Goal: Task Accomplishment & Management: Manage account settings

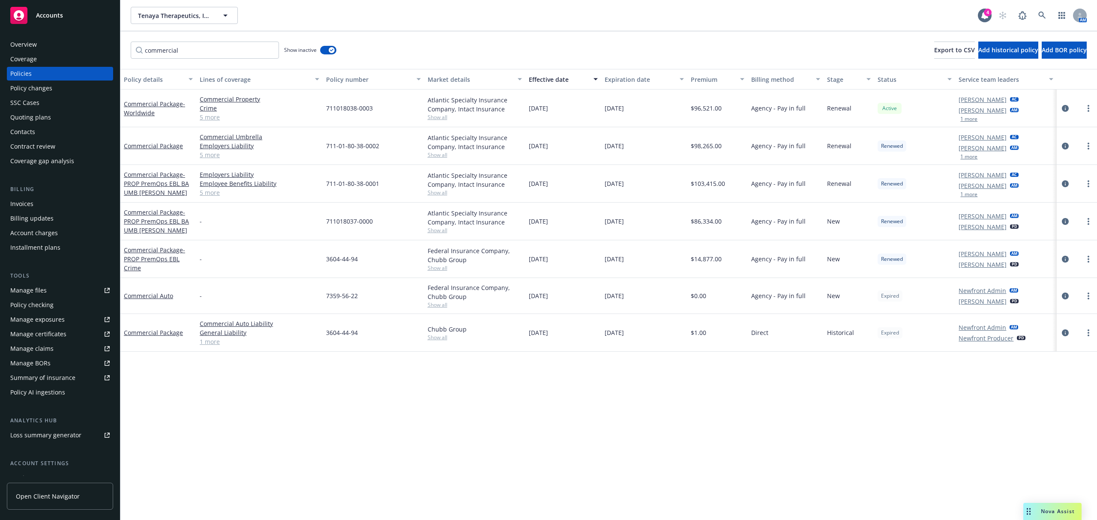
scroll to position [67, 0]
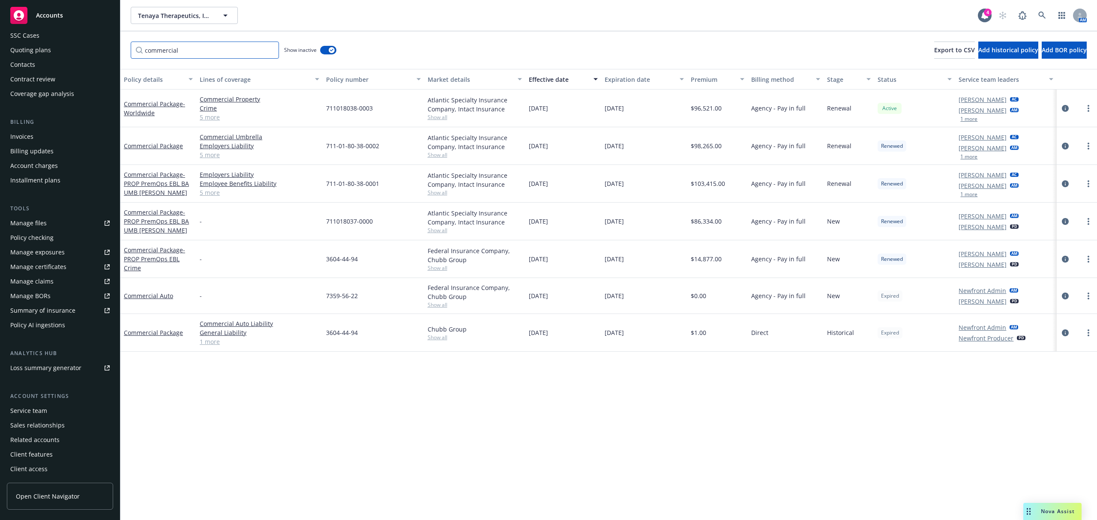
drag, startPoint x: 195, startPoint y: 45, endPoint x: 107, endPoint y: 25, distance: 90.9
click at [107, 25] on div "Accounts Overview Coverage Policies Policy changes SSC Cases Quoting plans Cont…" at bounding box center [548, 260] width 1097 height 520
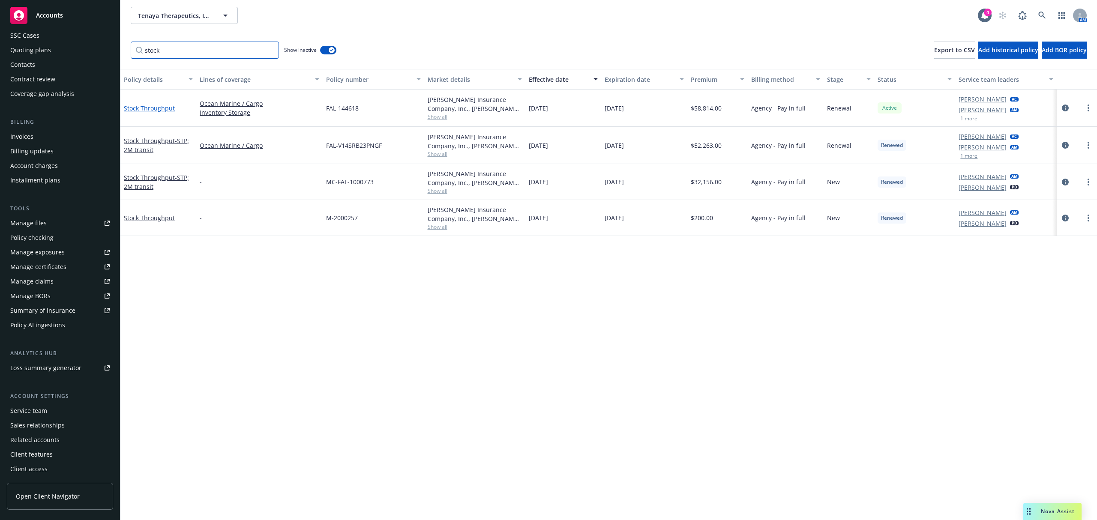
type input "stock"
click at [146, 105] on link "Stock Throughput" at bounding box center [149, 108] width 51 height 8
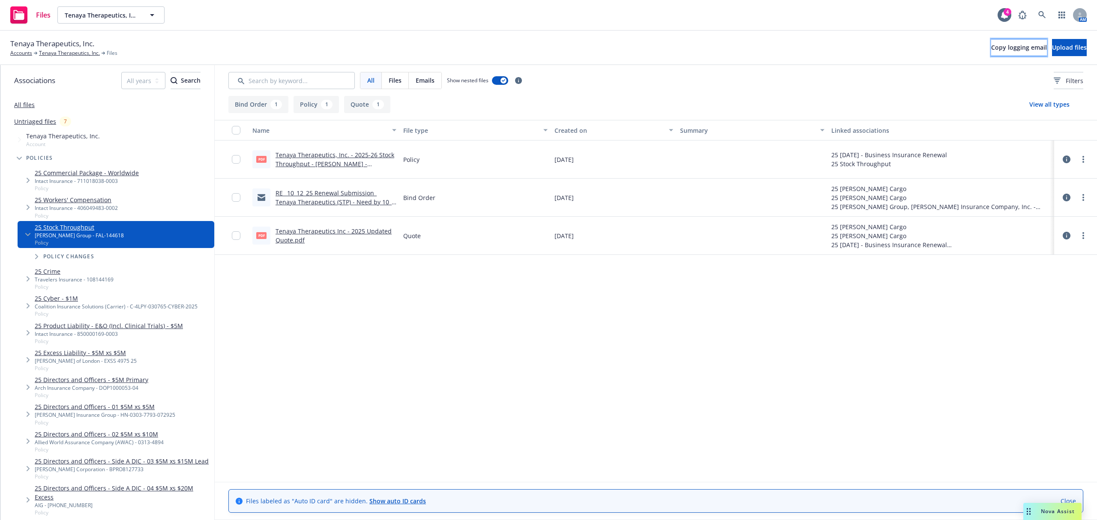
click at [991, 42] on button "Copy logging email" at bounding box center [1019, 47] width 56 height 17
click at [1052, 47] on span "Upload files" at bounding box center [1069, 47] width 35 height 8
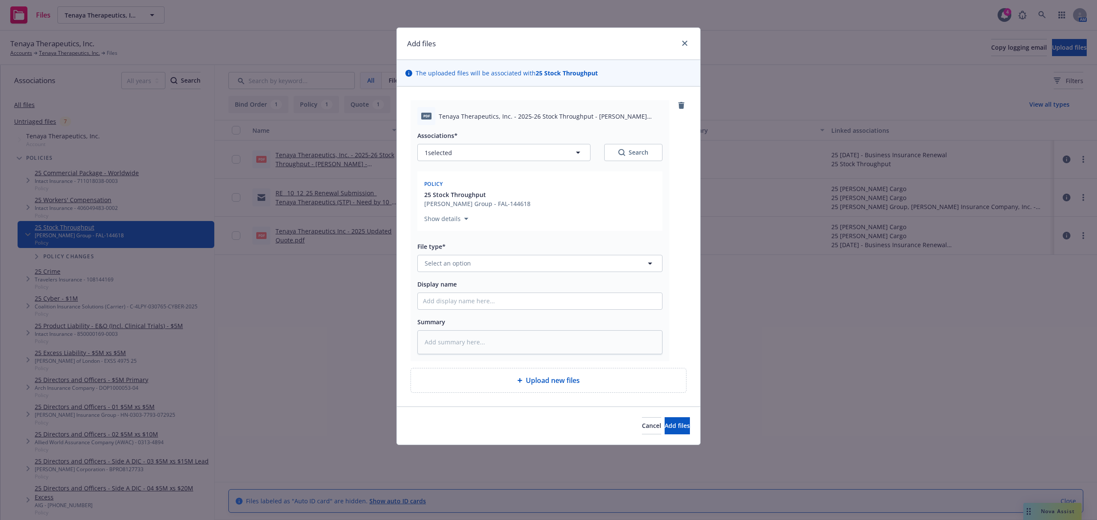
click at [562, 116] on span "Tenaya Therapeutics, Inc. - 2025-26 Stock Throughput - Falvey Invoice.pdf" at bounding box center [551, 116] width 224 height 9
copy span "Tenaya Therapeutics, Inc. - 2025-26 Stock Throughput - Falvey Invoice.pdf"
click at [473, 300] on input "Display name" at bounding box center [540, 301] width 244 height 16
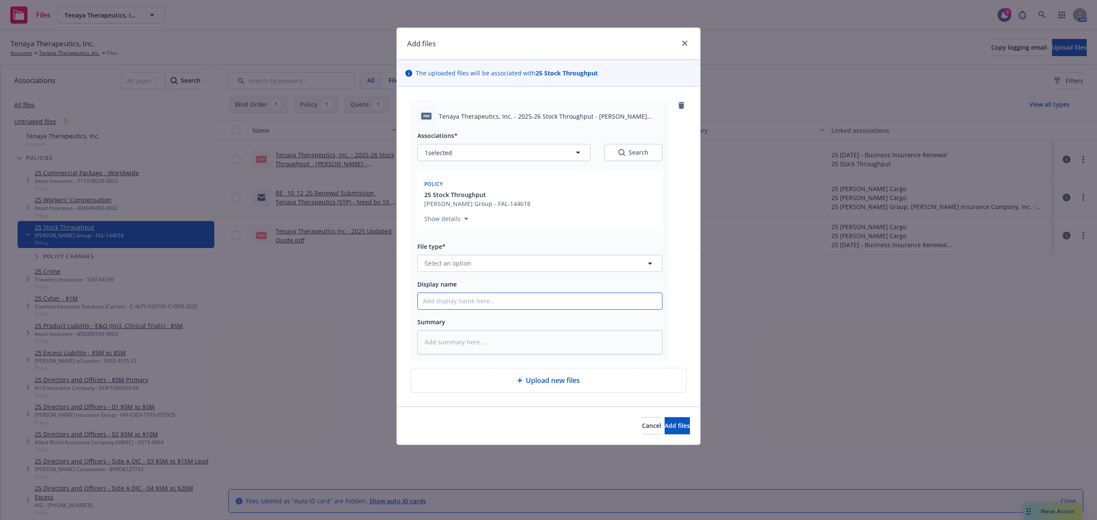
paste input "Tenaya Therapeutics, Inc. - 2025-26 Stock Throughput - Falvey Invoice.pdf"
type textarea "x"
type input "Tenaya Therapeutics, Inc. - 2025-26 Stock Throughput - Falvey Invoice.pdf"
type textarea "x"
type input "Tenaya Therapeutics, Inc. - 2025-26 Stock Throughput - Falvey Invoice.pd"
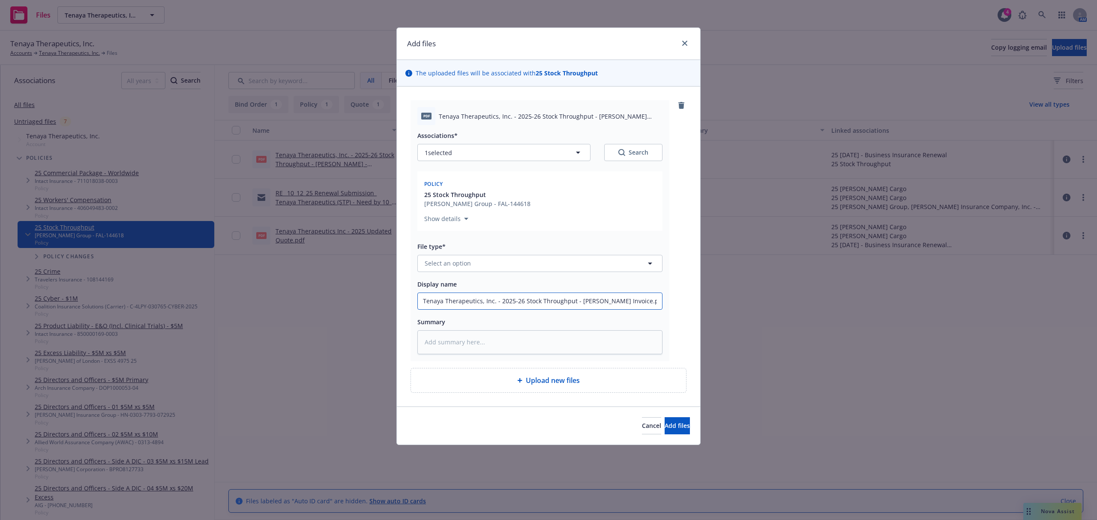
type textarea "x"
type input "Tenaya Therapeutics, Inc. - 2025-26 Stock Throughput - Falvey Invoice.p"
type textarea "x"
type input "Tenaya Therapeutics, Inc. - 2025-26 Stock Throughput - Falvey Invoice."
type textarea "x"
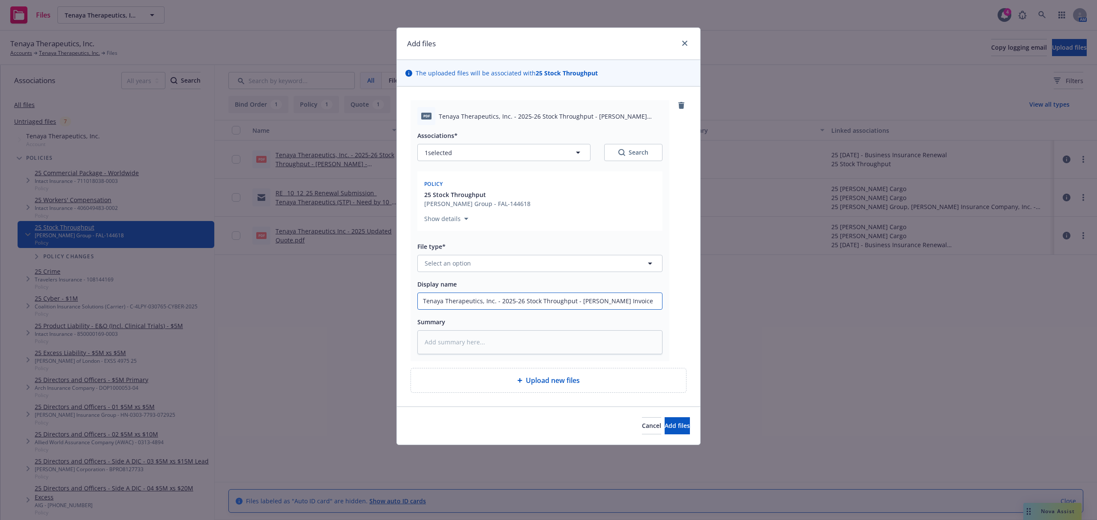
type input "Tenaya Therapeutics, Inc. - 2025-26 Stock Throughput - Falvey Invoice"
click at [478, 271] on button "Select an option" at bounding box center [539, 263] width 245 height 17
type input "invoice"
click at [477, 309] on span "Invoice - Third Party" at bounding box center [455, 309] width 59 height 9
click at [664, 432] on button "Add files" at bounding box center [676, 425] width 25 height 17
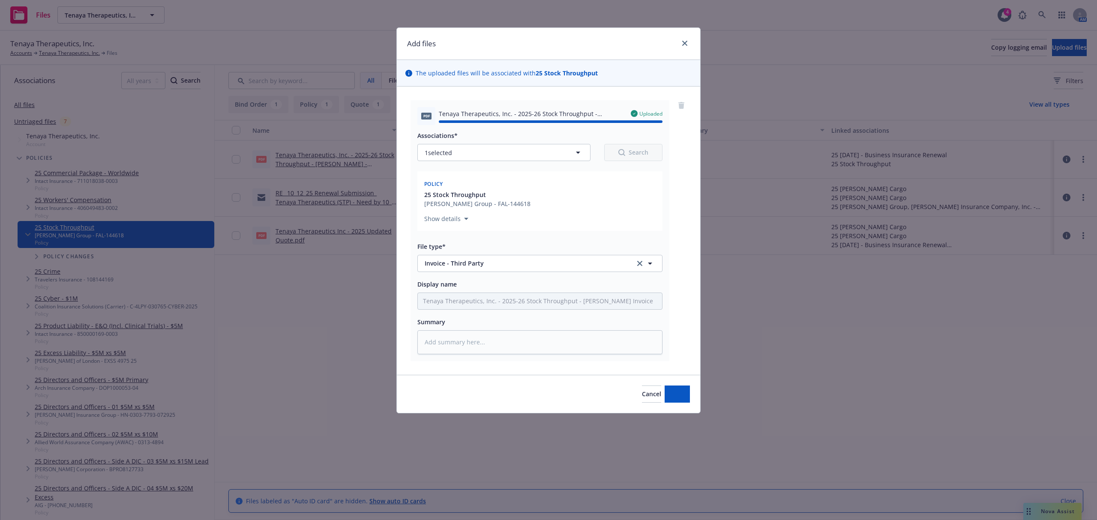
type textarea "x"
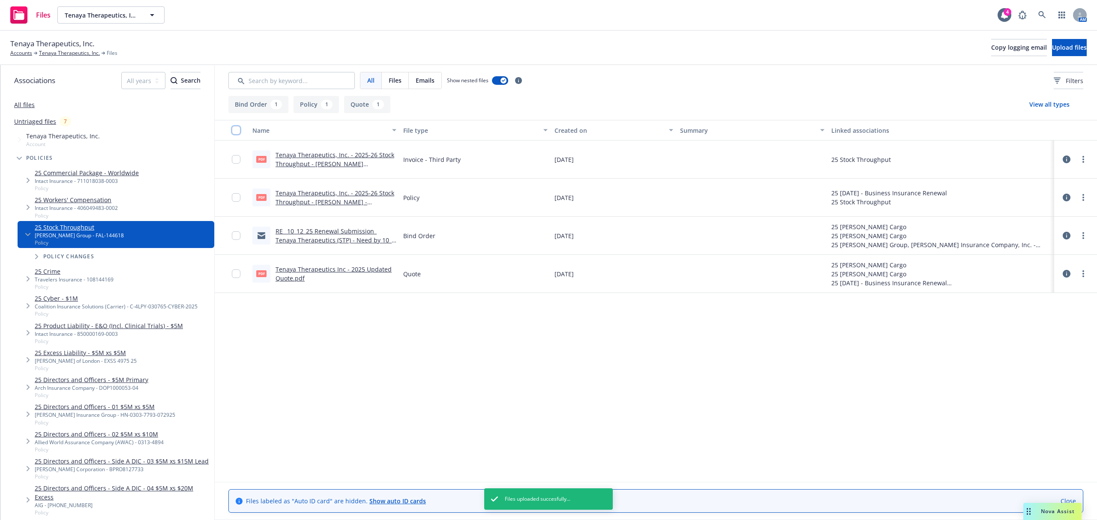
click at [240, 129] on input "checkbox" at bounding box center [236, 130] width 9 height 9
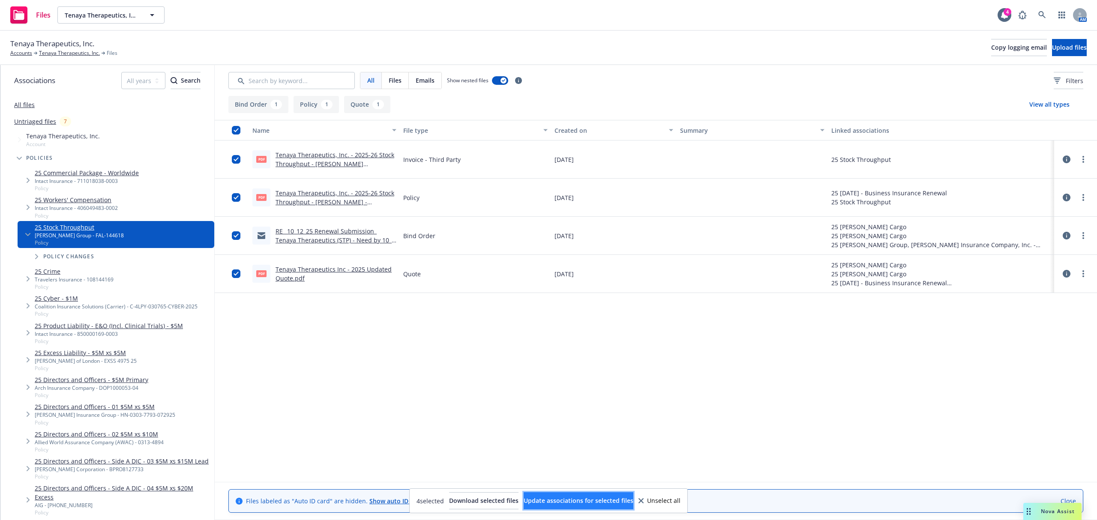
click at [551, 502] on span "Update associations for selected files" at bounding box center [579, 501] width 110 height 8
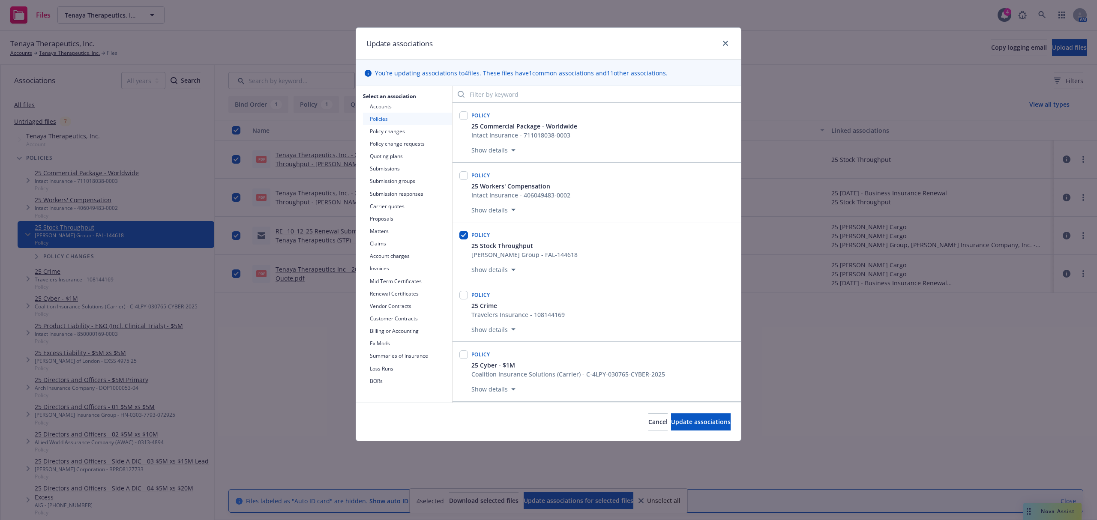
click at [401, 159] on button "Quoting plans" at bounding box center [407, 156] width 89 height 12
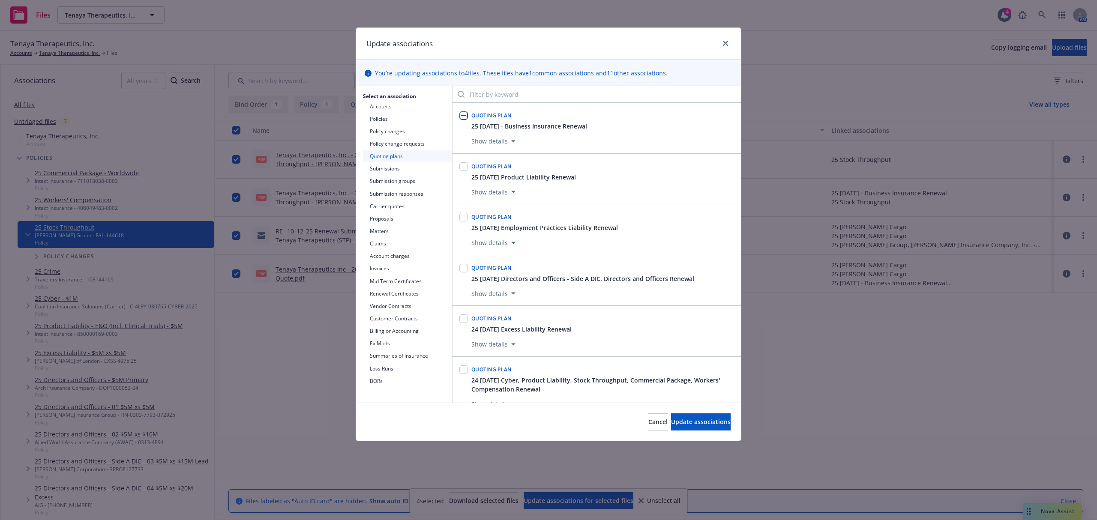
click at [465, 114] on input "checkbox" at bounding box center [463, 115] width 9 height 9
checkbox input "true"
click at [688, 425] on span "Update associations" at bounding box center [701, 422] width 60 height 8
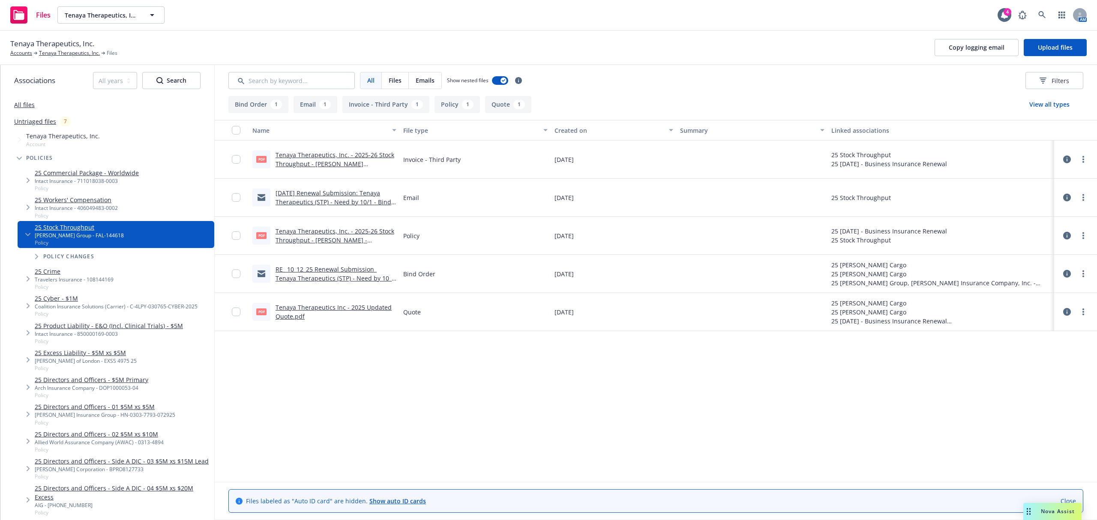
click at [57, 273] on link "25 Crime" at bounding box center [74, 271] width 79 height 9
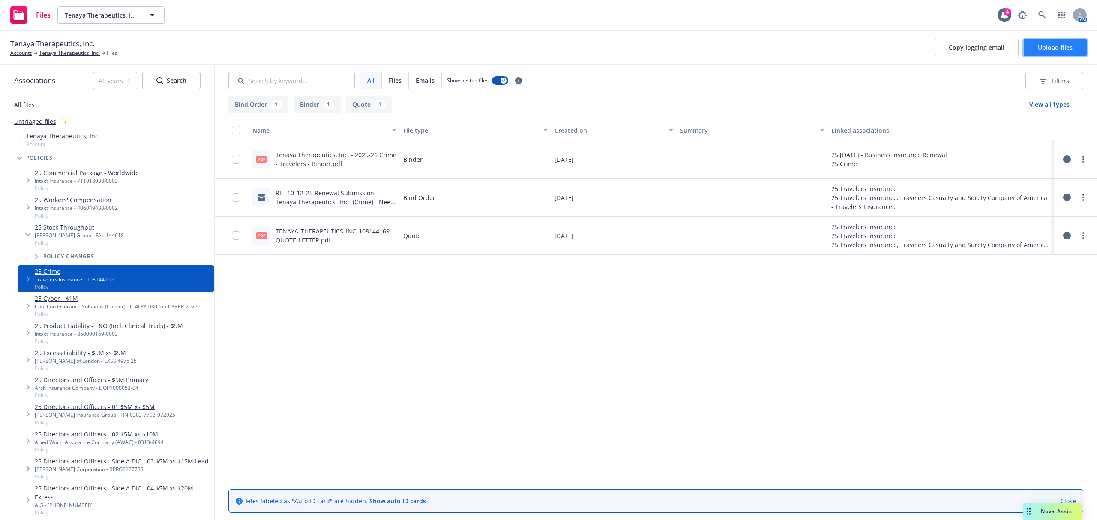
click at [1050, 48] on span "Upload files" at bounding box center [1055, 47] width 35 height 8
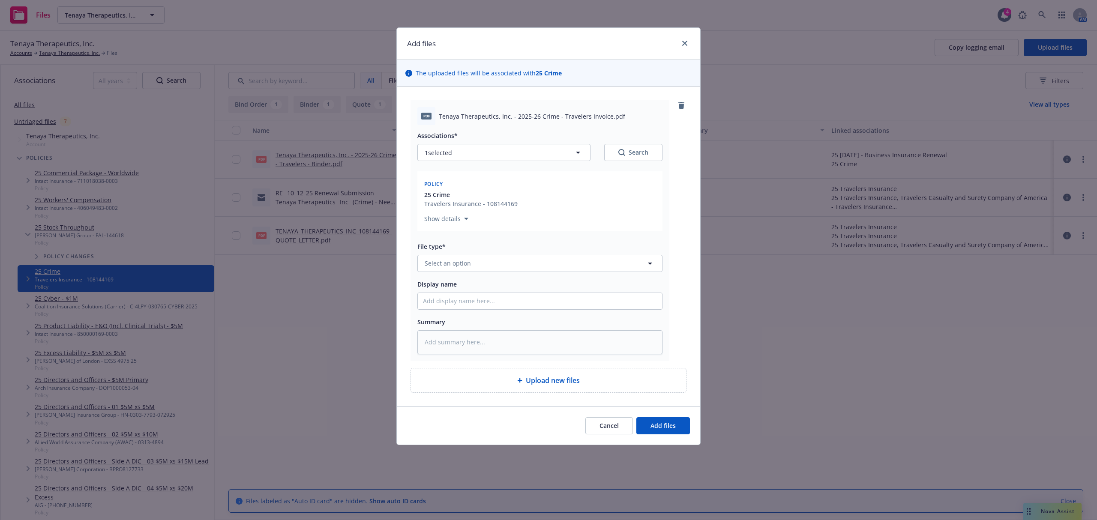
click at [483, 111] on div "pdf Tenaya Therapeutics, Inc. - 2025-26 Crime - Travelers Invoice.pdf" at bounding box center [539, 116] width 245 height 18
copy span "Tenaya Therapeutics, Inc. - 2025-26 Crime - Travelers Invoice.pdf"
click at [473, 304] on input "Display name" at bounding box center [540, 301] width 244 height 16
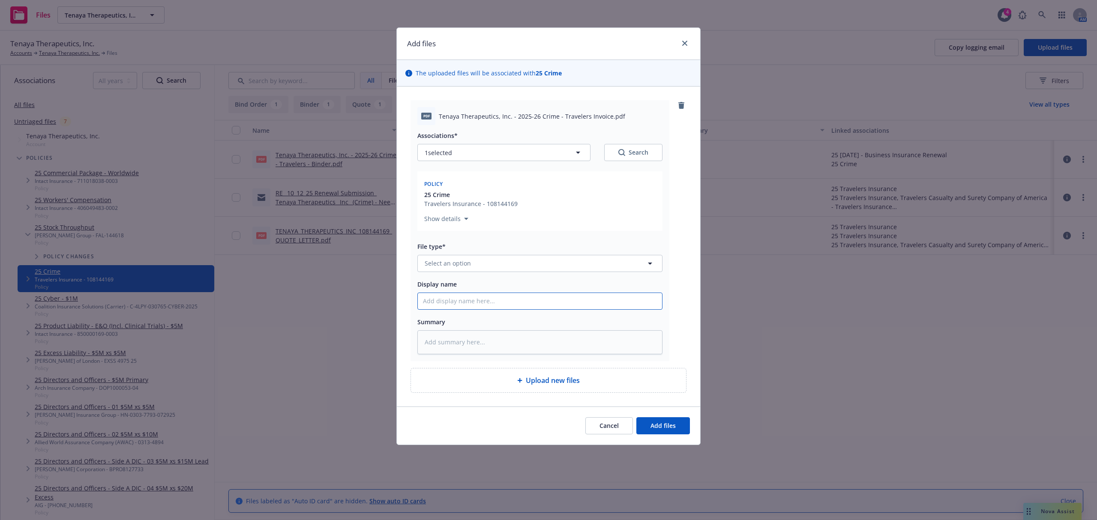
paste input "Tenaya Therapeutics, Inc. - 2025-26 Crime - Travelers Invoice.pdf"
type textarea "x"
type input "Tenaya Therapeutics, Inc. - 2025-26 Crime - Travelers Invoice.pdf"
type textarea "x"
type input "Tenaya Therapeutics, Inc. - 2025-26 Crime - Travelers Invoice.pd"
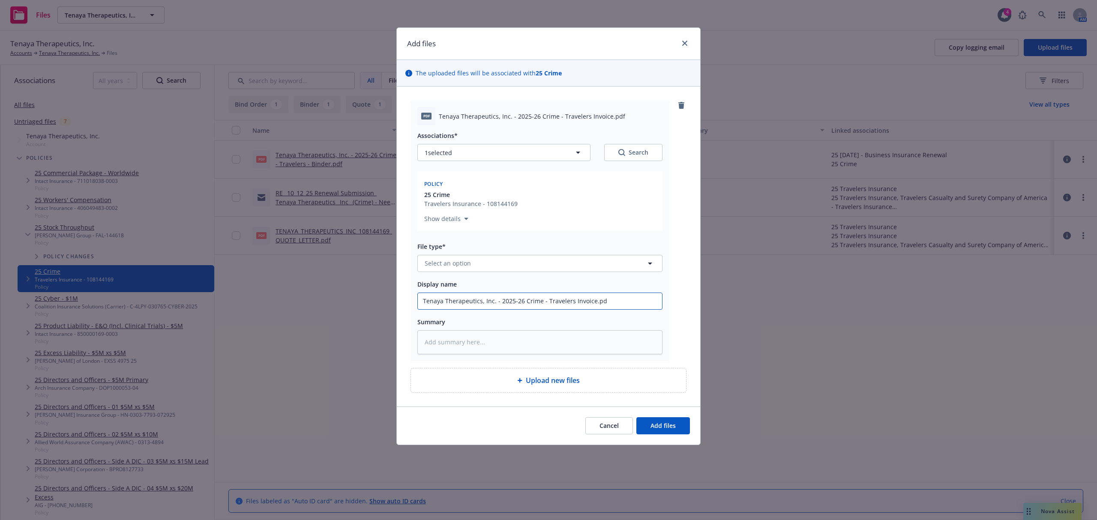
type textarea "x"
type input "Tenaya Therapeutics, Inc. - 2025-26 Crime - Travelers Invoice.p"
type textarea "x"
type input "Tenaya Therapeutics, Inc. - 2025-26 Crime - Travelers Invoice."
type textarea "x"
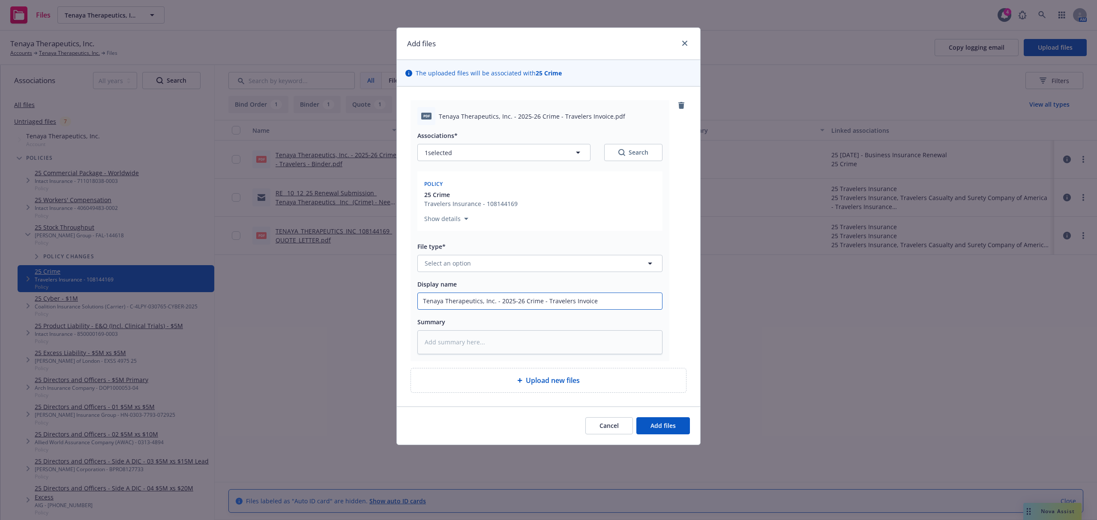
type input "Tenaya Therapeutics, Inc. - 2025-26 Crime - Travelers Invoice"
click at [480, 272] on button "Select an option" at bounding box center [539, 263] width 245 height 17
type input "invoice"
click at [494, 311] on div "Invoice - Third Party" at bounding box center [540, 310] width 234 height 12
click at [651, 434] on button "Add files" at bounding box center [663, 425] width 54 height 17
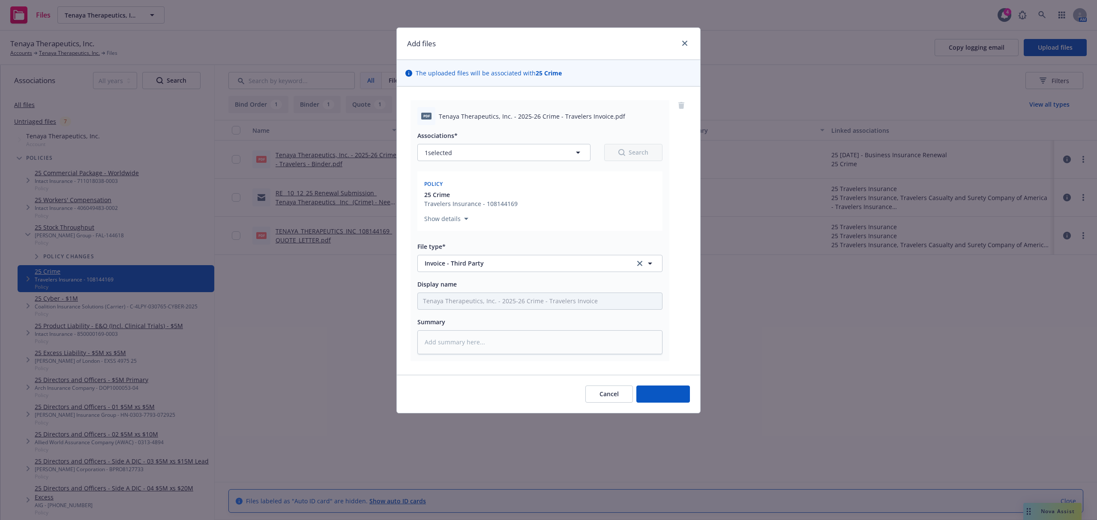
type textarea "x"
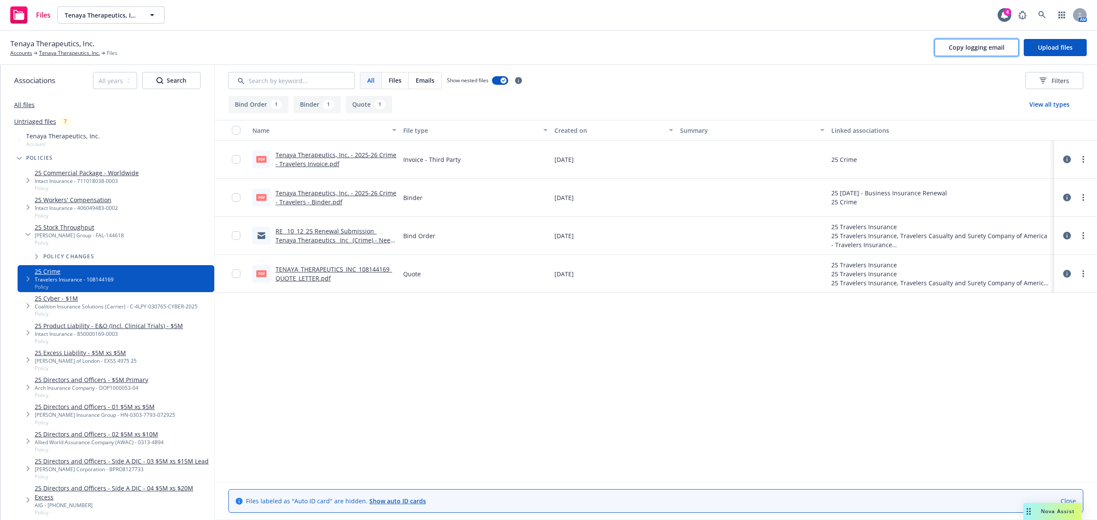
click at [981, 44] on span "Copy logging email" at bounding box center [976, 47] width 56 height 8
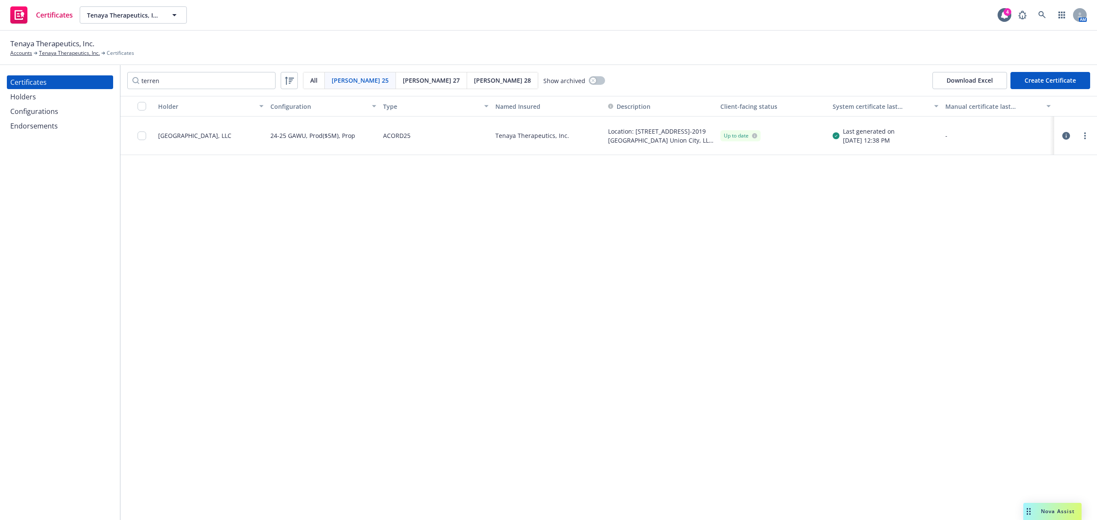
click at [52, 87] on div "Certificates" at bounding box center [59, 82] width 99 height 14
click at [266, 81] on input "terren" at bounding box center [201, 80] width 148 height 17
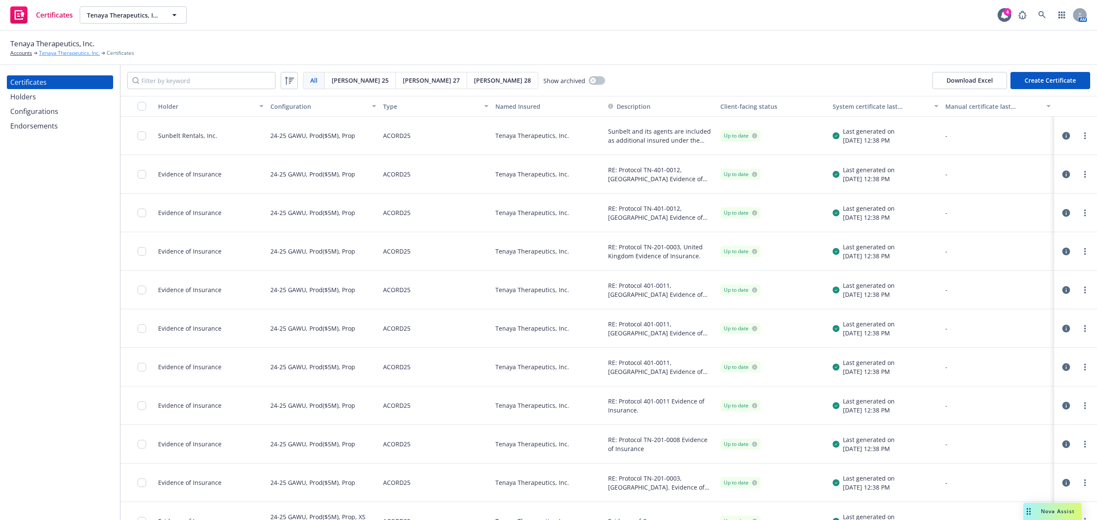
click at [45, 54] on link "Tenaya Therapeutics, Inc." at bounding box center [69, 53] width 61 height 8
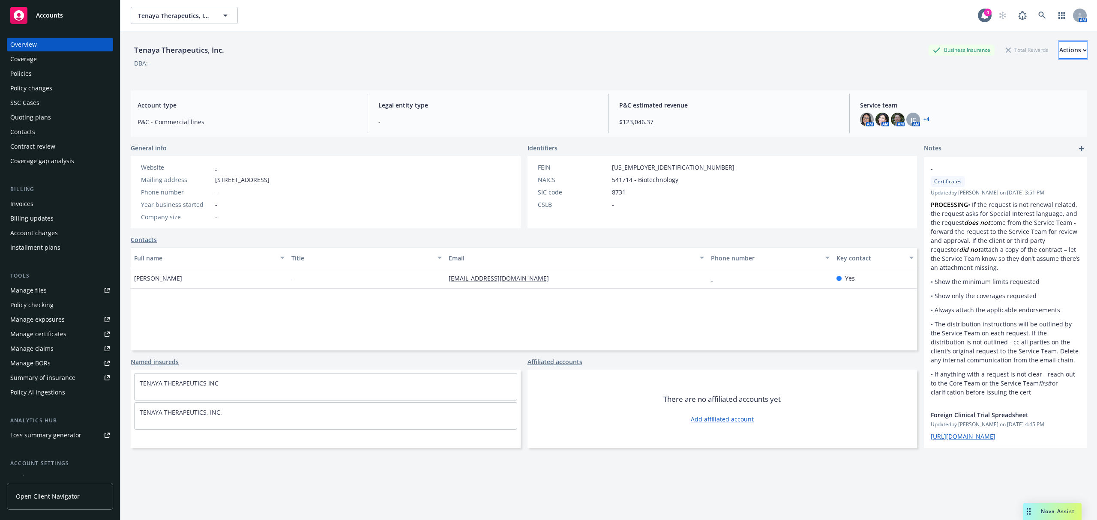
click at [1059, 45] on div "Actions" at bounding box center [1072, 50] width 27 height 16
click at [754, 62] on div "DBA: -" at bounding box center [609, 63] width 956 height 9
click at [1059, 52] on div "Actions" at bounding box center [1072, 50] width 27 height 16
click at [53, 332] on div "Manage certificates" at bounding box center [38, 334] width 56 height 14
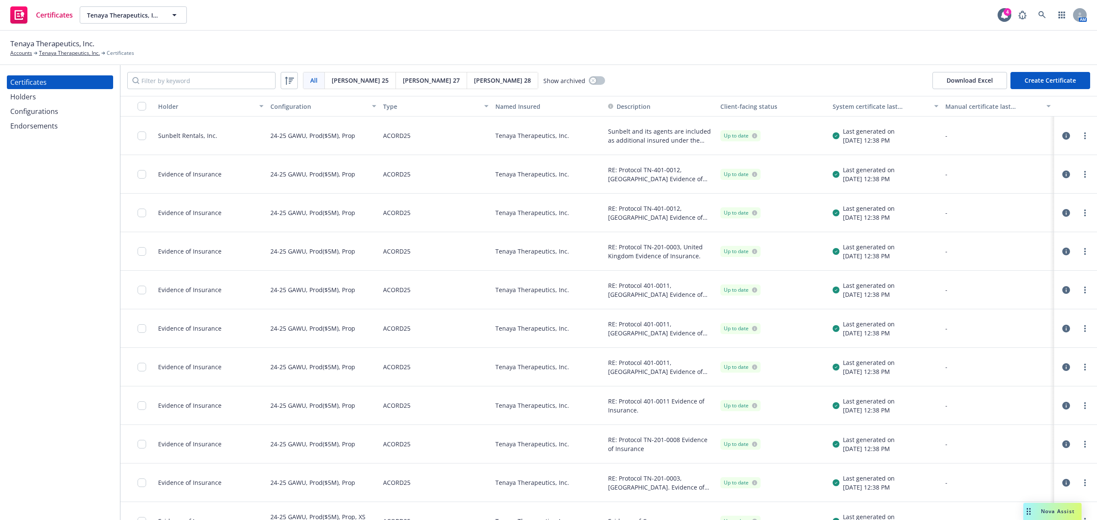
click at [403, 79] on span "[PERSON_NAME] 27" at bounding box center [431, 80] width 57 height 9
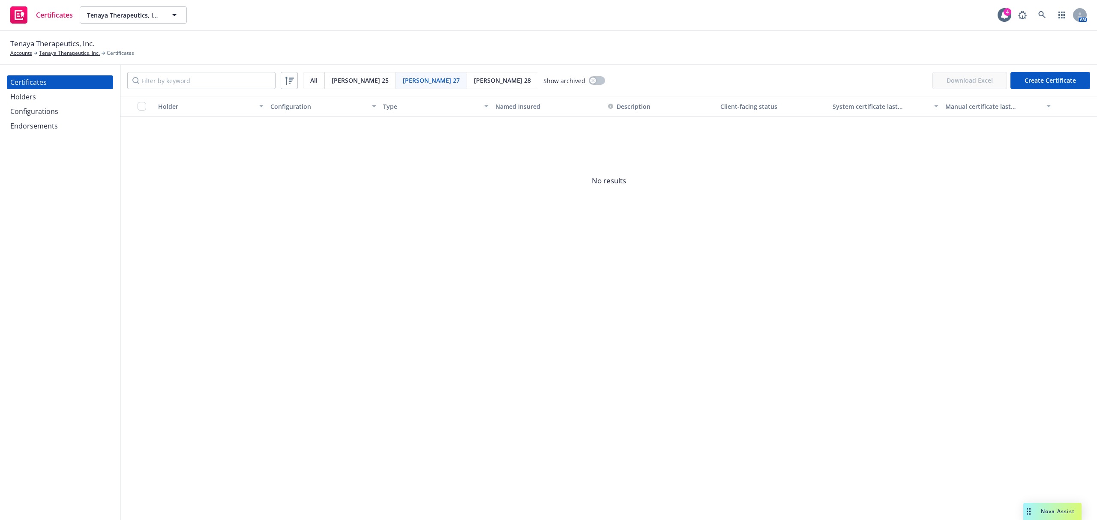
click at [316, 82] on span "All" at bounding box center [313, 80] width 7 height 9
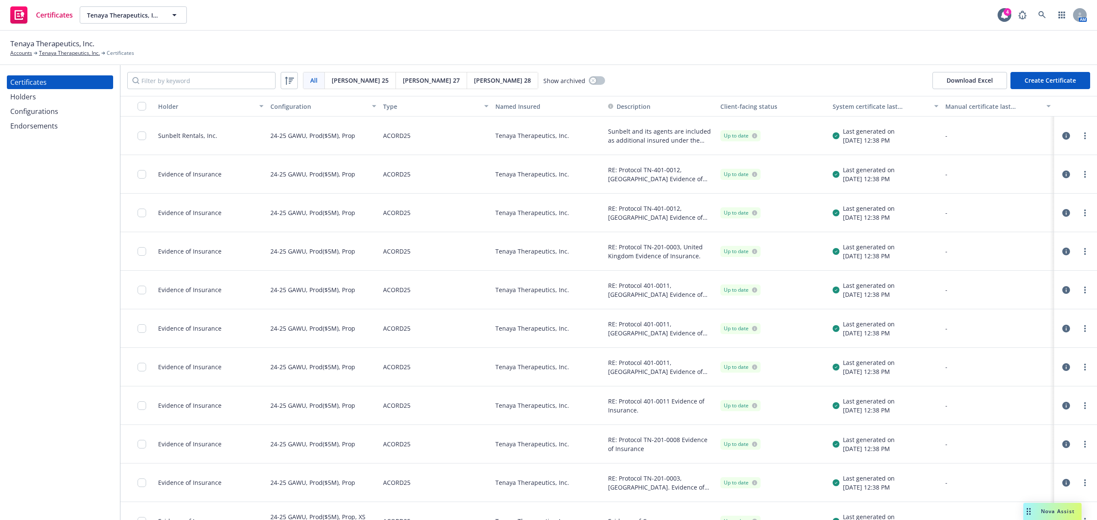
click at [1051, 81] on button "Create Certificate" at bounding box center [1050, 80] width 80 height 17
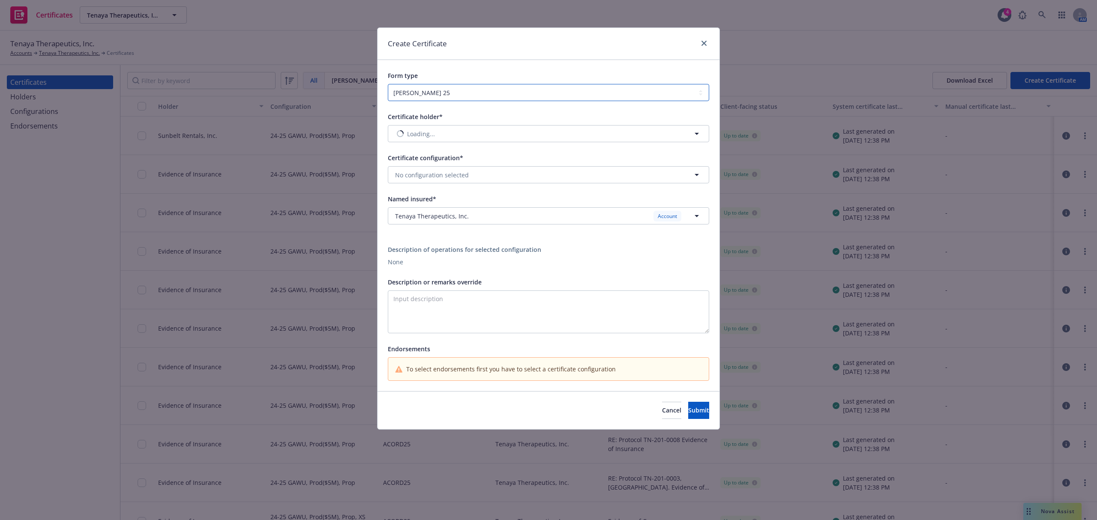
click at [456, 93] on select "[PERSON_NAME] 25 [PERSON_NAME] 27 [PERSON_NAME] 28" at bounding box center [548, 92] width 321 height 17
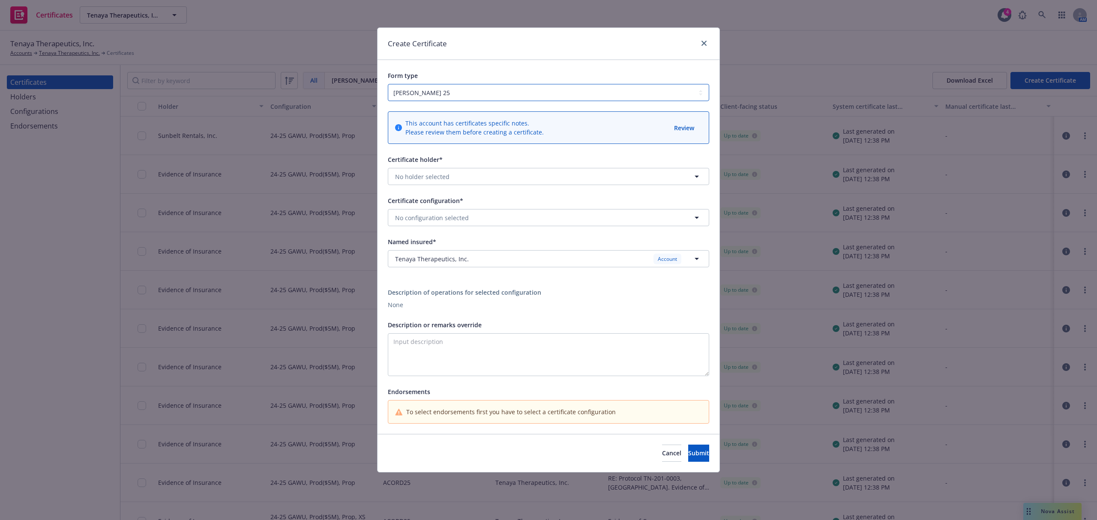
select select "ACORD27"
click at [388, 84] on select "[PERSON_NAME] 25 [PERSON_NAME] 27 [PERSON_NAME] 28" at bounding box center [548, 92] width 321 height 17
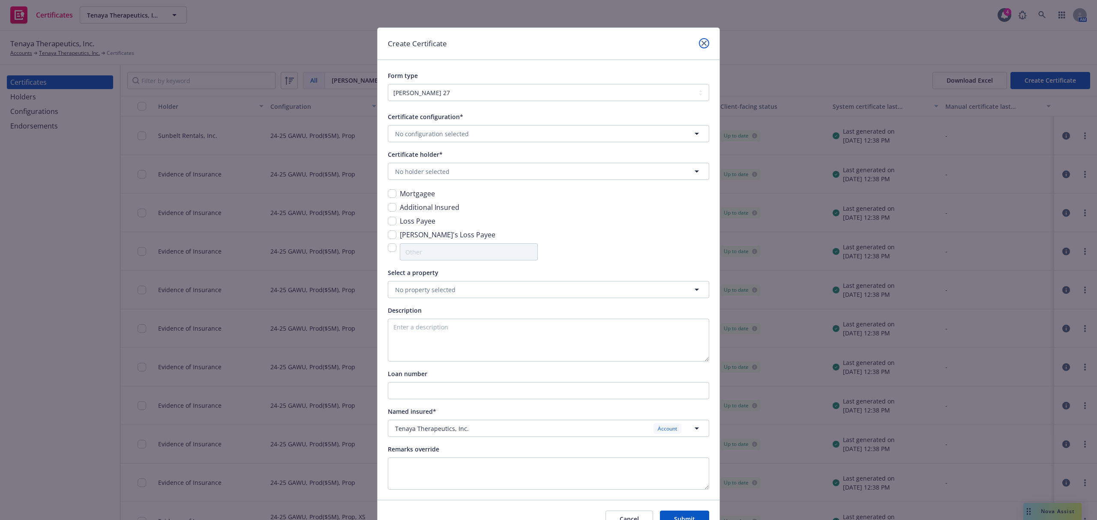
click at [701, 41] on icon "close" at bounding box center [703, 43] width 5 height 5
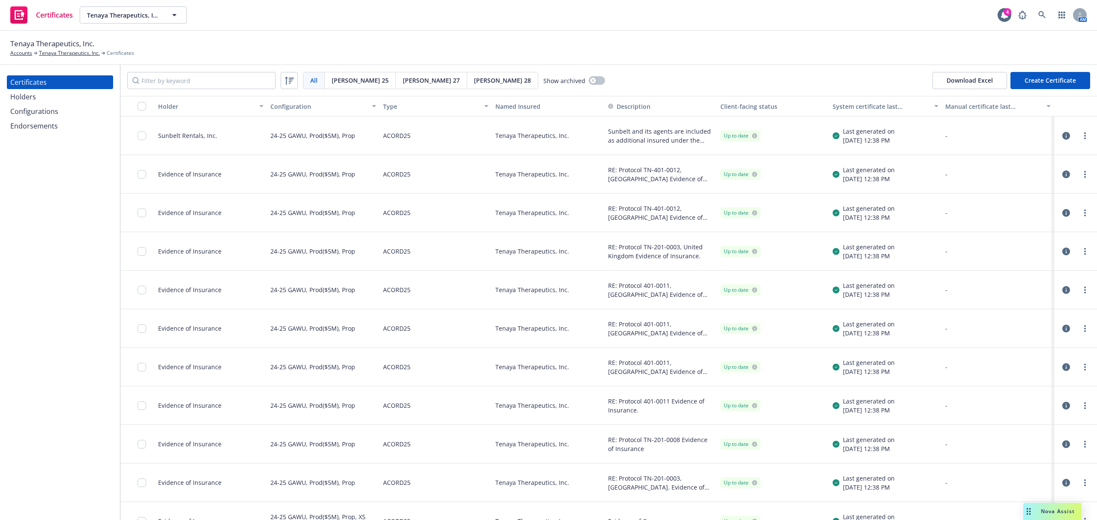
click at [1053, 81] on button "Create Certificate" at bounding box center [1050, 80] width 80 height 17
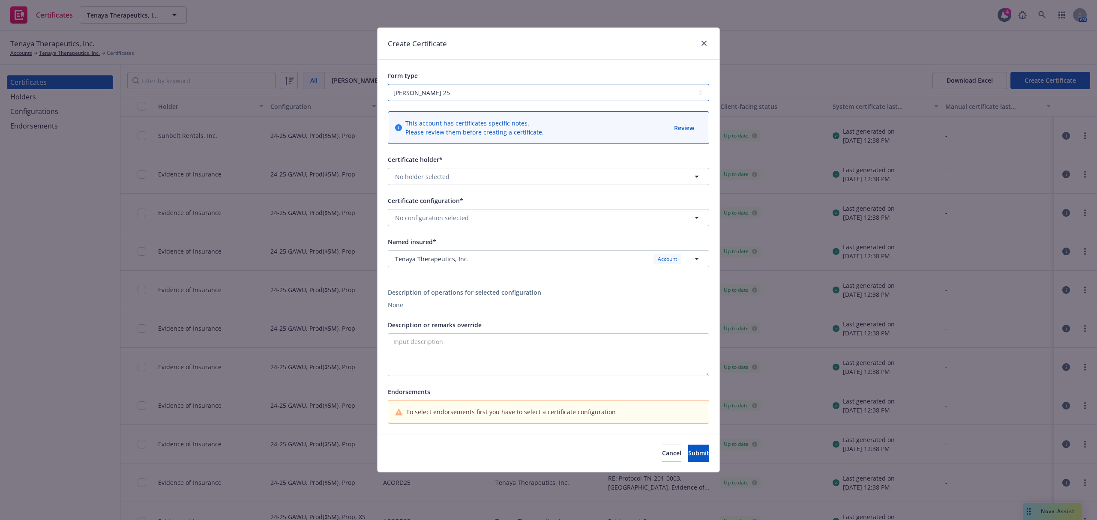
click at [419, 93] on select "ACORD 25 ACORD 27 ACORD 28" at bounding box center [548, 92] width 321 height 17
select select "ACORD27"
click at [388, 84] on select "ACORD 25 ACORD 27 ACORD 28" at bounding box center [548, 92] width 321 height 17
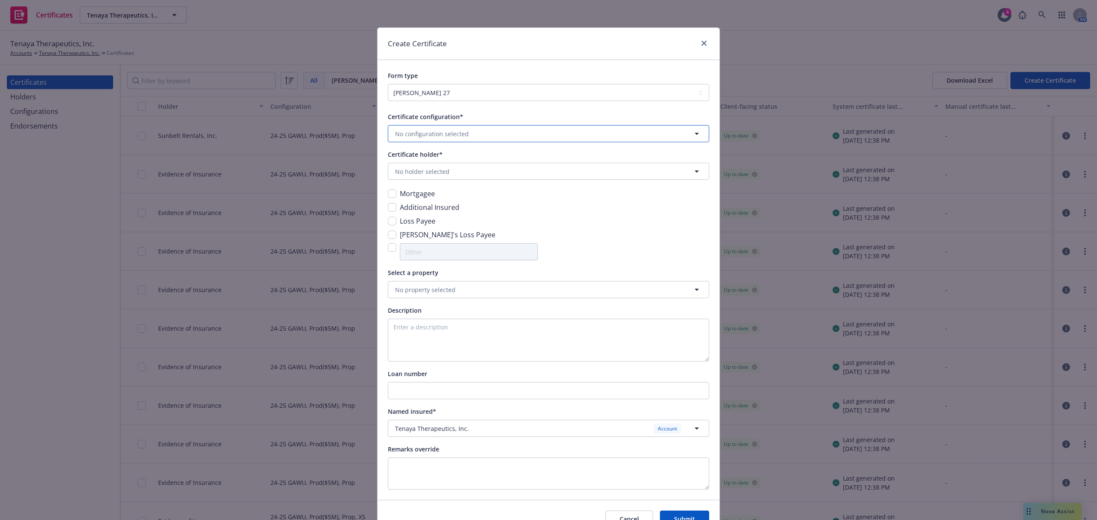
click at [451, 135] on span "No configuration selected" at bounding box center [432, 133] width 74 height 9
click at [701, 42] on icon "close" at bounding box center [703, 43] width 5 height 5
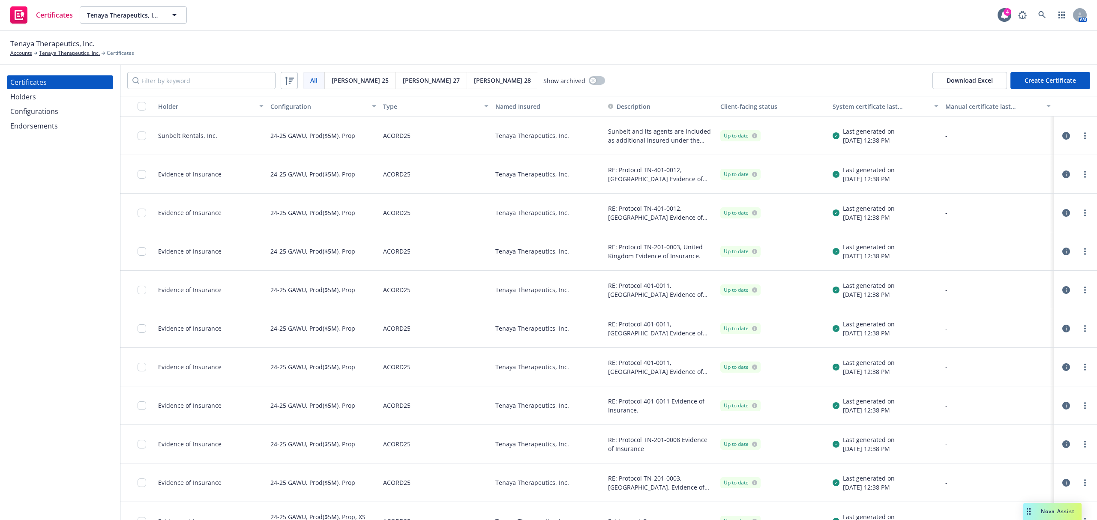
click at [43, 114] on div "Configurations" at bounding box center [34, 112] width 48 height 14
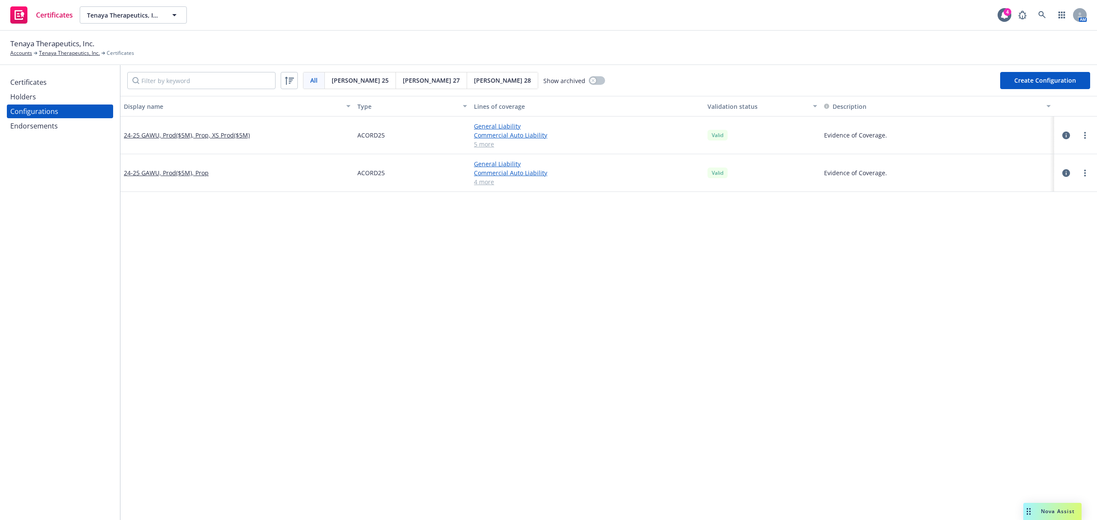
click at [1014, 84] on button "Create Configuration" at bounding box center [1045, 80] width 90 height 17
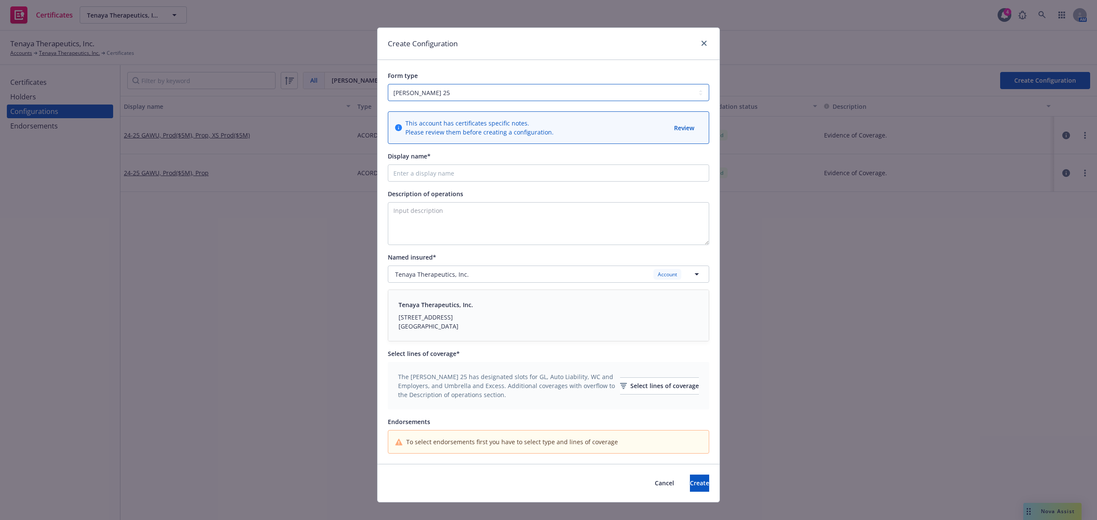
click at [417, 92] on select "ACORD 25 ACORD 27 ACORD 28" at bounding box center [548, 92] width 321 height 17
select select "ACORD27"
click at [388, 84] on select "ACORD 25 ACORD 27 ACORD 28" at bounding box center [548, 92] width 321 height 17
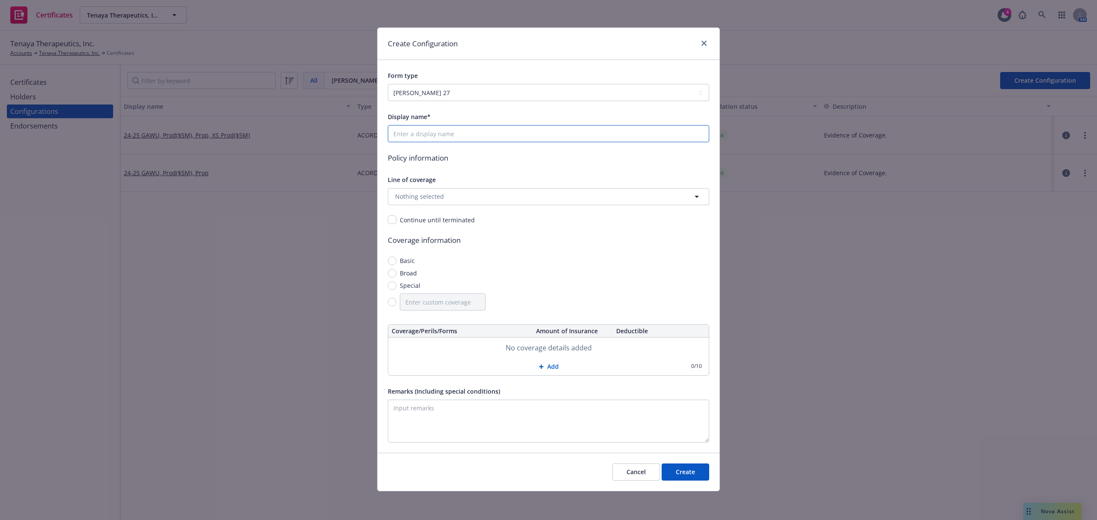
click at [444, 133] on input "Display name*" at bounding box center [548, 133] width 321 height 17
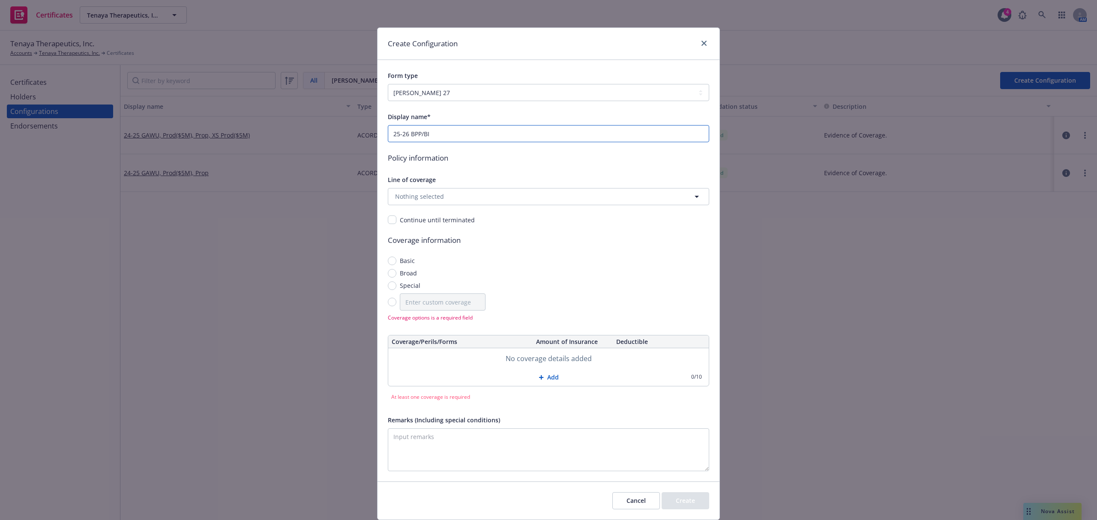
type input "25-26 BPP/BI"
click at [460, 202] on button "Nothing selected" at bounding box center [548, 196] width 321 height 17
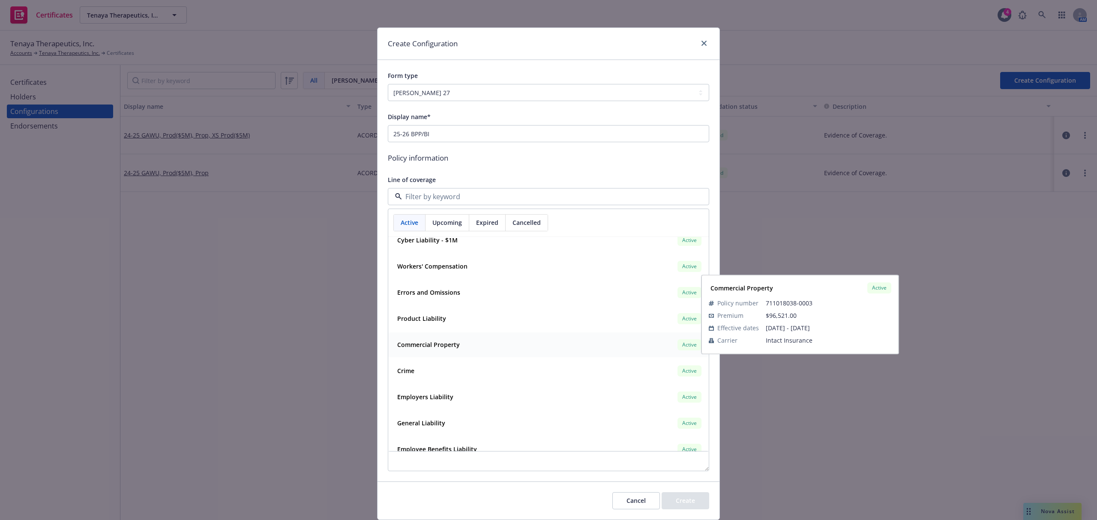
scroll to position [171, 0]
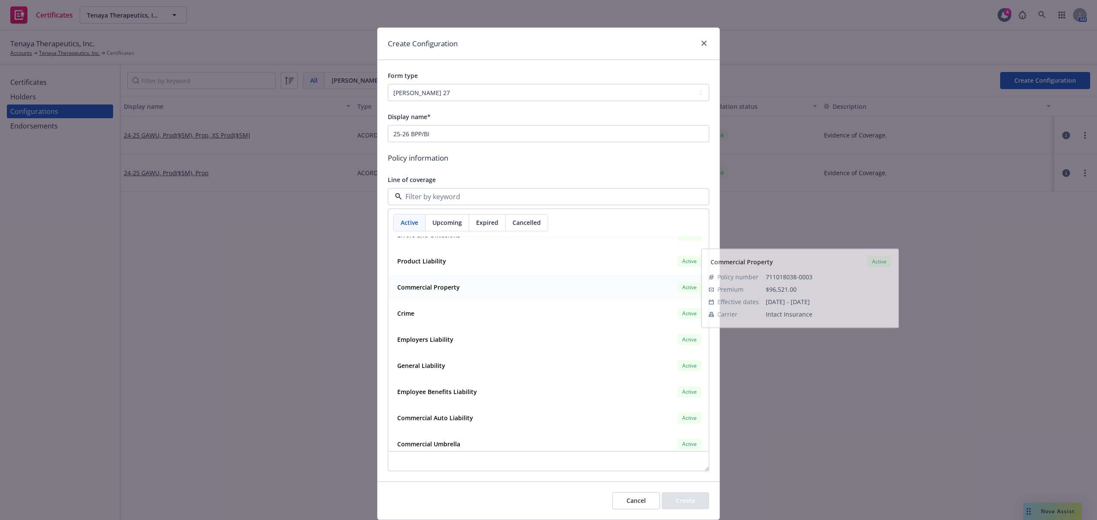
click at [428, 288] on strong "Commercial Property" at bounding box center [428, 287] width 63 height 8
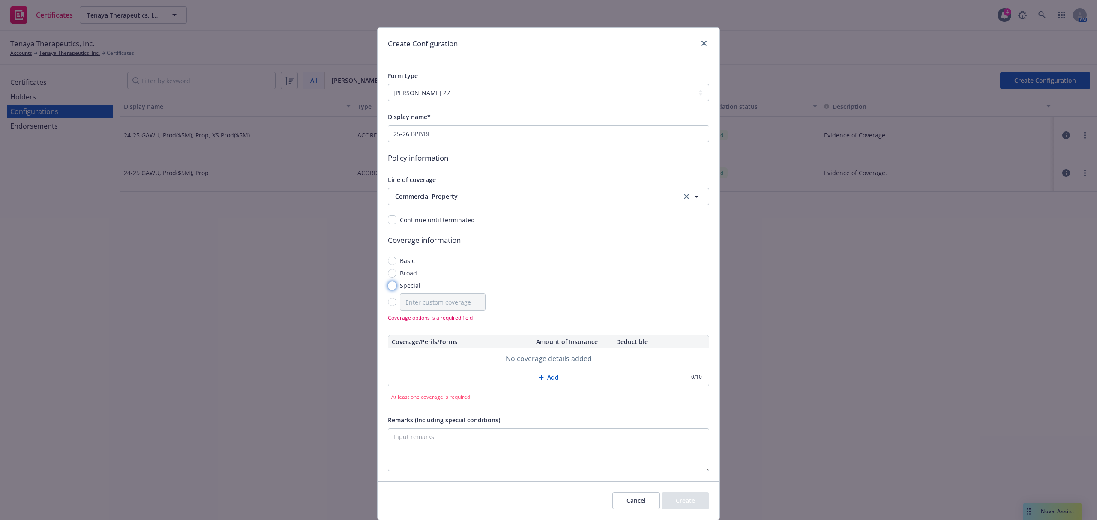
click at [388, 286] on input "Special" at bounding box center [392, 285] width 9 height 9
radio input "true"
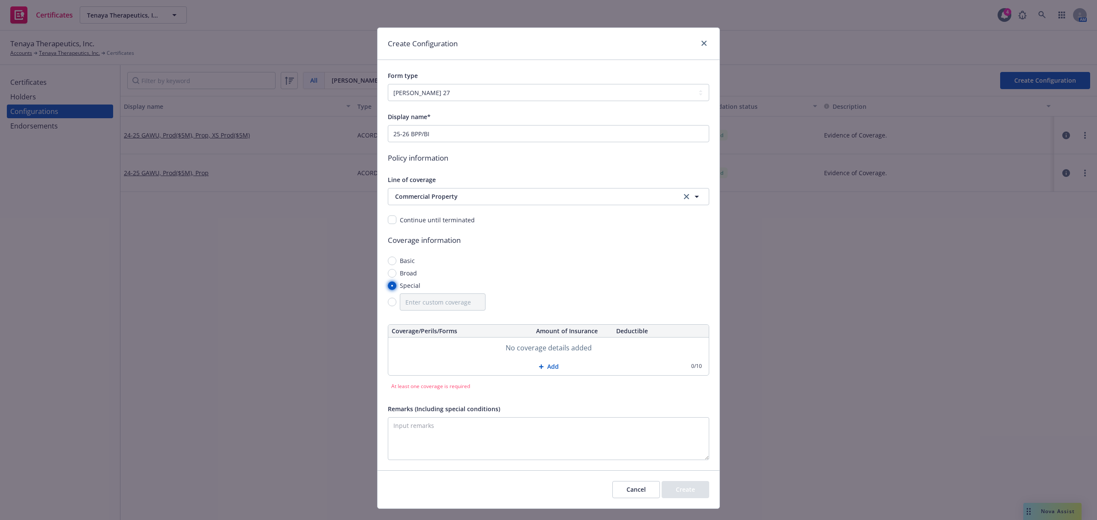
scroll to position [17, 0]
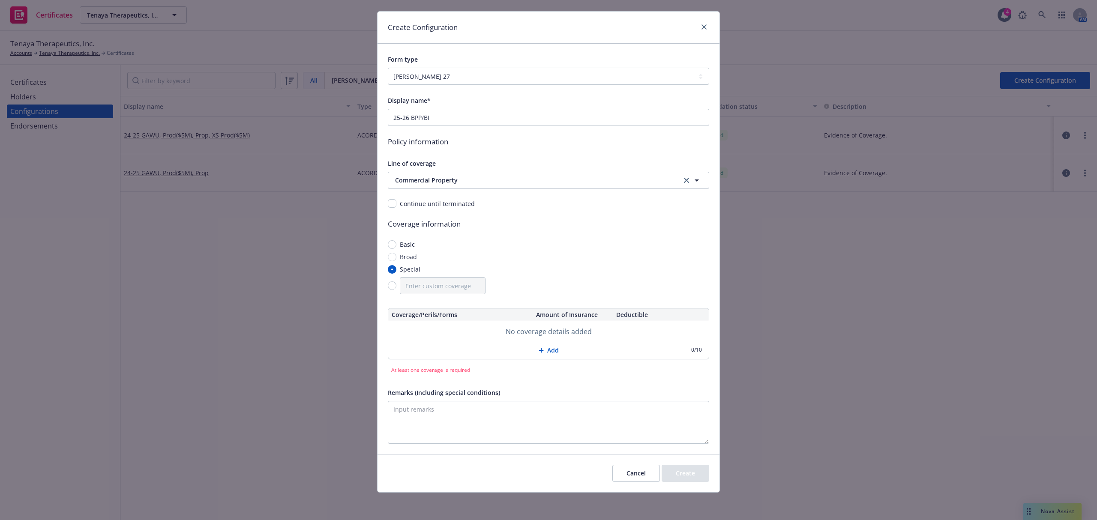
click at [547, 348] on button "Add" at bounding box center [548, 350] width 320 height 17
click at [535, 207] on div "Continue until terminated" at bounding box center [548, 202] width 321 height 9
click at [453, 333] on input "text" at bounding box center [461, 331] width 138 height 15
paste input "Business Personal Property Replacement Cost"
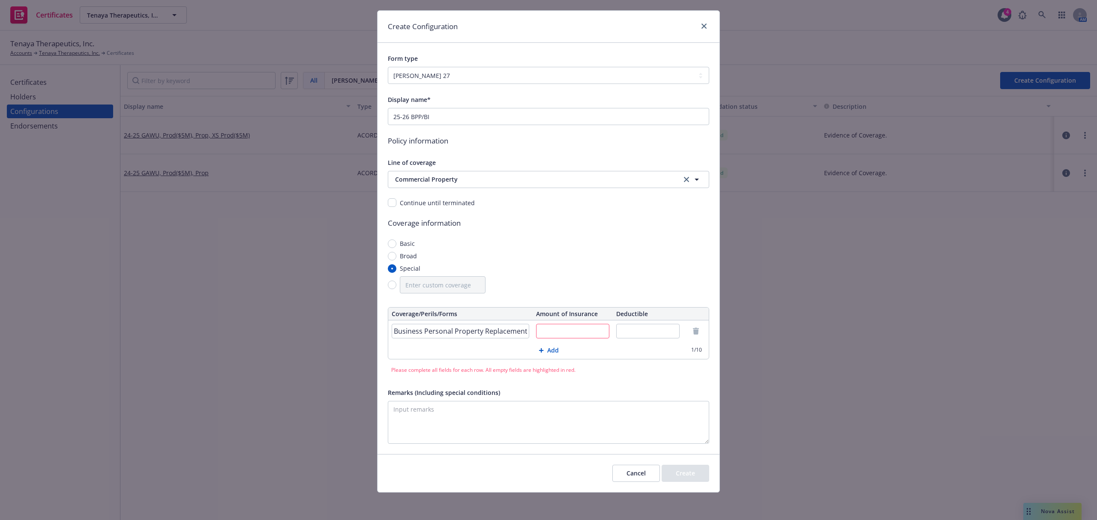
scroll to position [0, 14]
type input "Business Personal Property Replacement Cost"
click at [565, 332] on input "text" at bounding box center [572, 331] width 73 height 15
paste input "$68,340,000"
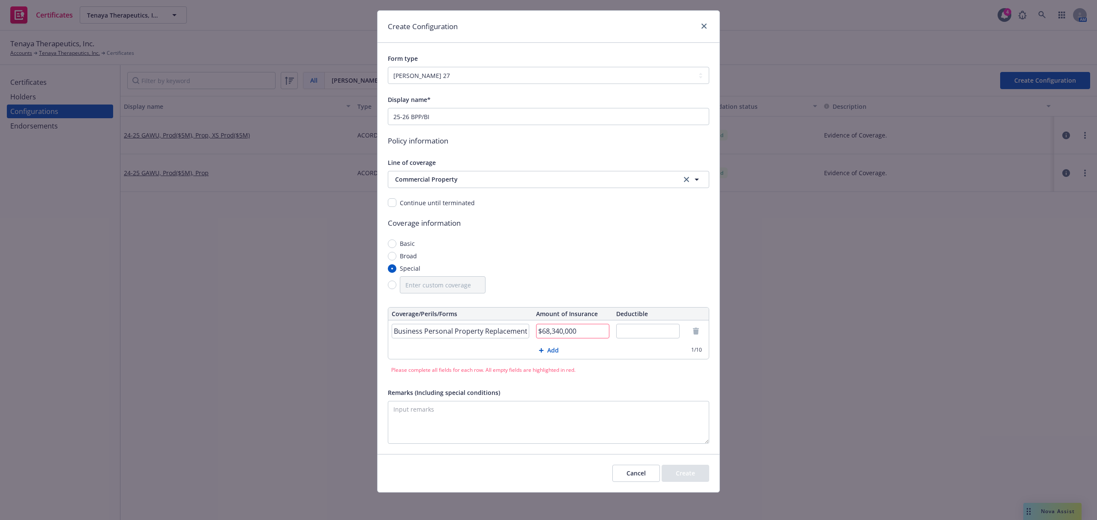
scroll to position [0, 0]
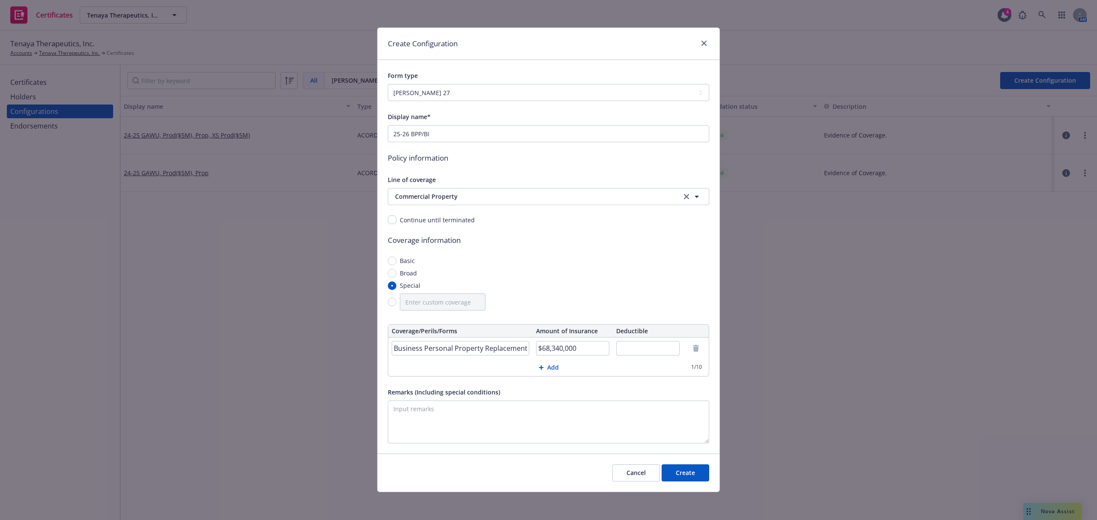
type input "$68,340,000"
click at [577, 280] on div "Basic Broad Special" at bounding box center [548, 283] width 321 height 54
click at [641, 350] on input "text" at bounding box center [648, 348] width 64 height 15
type input "$2,500"
click at [595, 278] on div "Basic Broad Special" at bounding box center [548, 283] width 321 height 54
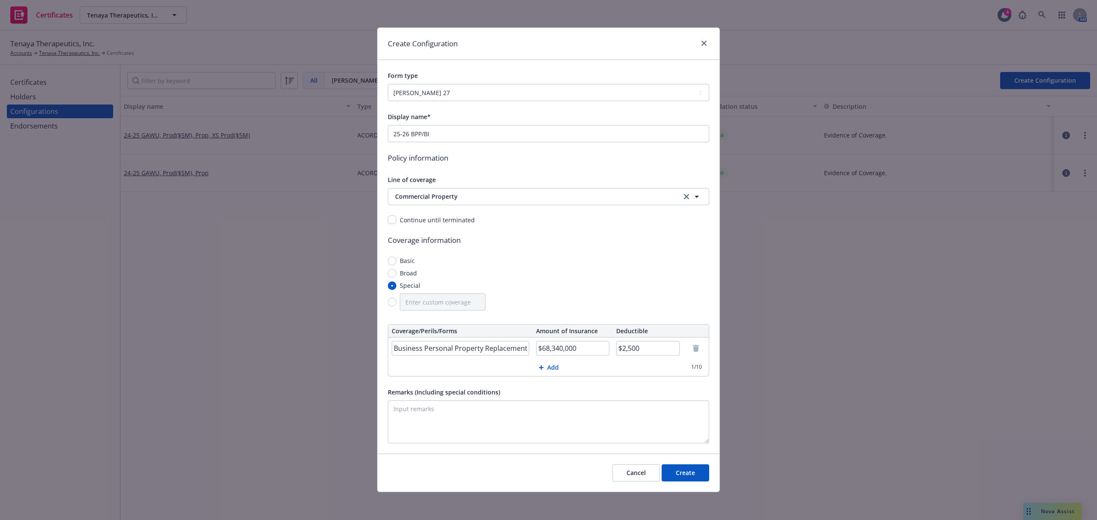
click at [541, 362] on button "Add" at bounding box center [548, 367] width 320 height 17
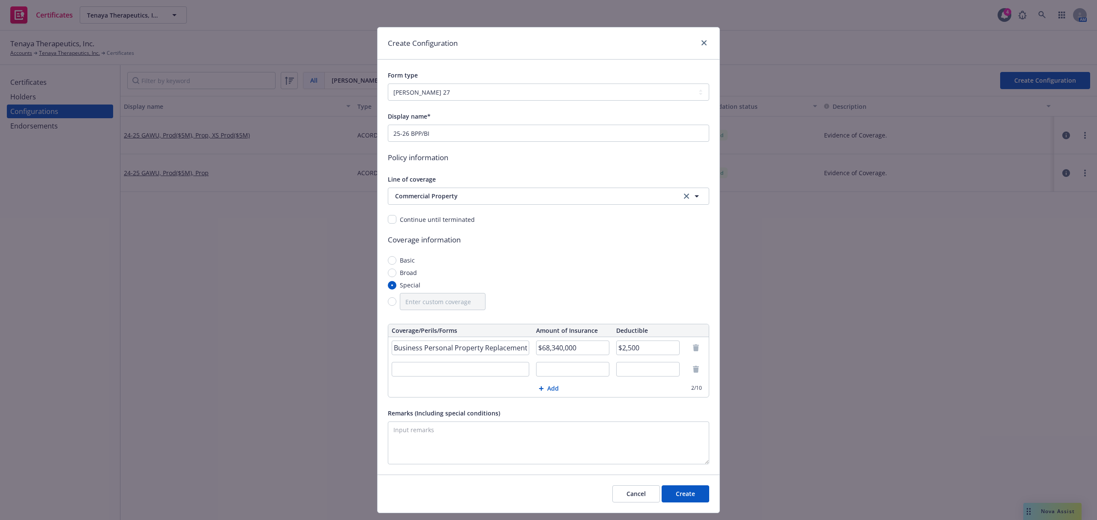
click at [485, 367] on input "text" at bounding box center [461, 369] width 138 height 15
paste input "Business Income & Extra Expense"
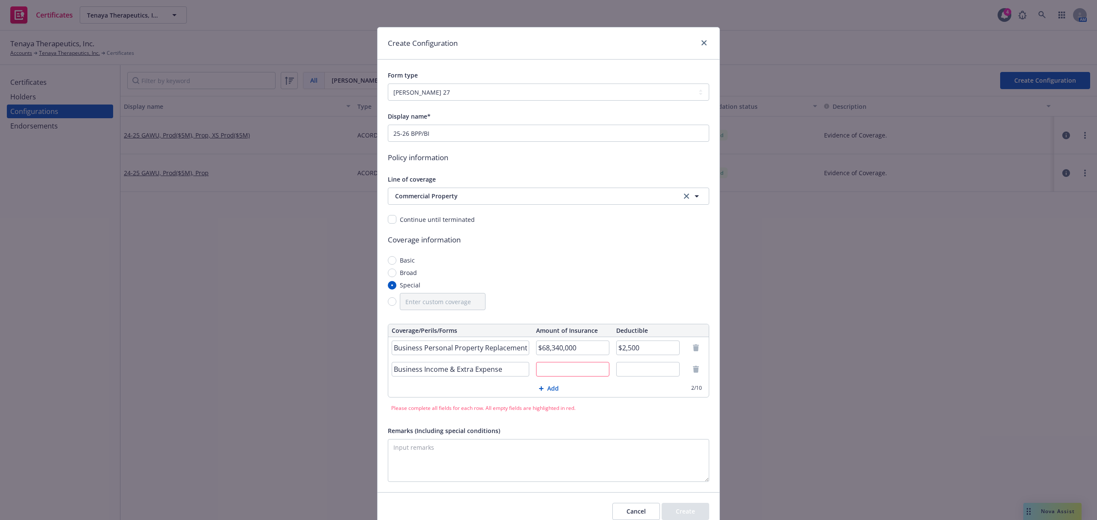
type input "Business Income & Extra Expense"
click at [568, 368] on input "text" at bounding box center [572, 369] width 73 height 15
paste input "$5,000,000"
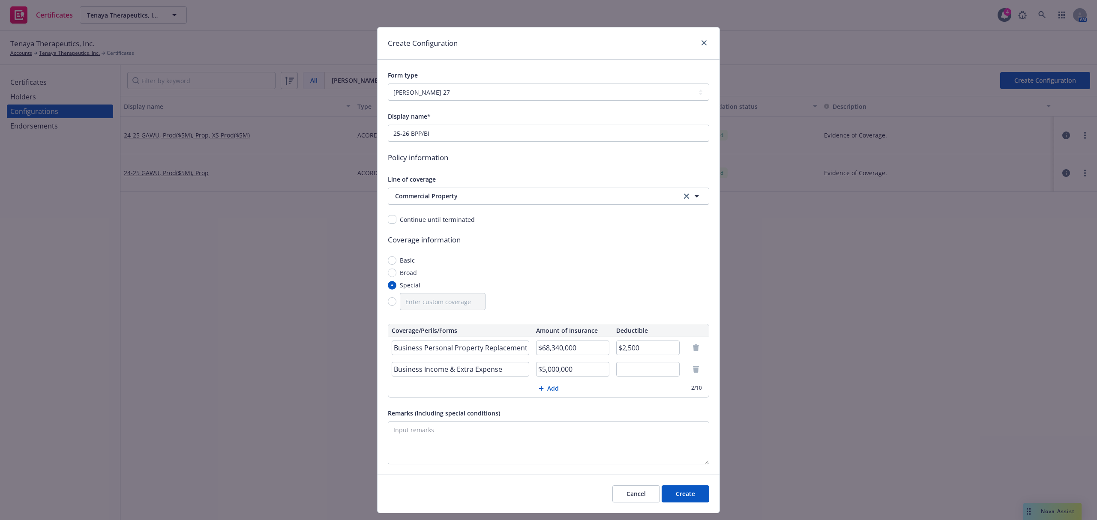
type input "$5,000,000"
click at [633, 374] on input "text" at bounding box center [648, 369] width 64 height 15
click at [629, 370] on input "text" at bounding box center [648, 369] width 64 height 15
type input "24 Hour Waiting Period"
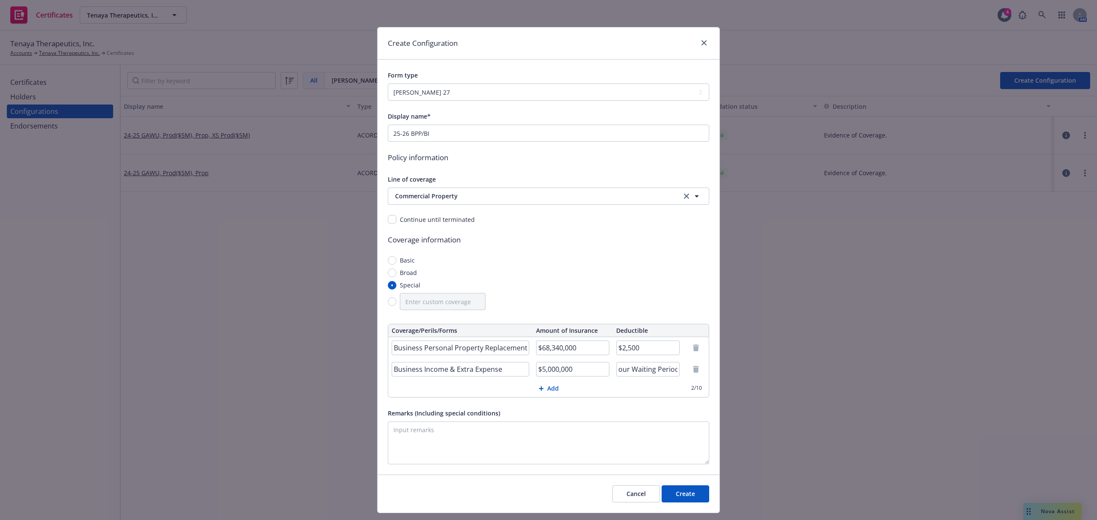
scroll to position [0, 0]
click at [683, 494] on button "Create" at bounding box center [685, 493] width 48 height 17
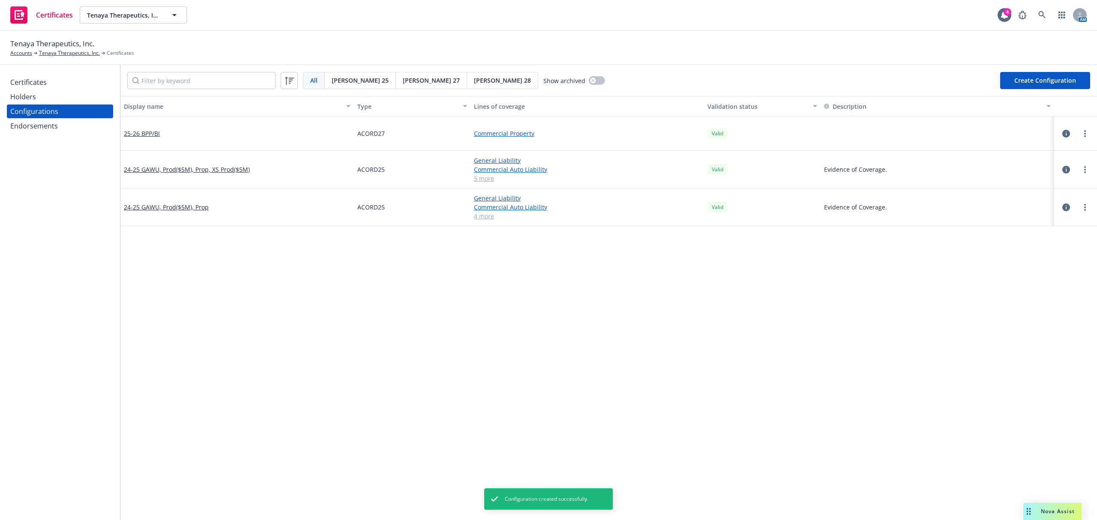
click at [56, 81] on div "Certificates" at bounding box center [59, 82] width 99 height 14
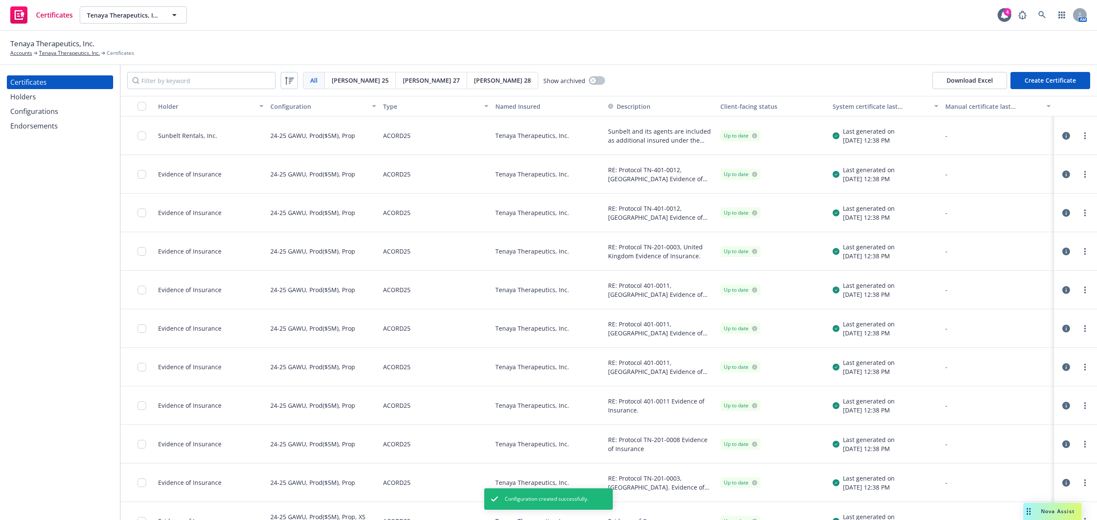
click at [1039, 73] on button "Create Certificate" at bounding box center [1050, 80] width 80 height 17
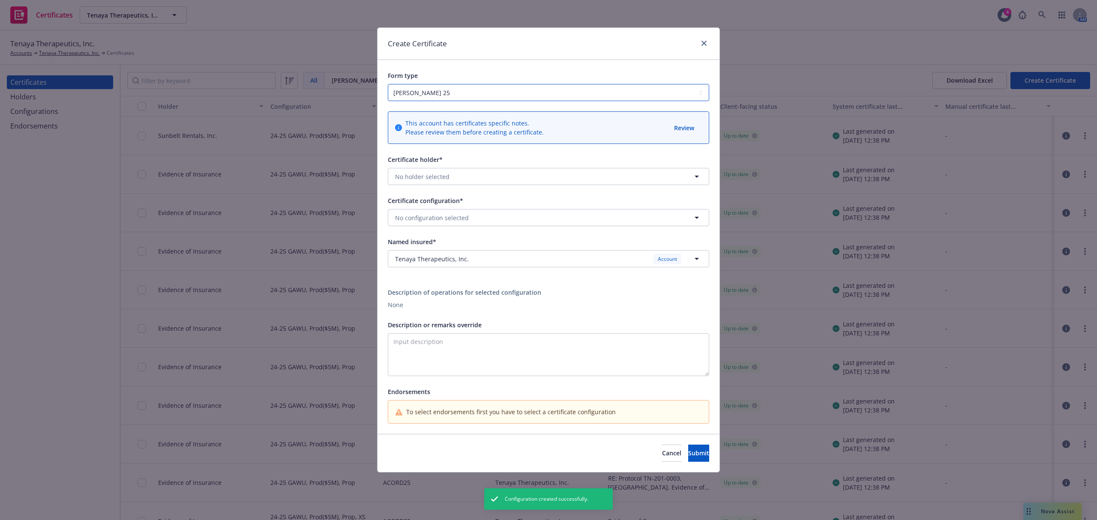
drag, startPoint x: 435, startPoint y: 93, endPoint x: 429, endPoint y: 100, distance: 9.1
click at [434, 93] on select "ACORD 25 ACORD 27 ACORD 28" at bounding box center [548, 92] width 321 height 17
select select "ACORD27"
click at [388, 84] on select "ACORD 25 ACORD 27 ACORD 28" at bounding box center [548, 92] width 321 height 17
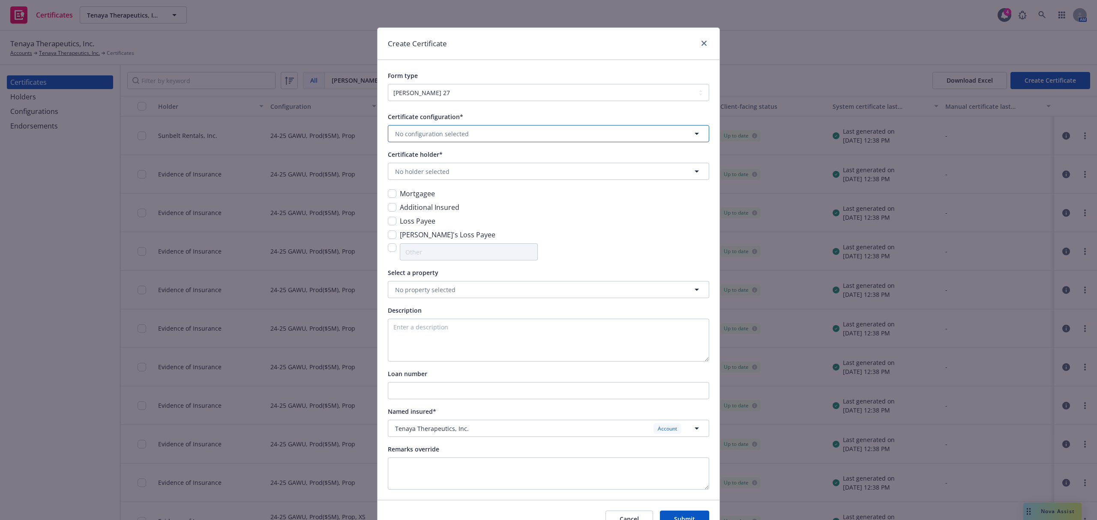
click at [422, 136] on span "No configuration selected" at bounding box center [432, 133] width 74 height 9
click at [420, 160] on strong "25-26 BPP/BI" at bounding box center [415, 158] width 37 height 8
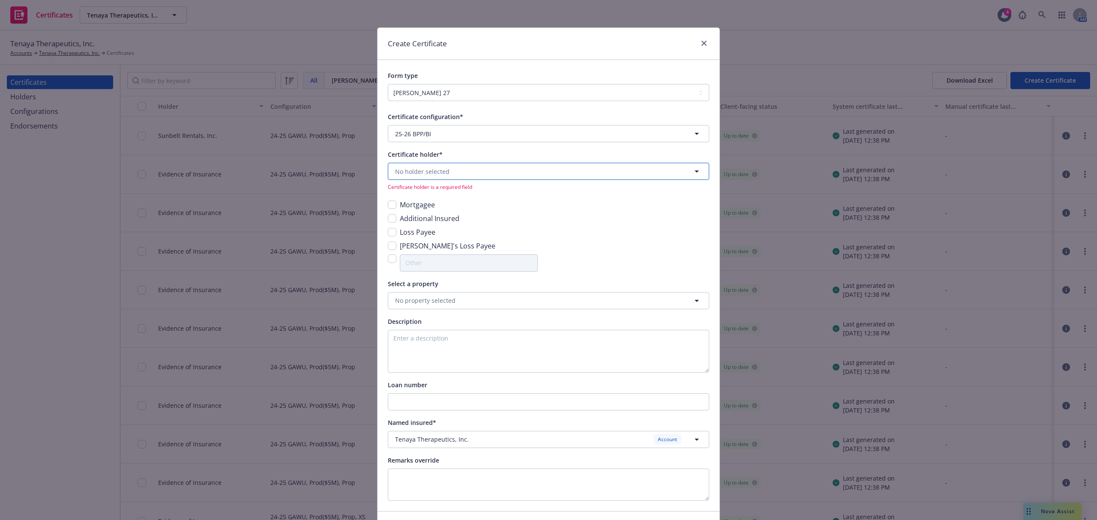
click at [418, 167] on span "No holder selected" at bounding box center [422, 171] width 54 height 9
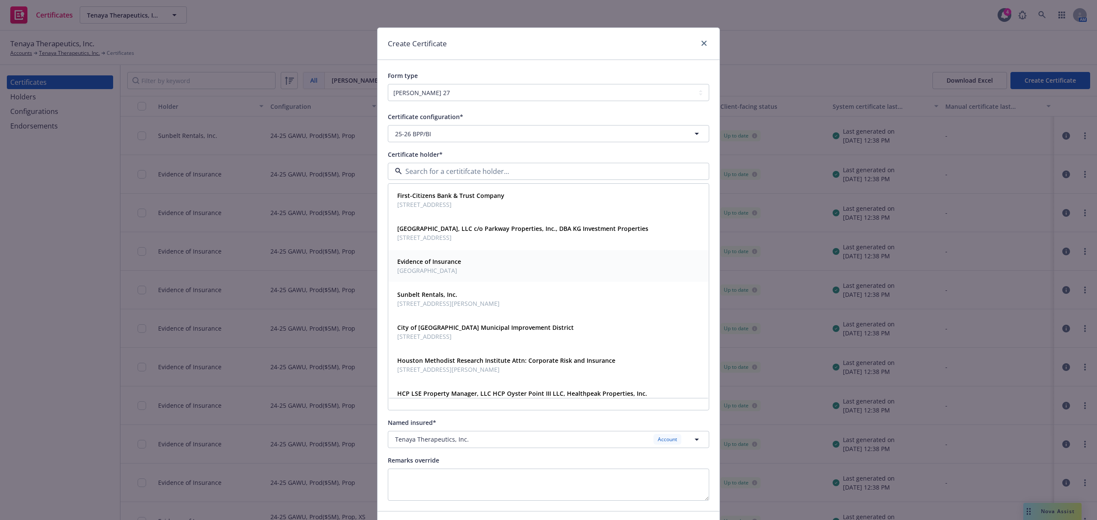
click at [422, 258] on strong "Evidence of Insurance" at bounding box center [429, 261] width 64 height 8
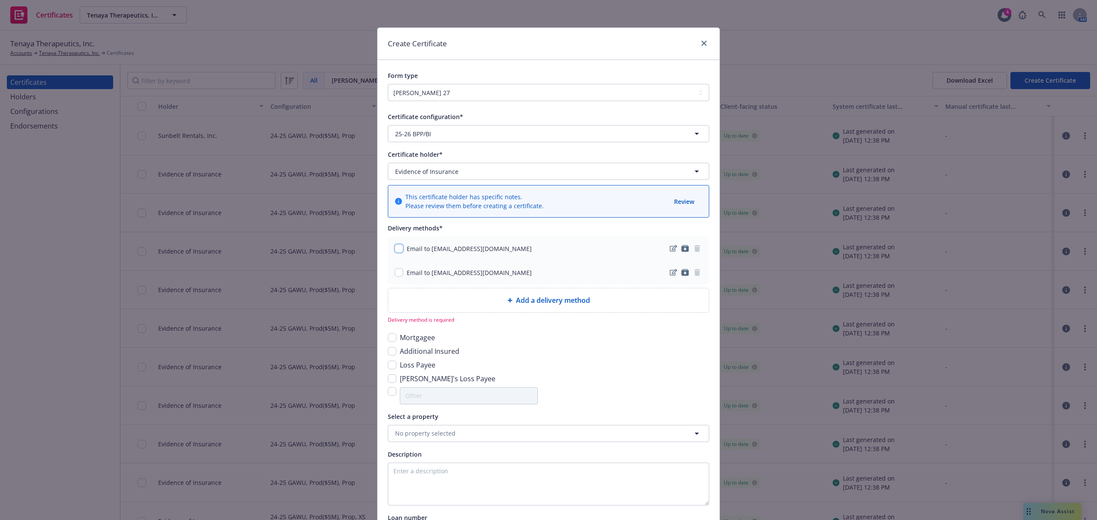
click at [397, 248] on input "checkbox" at bounding box center [399, 248] width 9 height 9
checkbox input "true"
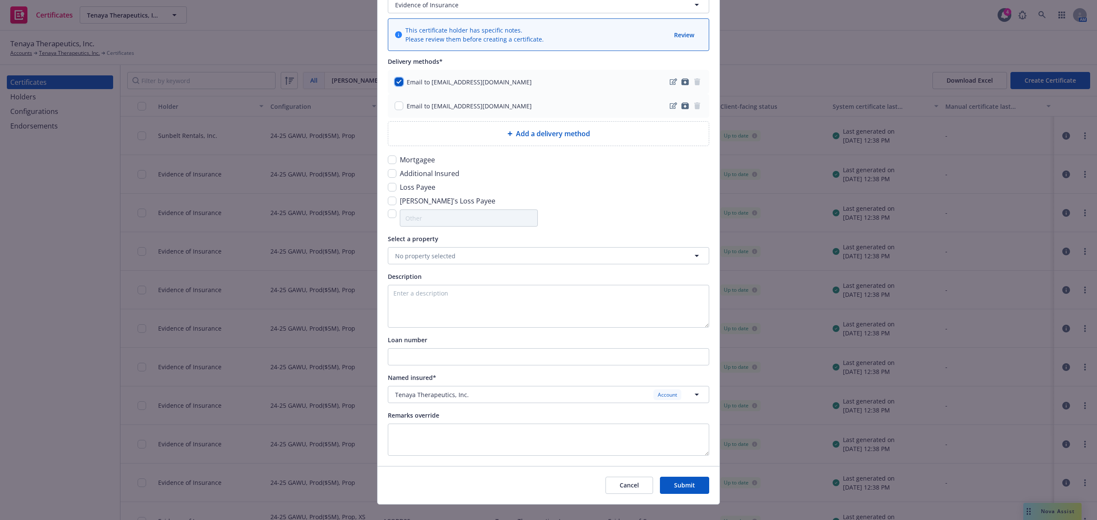
scroll to position [171, 0]
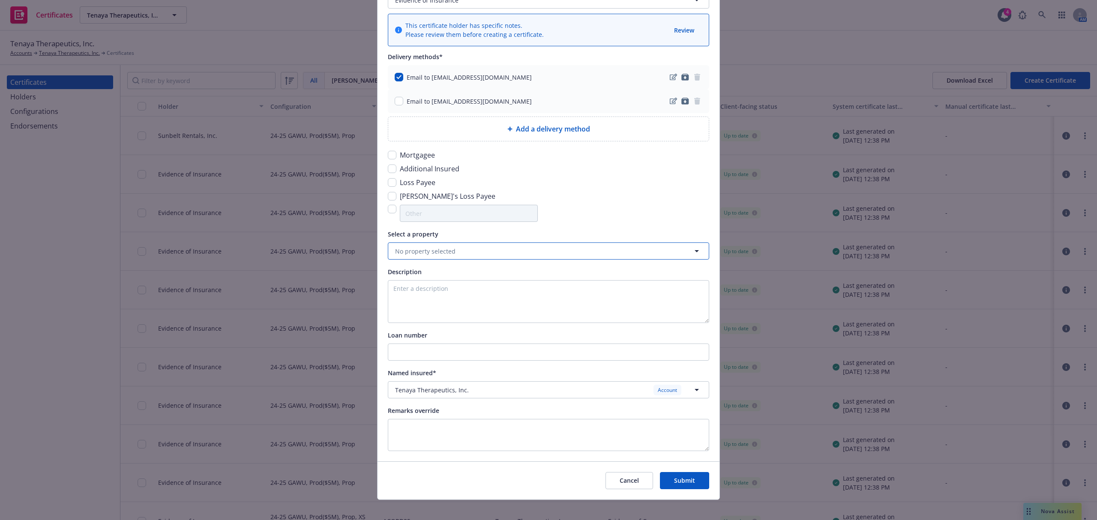
click at [434, 247] on button "No property selected" at bounding box center [548, 250] width 321 height 17
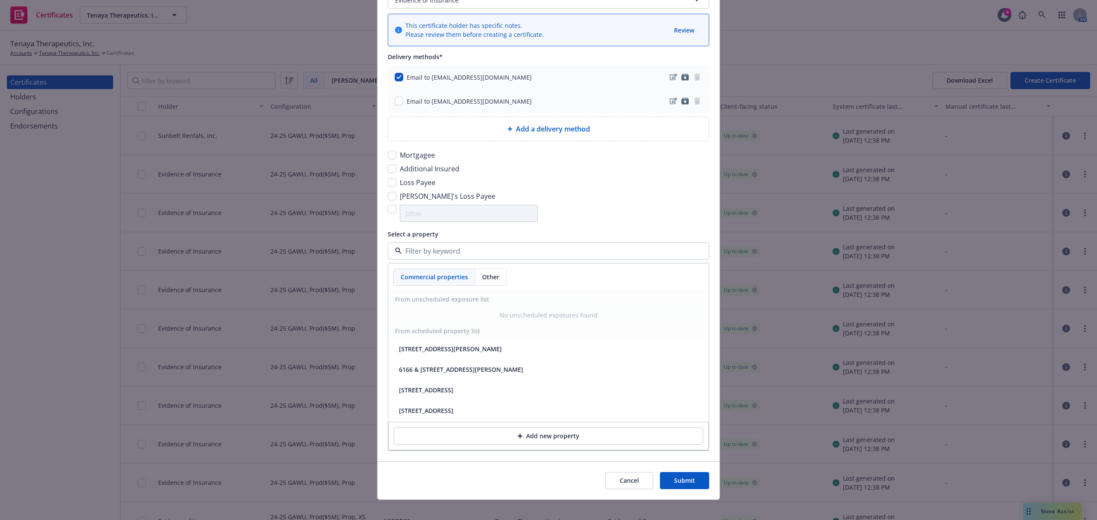
click at [597, 208] on div "Mortgagee Additional Insured Loss Payee Lender's Loss Payee" at bounding box center [548, 186] width 321 height 72
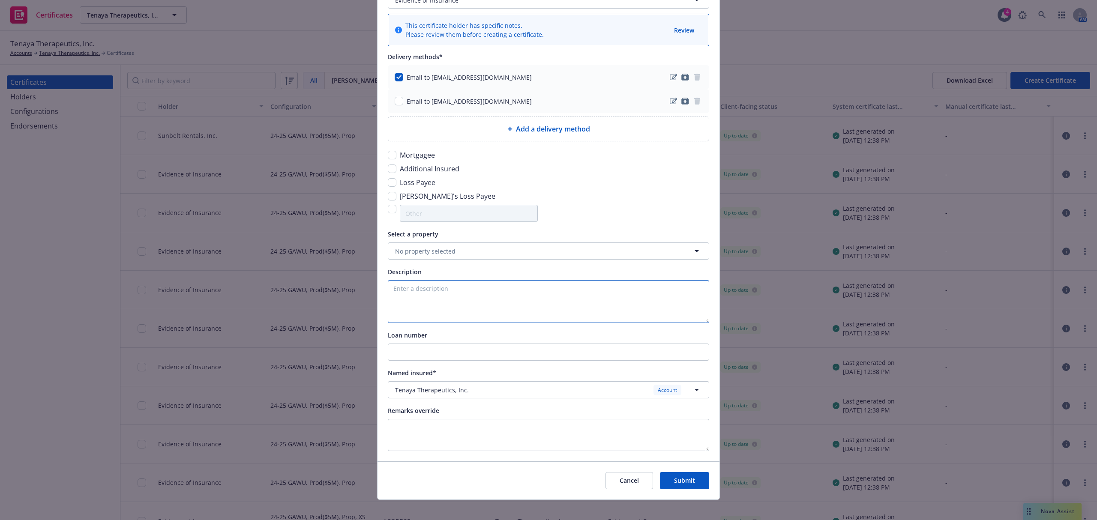
click at [446, 299] on textarea at bounding box center [548, 301] width 321 height 43
drag, startPoint x: 683, startPoint y: 485, endPoint x: 682, endPoint y: 492, distance: 6.9
click at [683, 486] on button "Submit" at bounding box center [684, 480] width 49 height 17
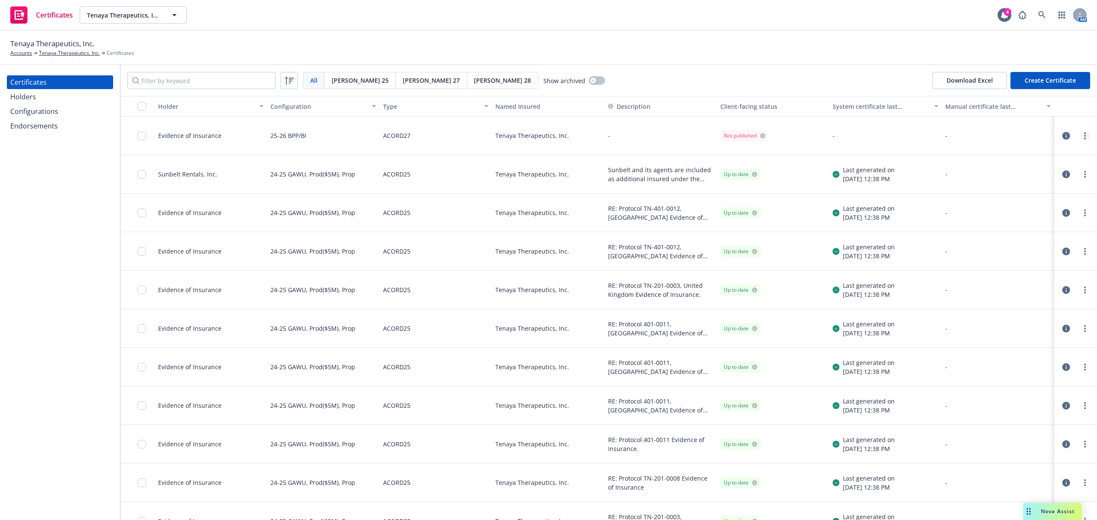
click at [1084, 136] on circle "more" at bounding box center [1085, 136] width 2 height 2
click at [1012, 191] on link "Regenerate" at bounding box center [1012, 187] width 137 height 17
click at [1080, 138] on link "more" at bounding box center [1085, 136] width 10 height 10
click at [990, 254] on link "Download uneditable generated certificate" at bounding box center [1012, 256] width 137 height 17
click at [793, 53] on div "Tenaya Therapeutics, Inc. Accounts Tenaya Therapeutics, Inc. Certificates" at bounding box center [548, 47] width 1076 height 19
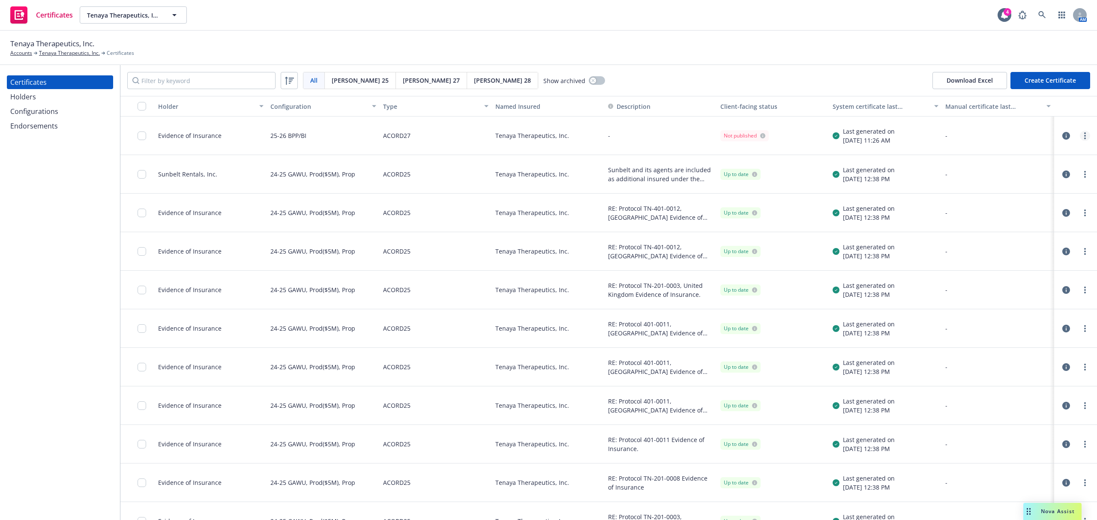
click at [1084, 136] on circle "more" at bounding box center [1085, 136] width 2 height 2
click at [994, 254] on link "Download uneditable generated certificate" at bounding box center [1012, 256] width 137 height 17
click at [731, 57] on div "Tenaya Therapeutics, Inc. Accounts Tenaya Therapeutics, Inc. Certificates" at bounding box center [548, 47] width 1076 height 19
click at [46, 108] on div "Configurations" at bounding box center [34, 112] width 48 height 14
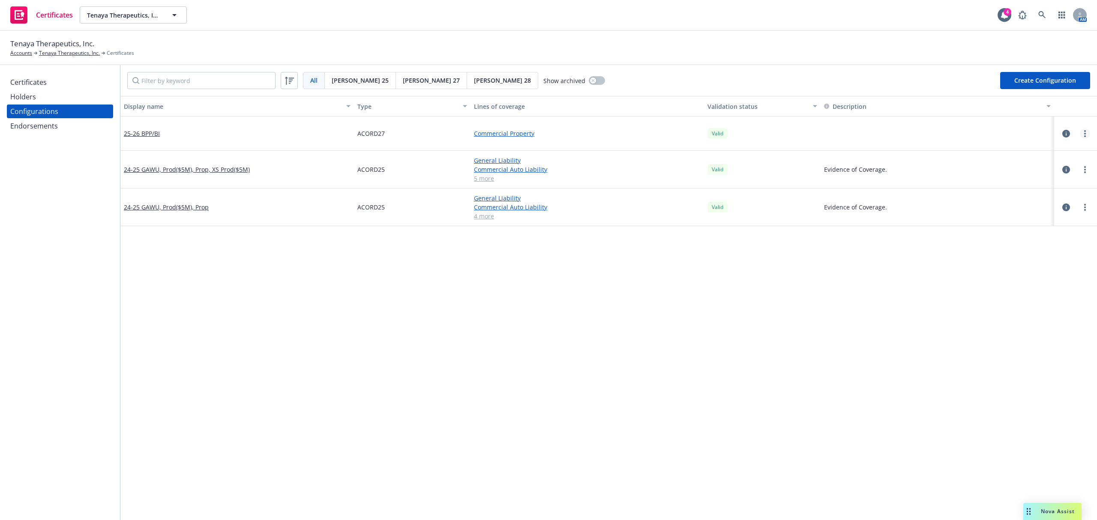
click at [1084, 133] on circle "more" at bounding box center [1085, 134] width 2 height 2
click at [1010, 148] on link "Edit" at bounding box center [1034, 151] width 94 height 17
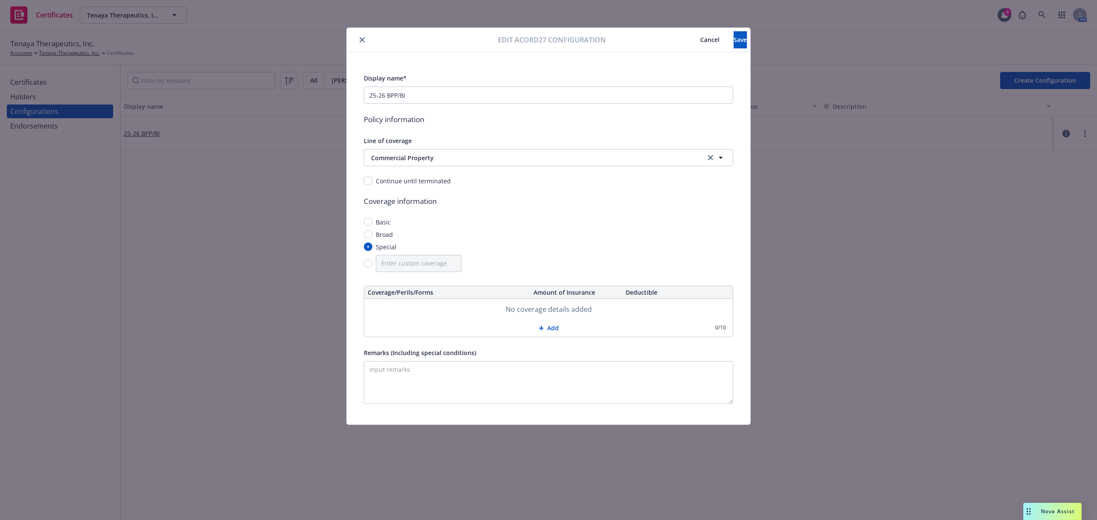
drag, startPoint x: 678, startPoint y: 37, endPoint x: 603, endPoint y: 69, distance: 81.2
click at [700, 38] on span "Cancel" at bounding box center [709, 40] width 19 height 8
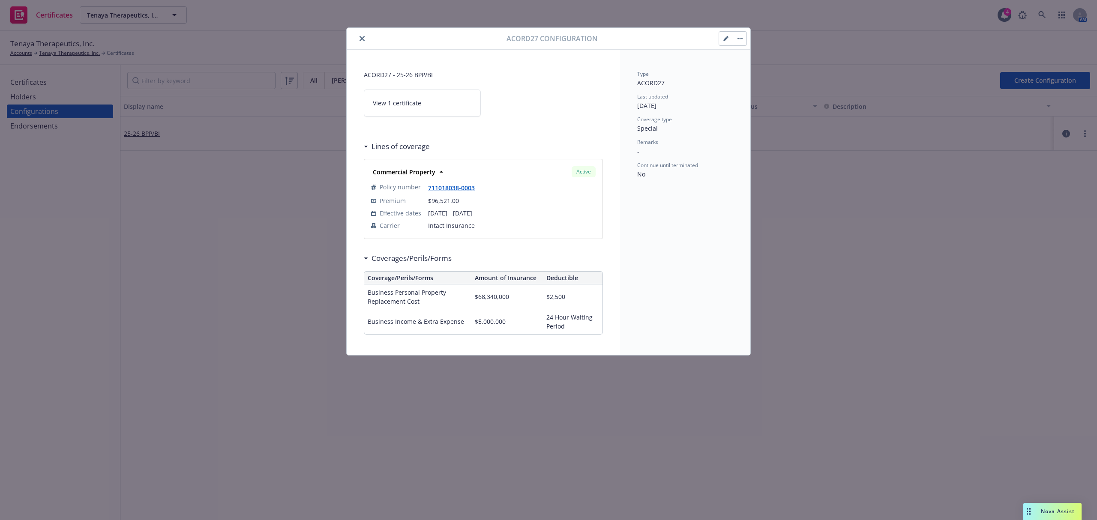
drag, startPoint x: 403, startPoint y: 96, endPoint x: 386, endPoint y: 98, distance: 16.8
click at [403, 96] on link "View 1 certificate" at bounding box center [422, 103] width 117 height 27
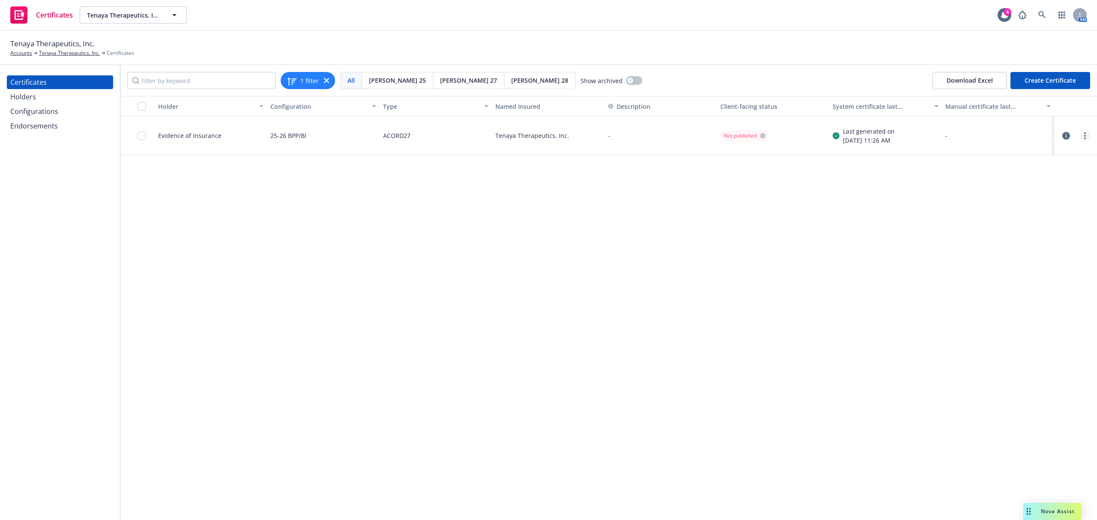
click at [1080, 138] on div at bounding box center [1075, 136] width 29 height 10
click at [1082, 136] on link "more" at bounding box center [1085, 136] width 10 height 10
click at [996, 156] on link "Edit" at bounding box center [1020, 153] width 137 height 17
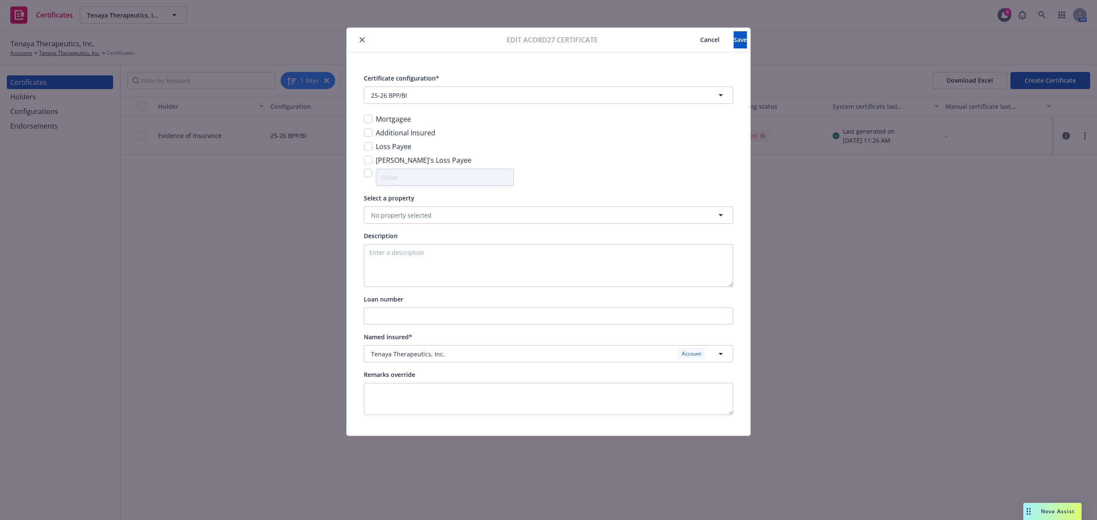
click at [700, 42] on span "Cancel" at bounding box center [709, 40] width 19 height 8
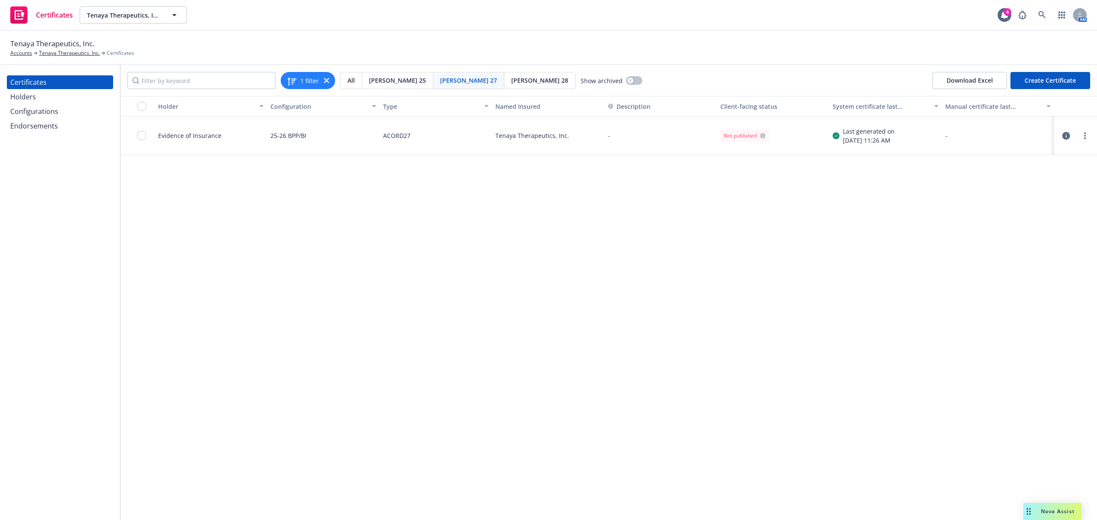
click at [45, 111] on div "Configurations" at bounding box center [34, 112] width 48 height 14
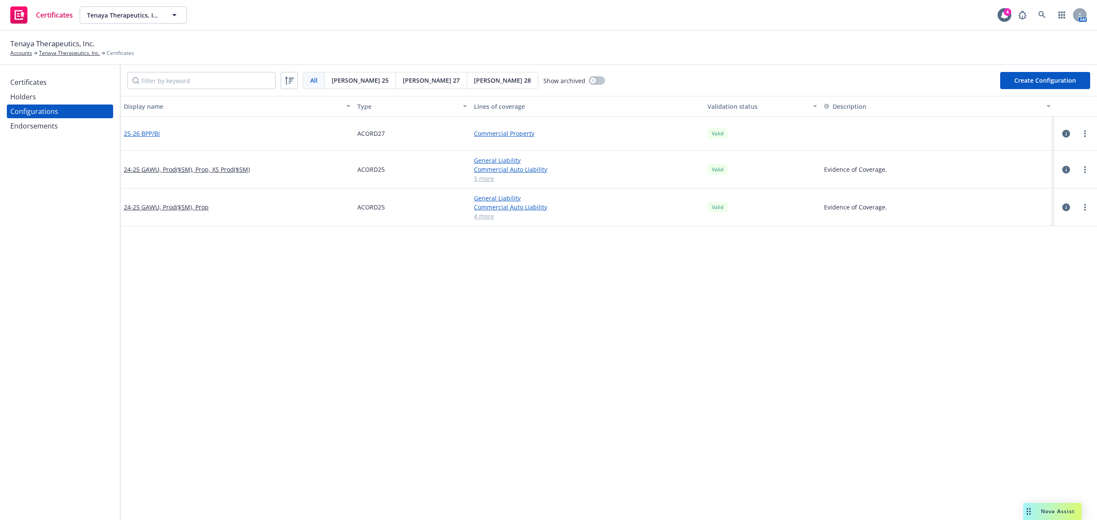
click at [134, 134] on link "25-26 BPP/BI" at bounding box center [142, 133] width 36 height 9
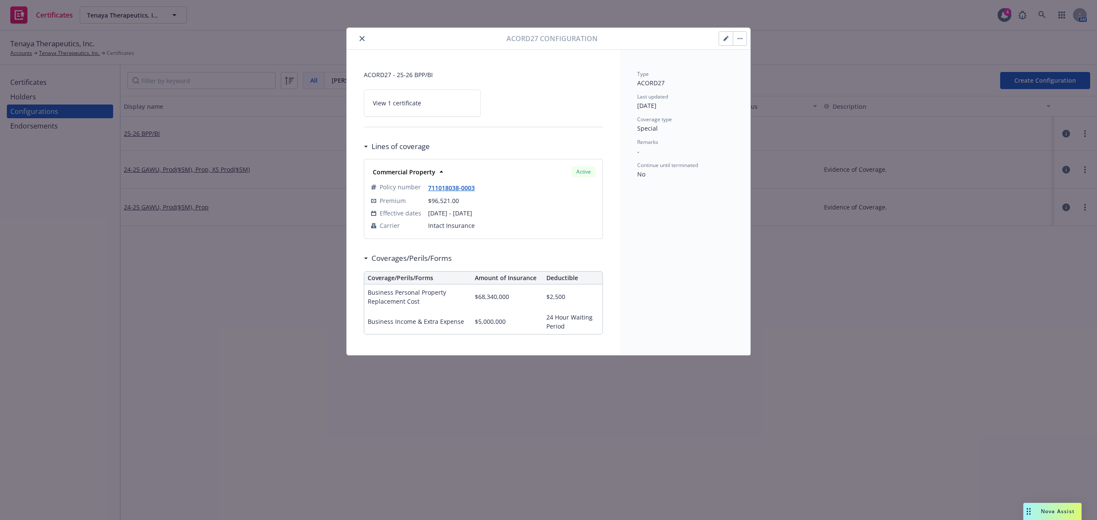
click at [725, 40] on icon "button" at bounding box center [725, 39] width 4 height 4
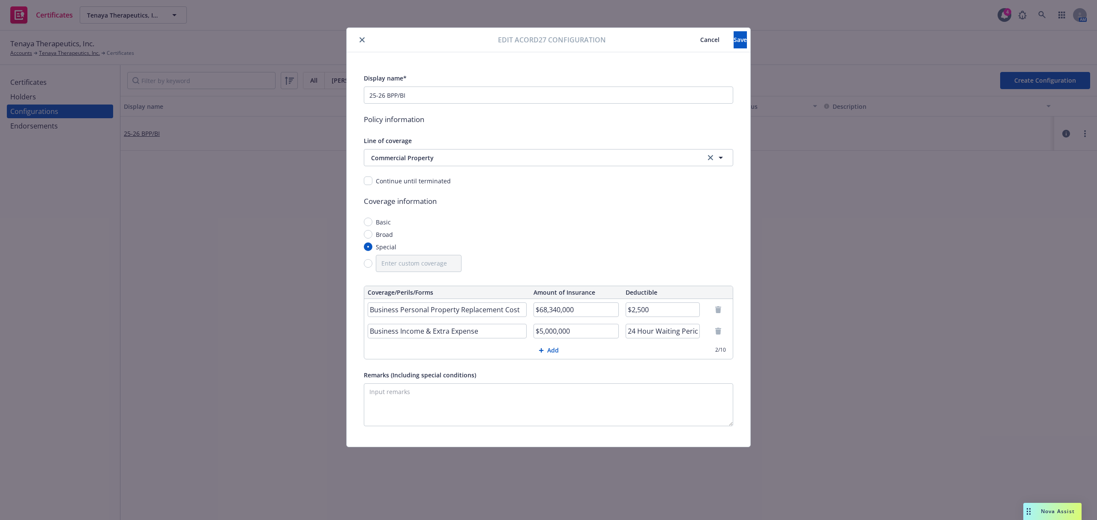
scroll to position [0, 4]
drag, startPoint x: 654, startPoint y: 331, endPoint x: 792, endPoint y: 332, distance: 137.9
click at [792, 332] on div "Edit Acord27 configuration Cancel Save Display name* 25-26 BPP/BI Policy inform…" at bounding box center [548, 260] width 1097 height 520
type input "24 Hours"
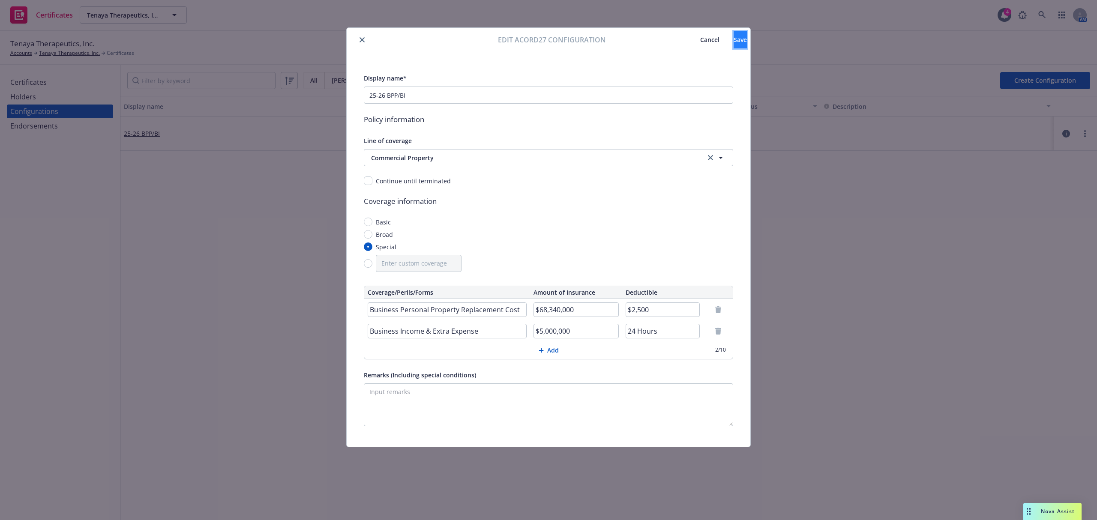
click at [733, 38] on span "Save" at bounding box center [739, 40] width 13 height 8
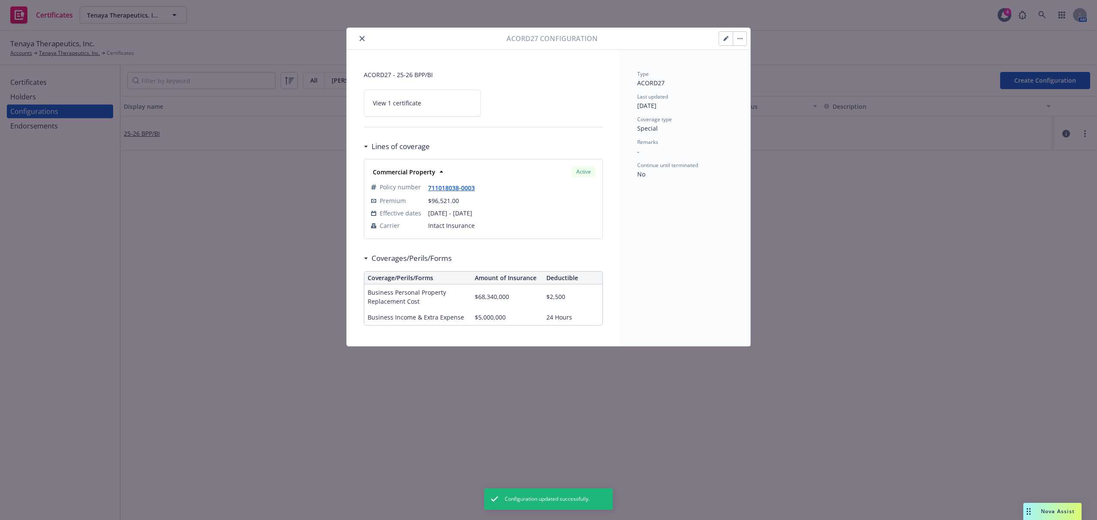
click at [743, 40] on button "button" at bounding box center [740, 39] width 14 height 14
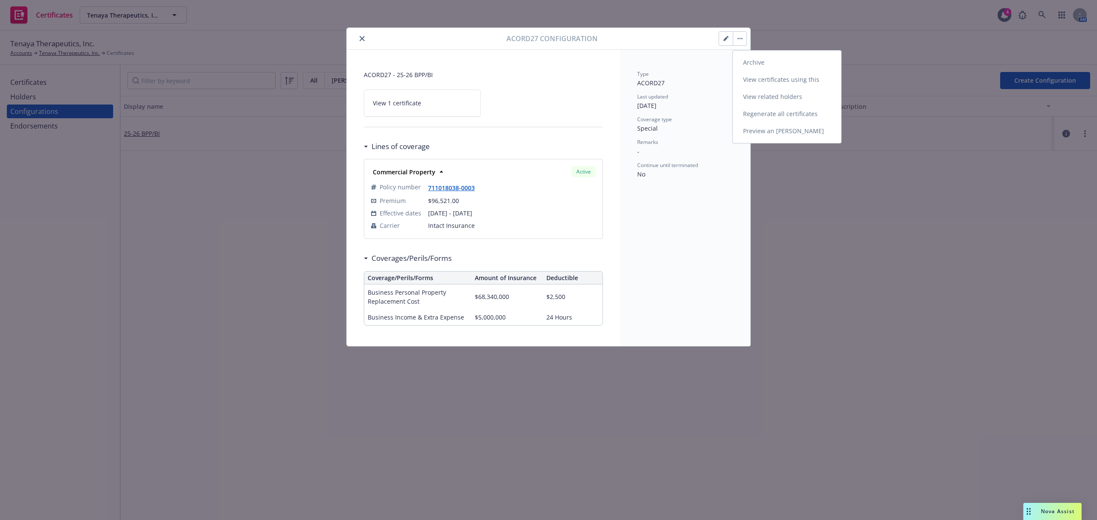
click at [775, 116] on link "Regenerate all certificates" at bounding box center [787, 113] width 108 height 17
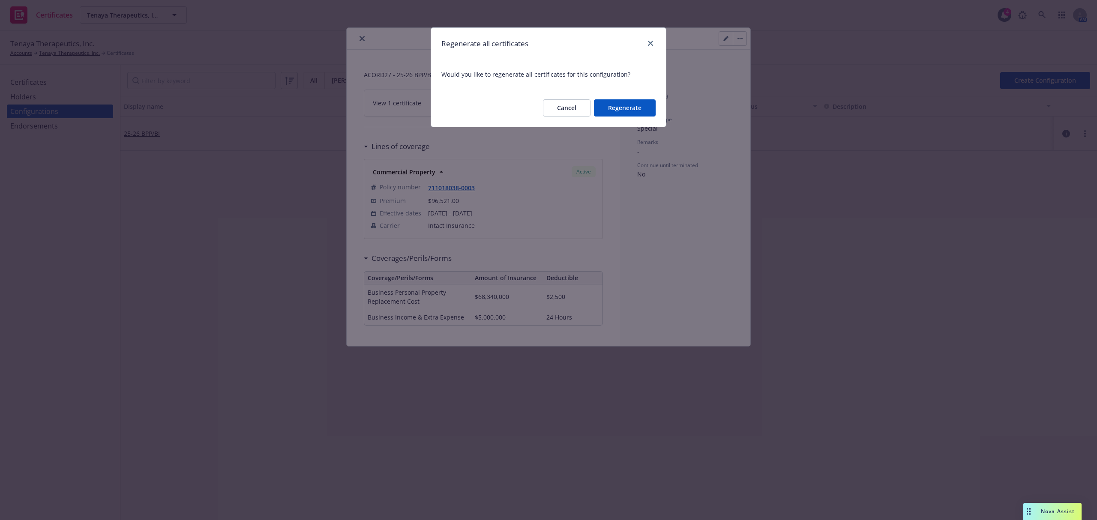
click at [634, 105] on button "Regenerate" at bounding box center [625, 107] width 62 height 17
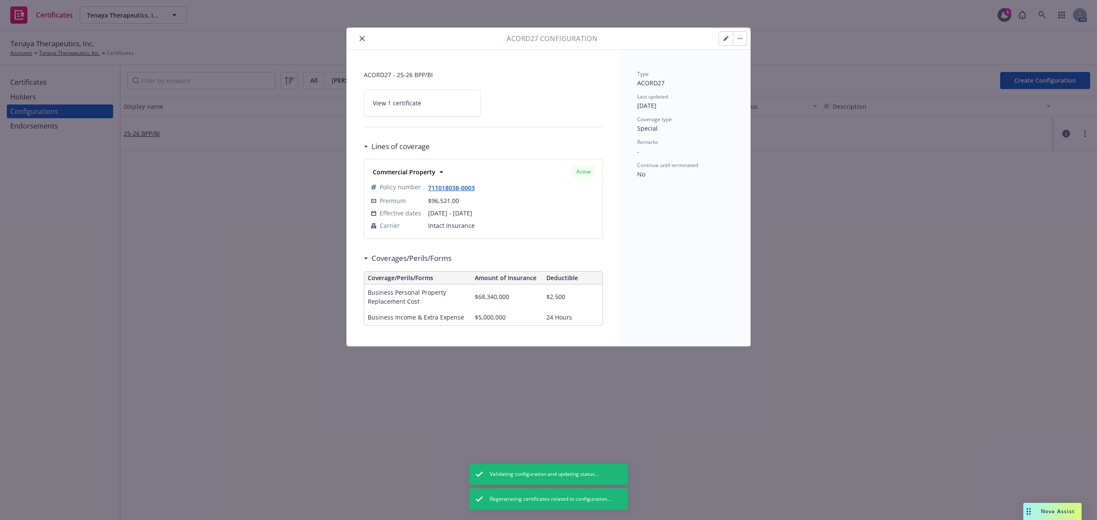
click at [362, 37] on icon "close" at bounding box center [361, 38] width 5 height 5
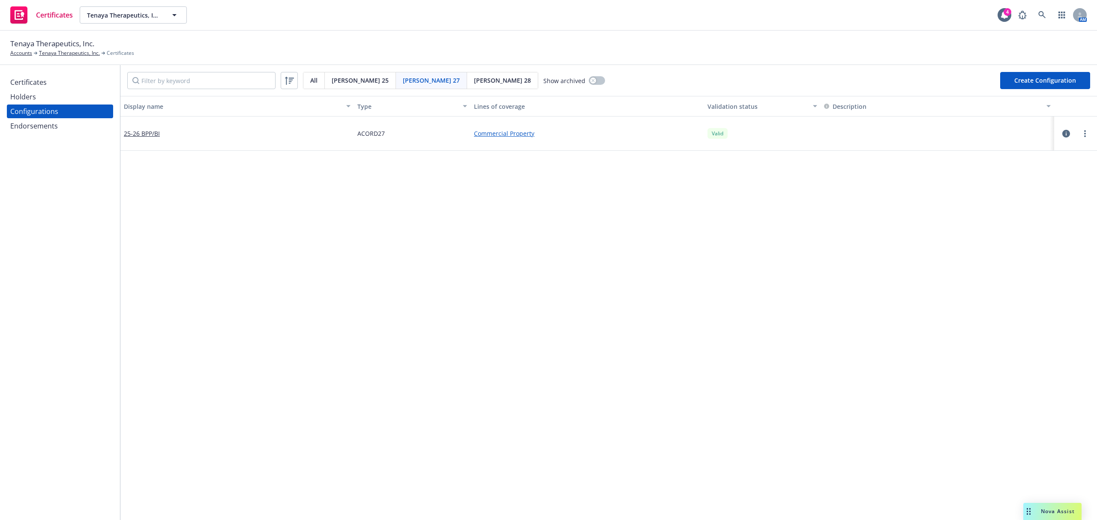
click at [56, 85] on div "Certificates" at bounding box center [59, 82] width 99 height 14
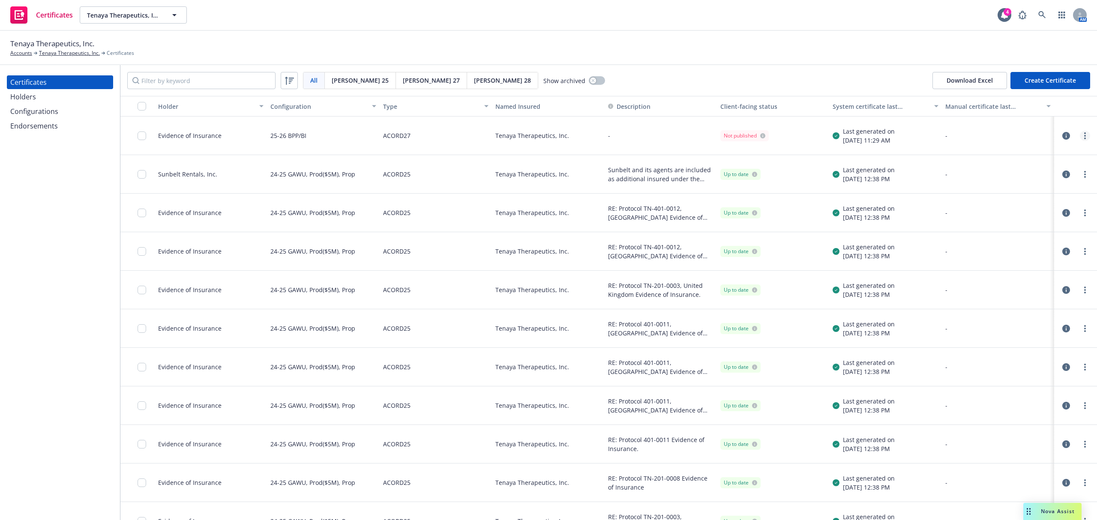
click at [1080, 136] on link "more" at bounding box center [1085, 136] width 10 height 10
click at [980, 186] on link "Regenerate" at bounding box center [1012, 187] width 137 height 17
click at [1080, 139] on link "more" at bounding box center [1085, 136] width 10 height 10
click at [1013, 260] on link "Download uneditable generated certificate" at bounding box center [1012, 256] width 137 height 17
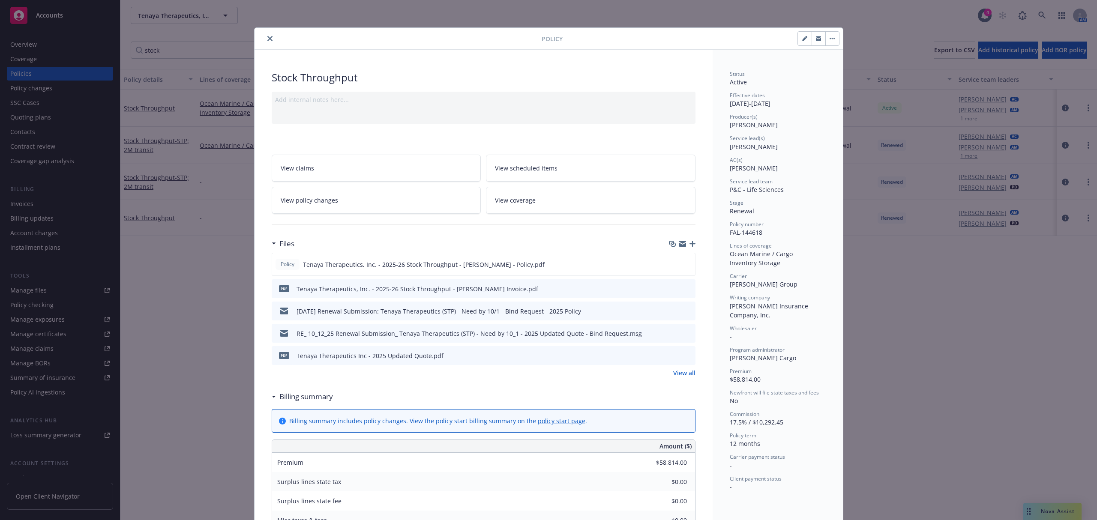
scroll to position [67, 0]
drag, startPoint x: 268, startPoint y: 39, endPoint x: 467, endPoint y: 71, distance: 201.2
click at [267, 39] on button "close" at bounding box center [270, 38] width 10 height 10
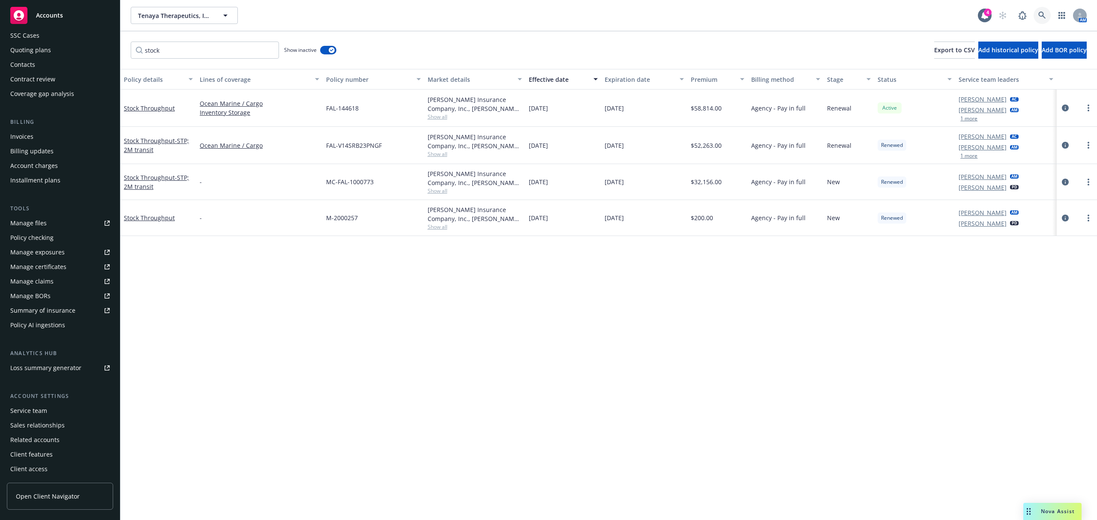
click at [1038, 13] on icon at bounding box center [1041, 15] width 7 height 7
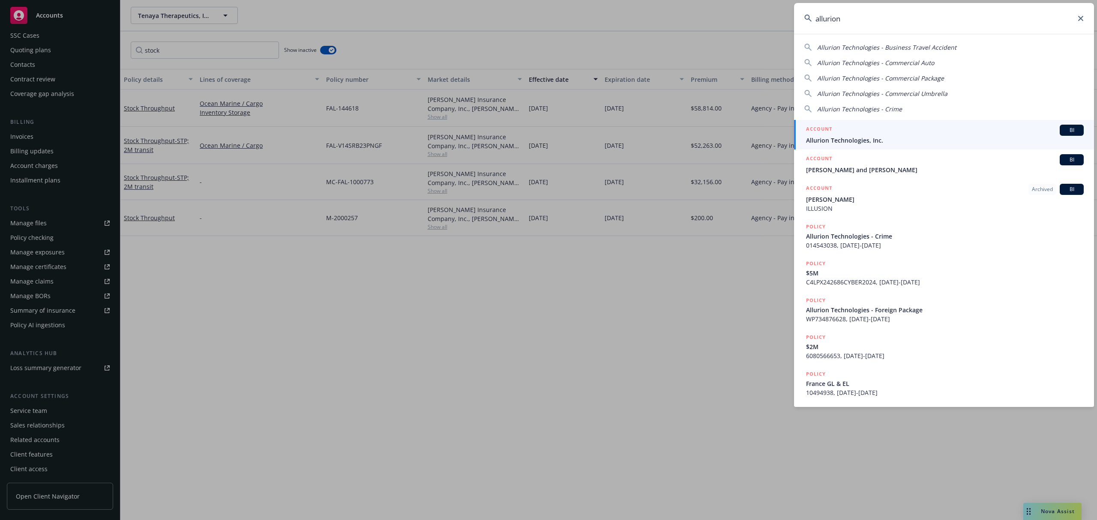
type input "allurion"
click at [843, 136] on span "Allurion Technologies, Inc." at bounding box center [945, 140] width 278 height 9
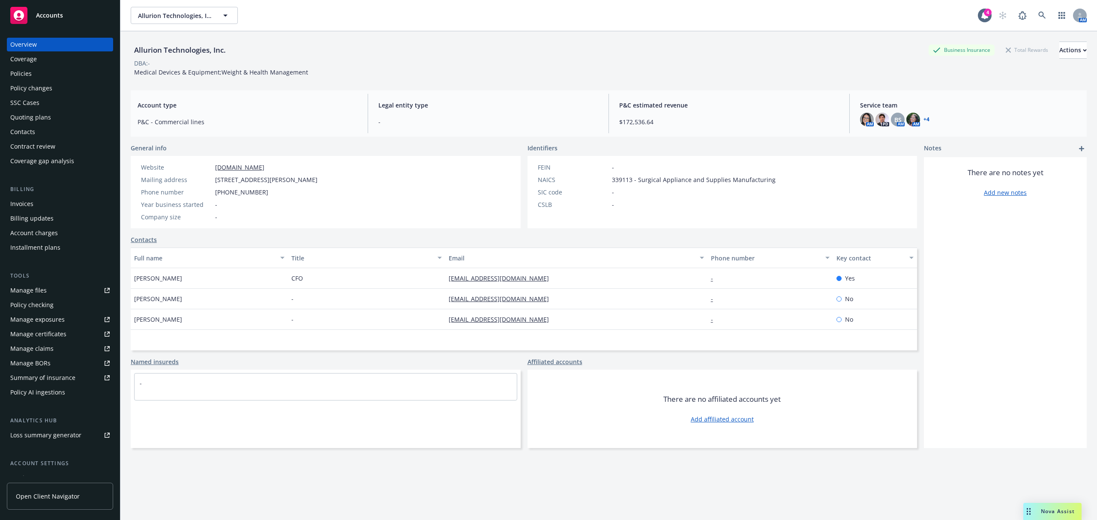
click at [15, 68] on div "Policies" at bounding box center [20, 74] width 21 height 14
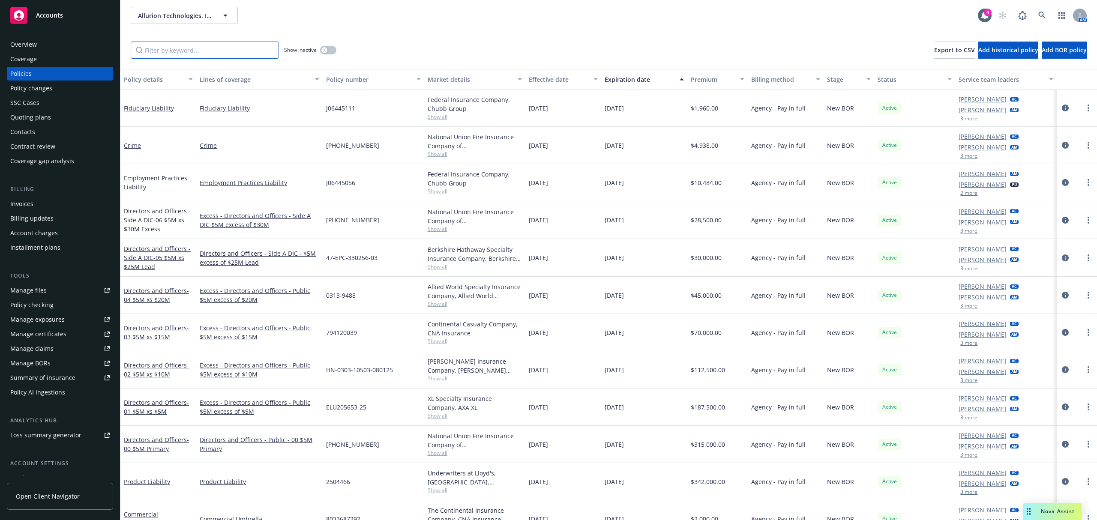
click at [221, 45] on input "Filter by keyword..." at bounding box center [205, 50] width 148 height 17
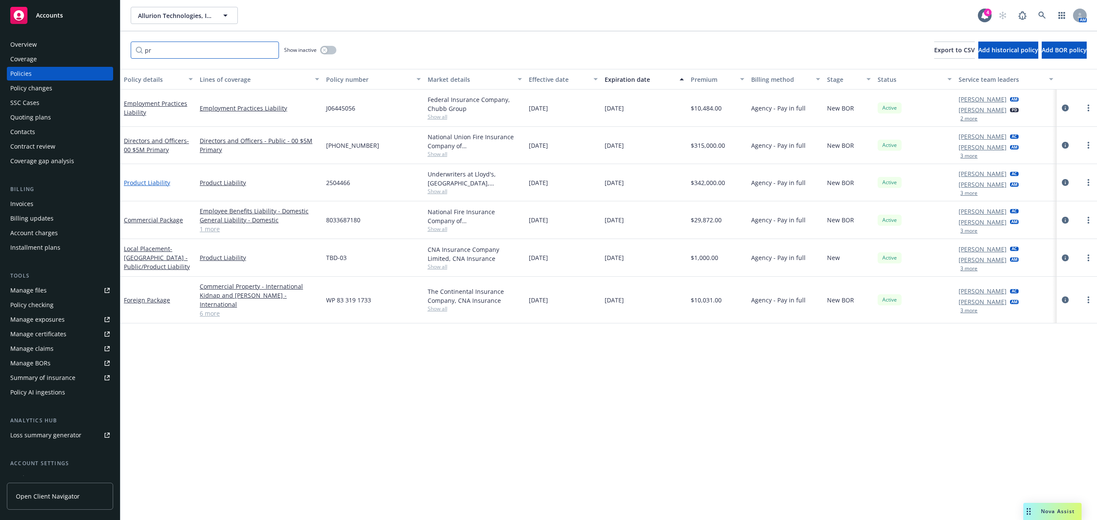
type input "pr"
click at [139, 183] on link "Product Liability" at bounding box center [147, 183] width 46 height 8
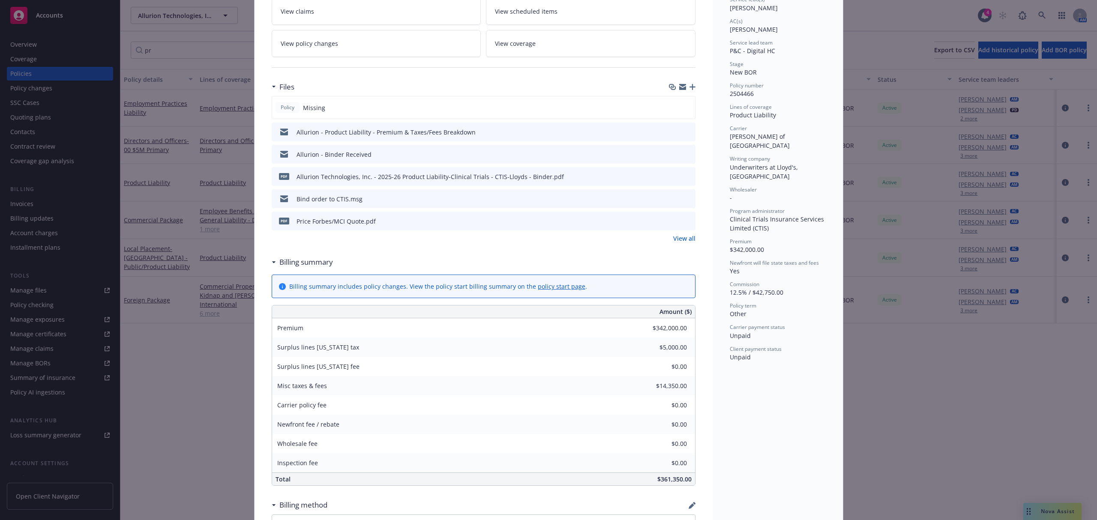
scroll to position [171, 0]
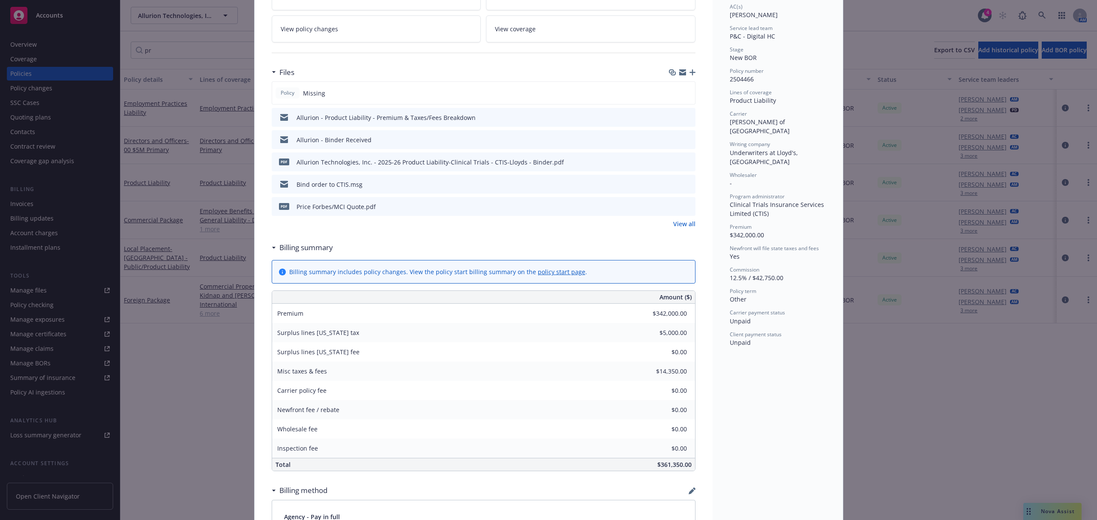
click at [684, 118] on icon "preview file" at bounding box center [687, 117] width 8 height 6
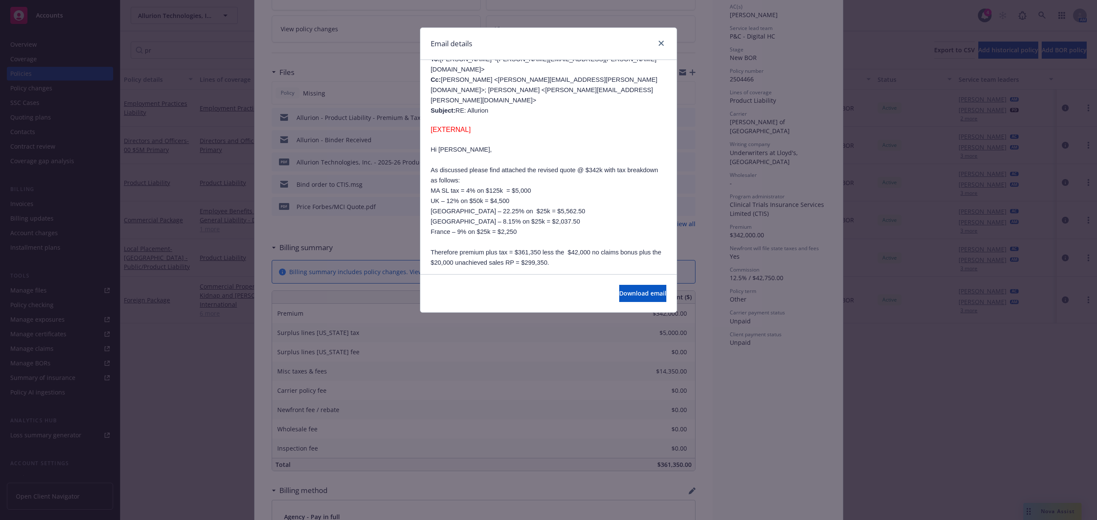
scroll to position [114, 0]
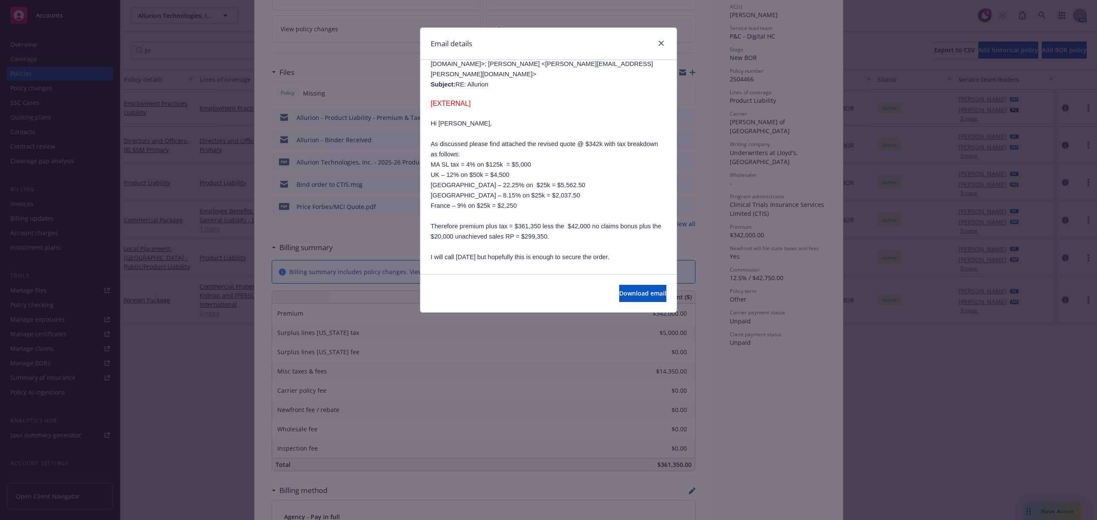
drag, startPoint x: 571, startPoint y: 33, endPoint x: 528, endPoint y: 51, distance: 46.5
click at [530, 37] on div "Email details" at bounding box center [548, 44] width 256 height 32
drag, startPoint x: 662, startPoint y: 43, endPoint x: 428, endPoint y: 27, distance: 234.4
click at [660, 42] on icon "close" at bounding box center [660, 43] width 5 height 5
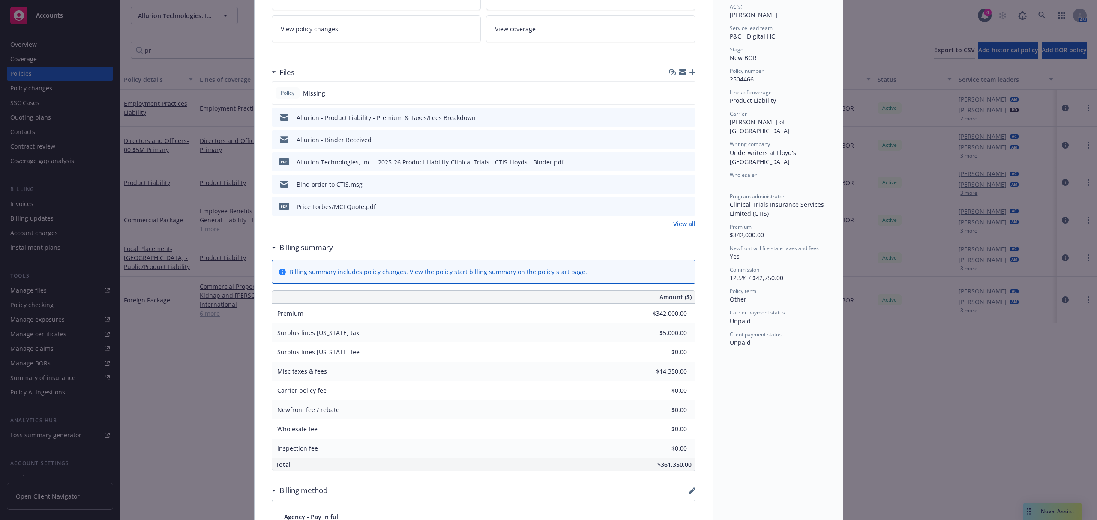
drag, startPoint x: 682, startPoint y: 223, endPoint x: 679, endPoint y: 229, distance: 6.7
click at [681, 223] on link "View all" at bounding box center [684, 223] width 22 height 9
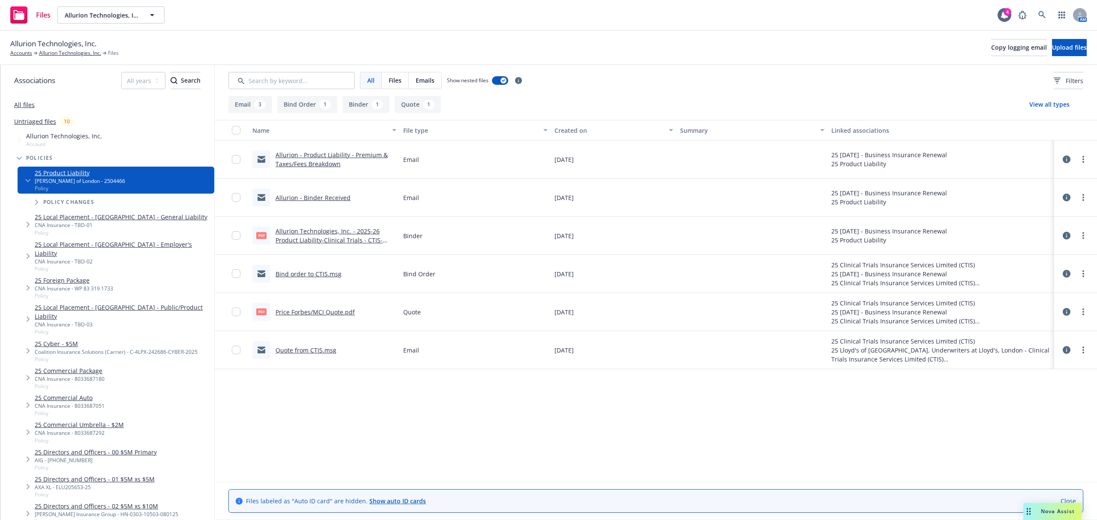
click at [304, 189] on div "Allurion - Binder Received" at bounding box center [301, 197] width 98 height 18
click at [304, 201] on link "Allurion - Binder Received" at bounding box center [312, 198] width 75 height 8
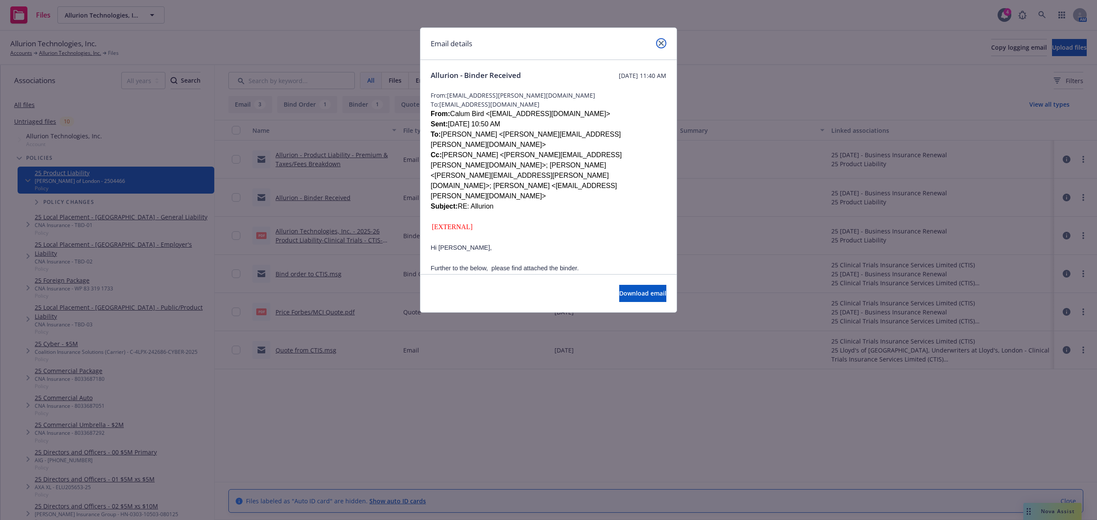
click at [658, 45] on icon "close" at bounding box center [660, 43] width 5 height 5
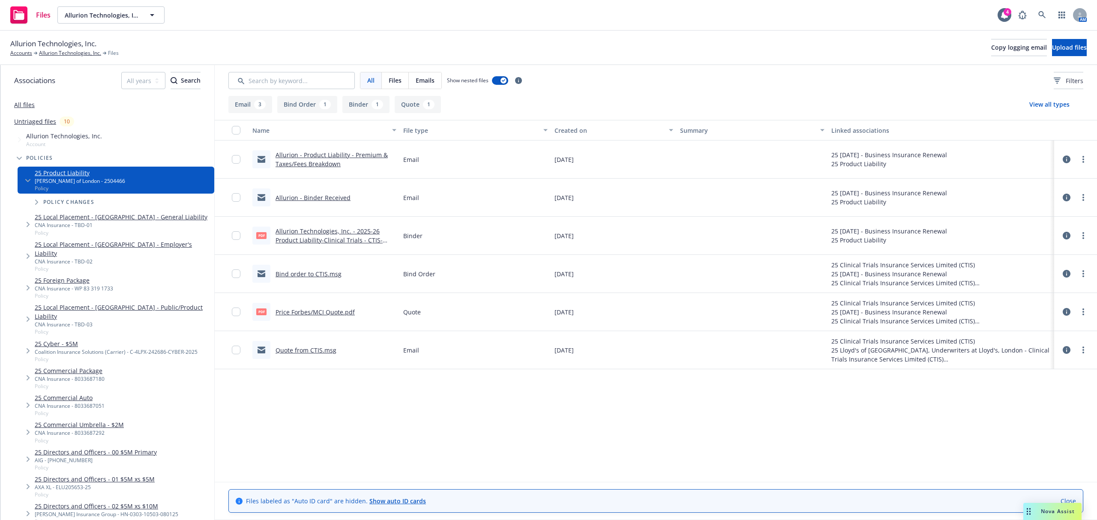
click at [304, 155] on link "Allurion - Product Liability - Premium & Taxes/Fees Breakdown" at bounding box center [331, 159] width 112 height 17
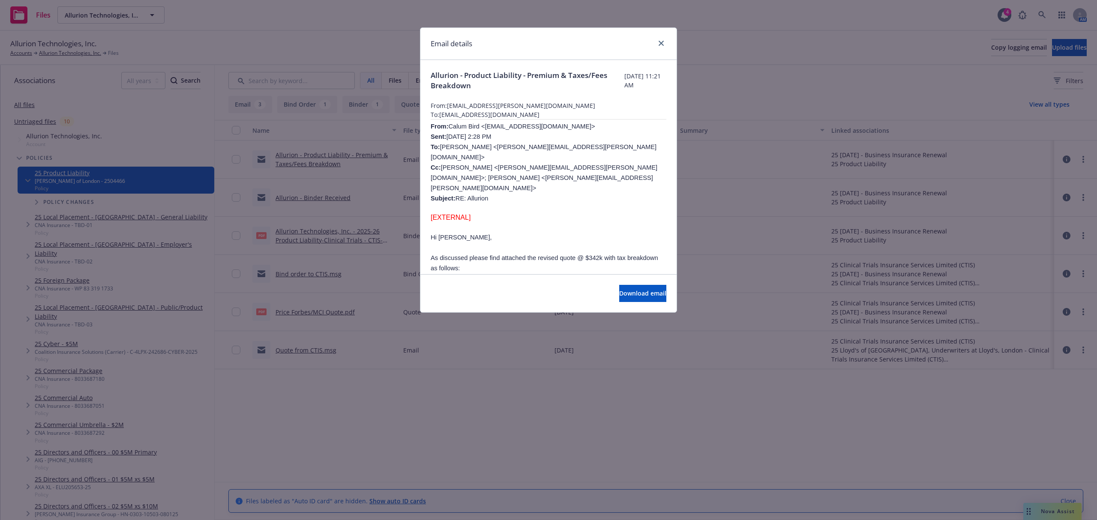
click at [655, 45] on div at bounding box center [659, 43] width 14 height 11
click at [661, 43] on icon "close" at bounding box center [660, 43] width 5 height 5
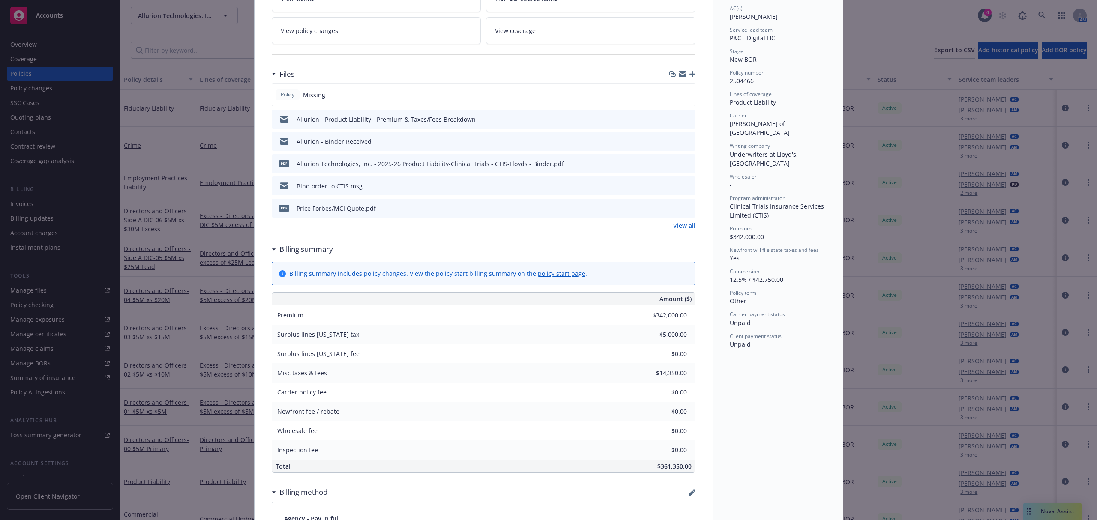
scroll to position [171, 0]
drag, startPoint x: 759, startPoint y: 260, endPoint x: 767, endPoint y: 259, distance: 7.9
click at [767, 274] on span "12.5% / $42,750.00" at bounding box center [757, 278] width 54 height 8
click at [765, 331] on div "Client payment status Unpaid" at bounding box center [778, 339] width 96 height 16
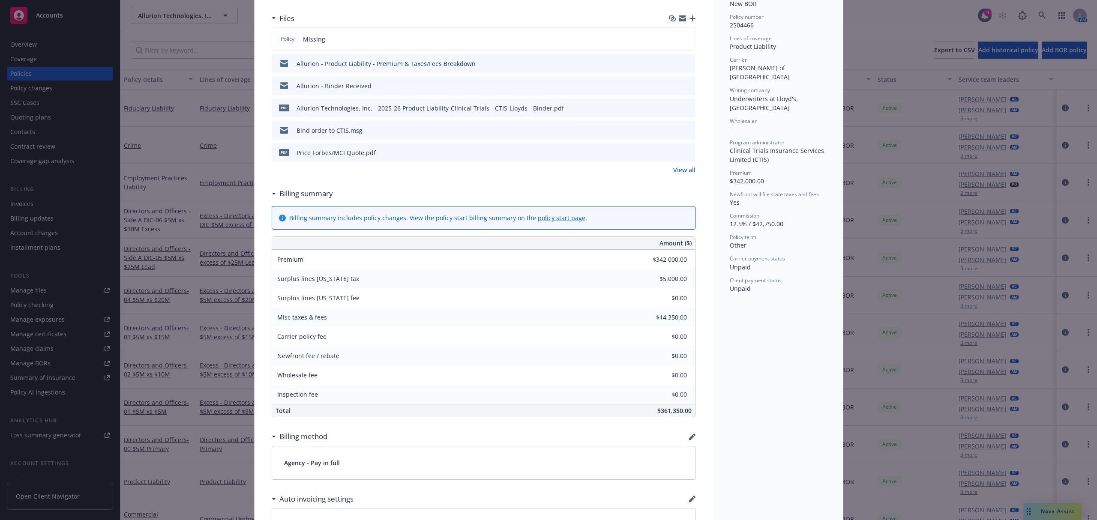
scroll to position [285, 0]
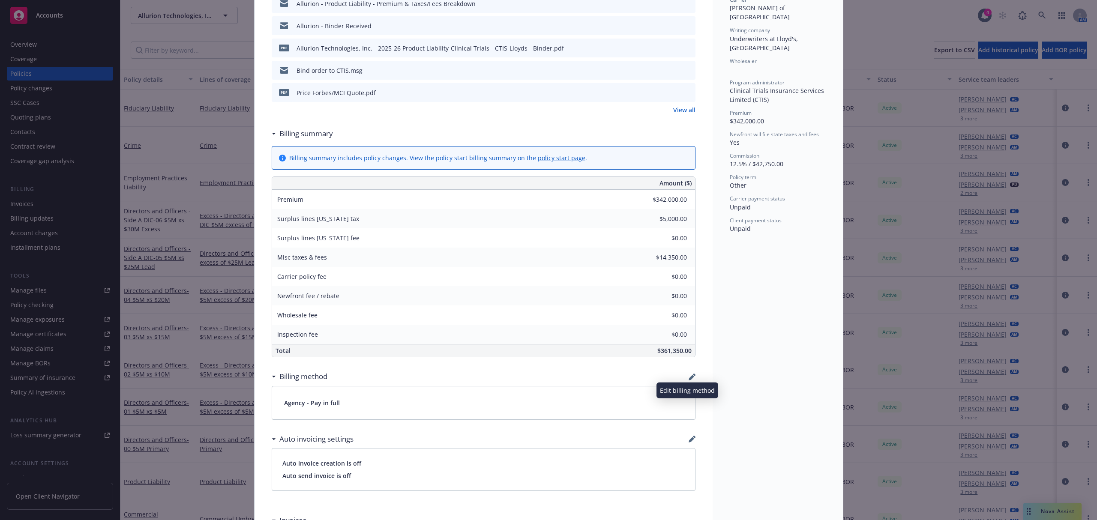
click at [688, 378] on icon "button" at bounding box center [691, 377] width 7 height 7
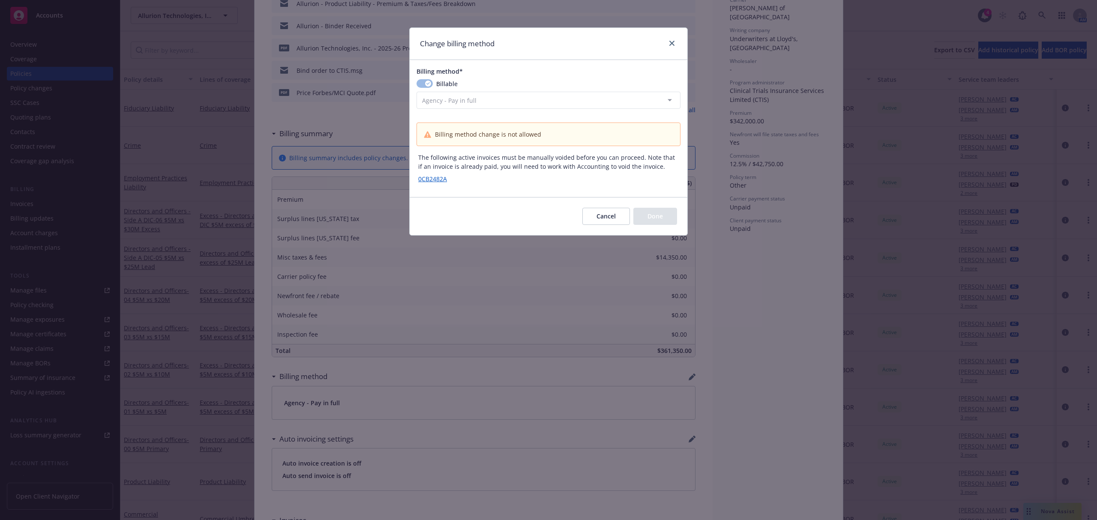
click at [601, 217] on button "Cancel" at bounding box center [606, 216] width 48 height 17
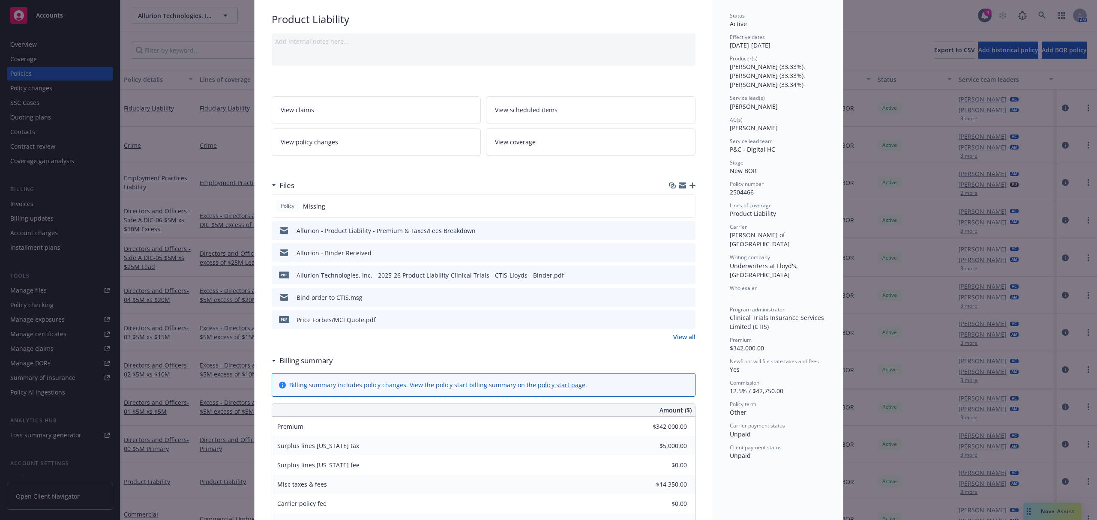
scroll to position [0, 0]
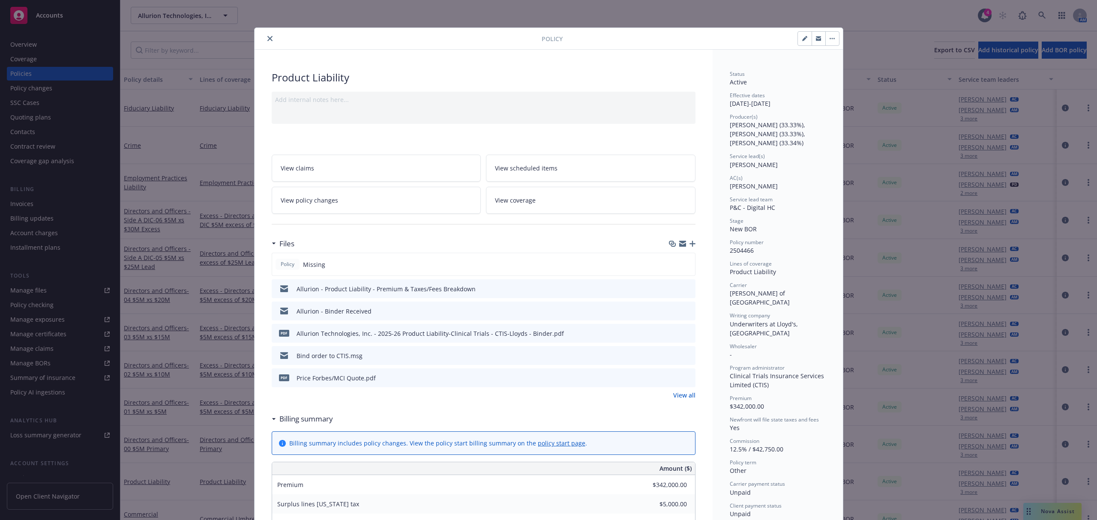
click at [267, 38] on icon "close" at bounding box center [269, 38] width 5 height 5
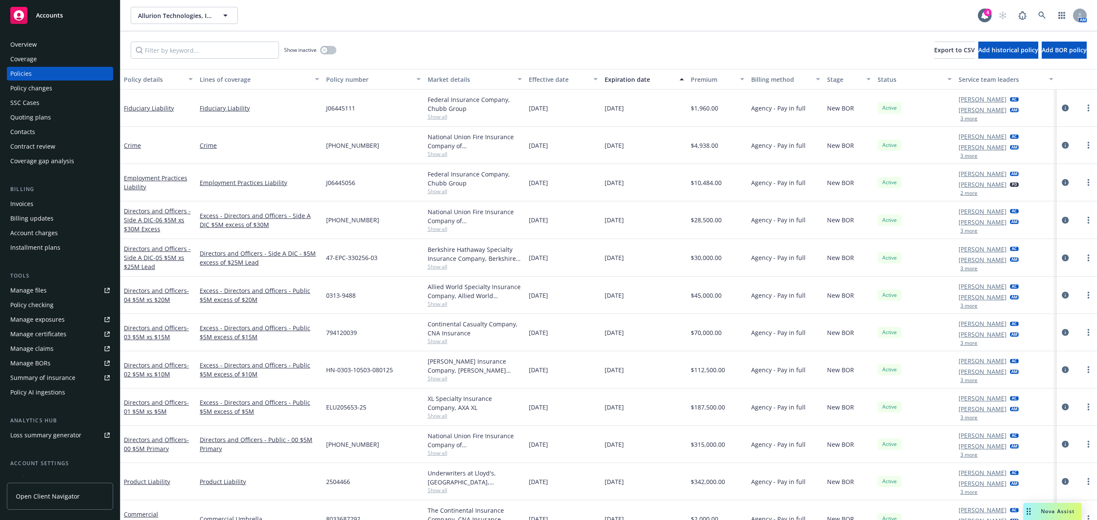
click at [40, 201] on div "Invoices" at bounding box center [59, 204] width 99 height 14
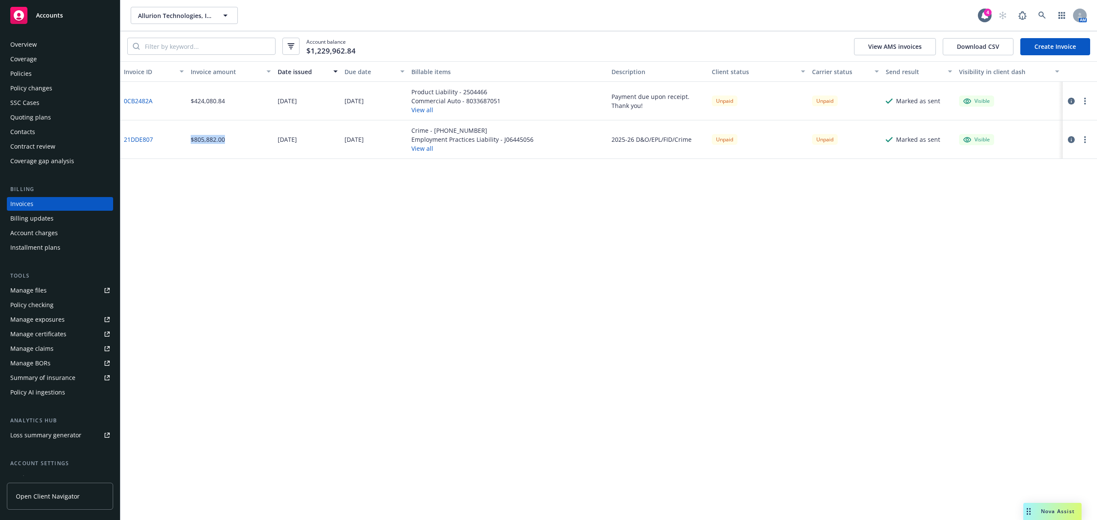
drag, startPoint x: 186, startPoint y: 141, endPoint x: 225, endPoint y: 141, distance: 39.4
click at [225, 141] on div "21DDE807 $805,882.00 08/08/2025 08/22/2025 Crime - 02-627-53-86 Employment Prac…" at bounding box center [608, 139] width 976 height 39
click at [213, 146] on div "$805,882.00" at bounding box center [230, 139] width 87 height 39
drag, startPoint x: 188, startPoint y: 99, endPoint x: 230, endPoint y: 102, distance: 41.2
click at [230, 102] on div "$424,080.84" at bounding box center [230, 101] width 87 height 39
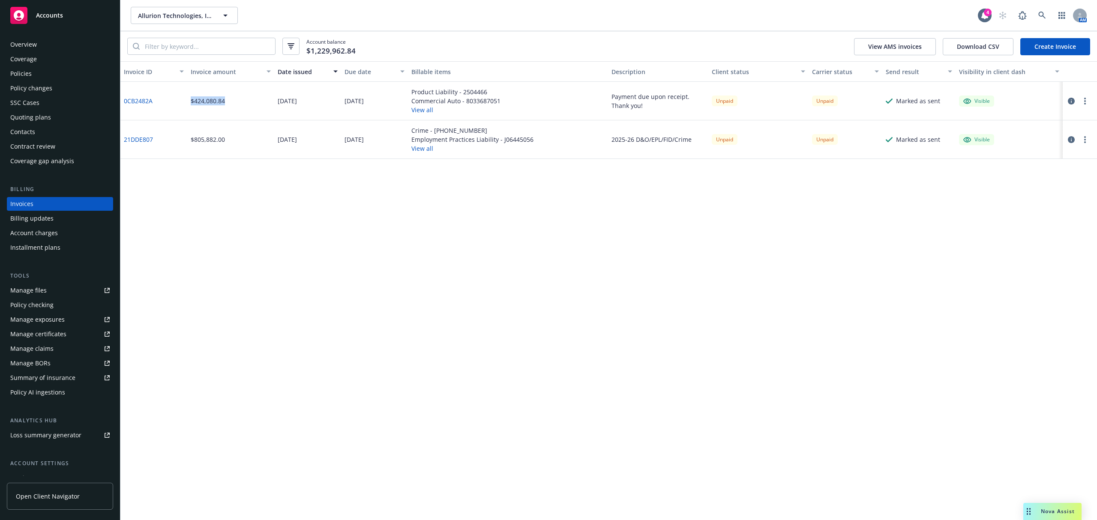
click at [199, 110] on div "$424,080.84" at bounding box center [230, 101] width 87 height 39
click at [415, 111] on button "View all" at bounding box center [455, 109] width 89 height 9
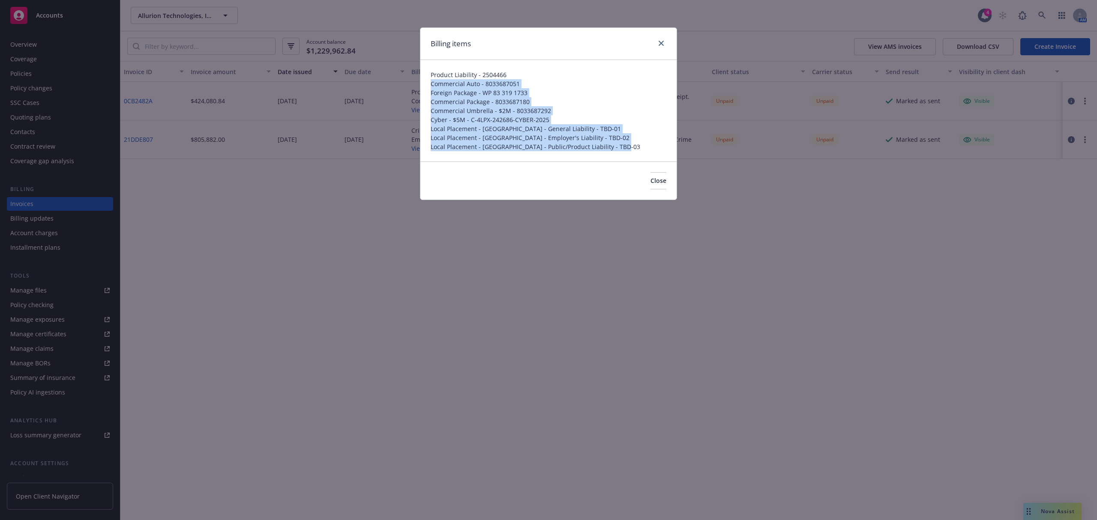
drag, startPoint x: 431, startPoint y: 84, endPoint x: 539, endPoint y: 146, distance: 124.1
click at [619, 150] on div "Product Liability - 2504466 Commercial Auto - 8033687051 Foreign Package - WP 8…" at bounding box center [548, 111] width 256 height 102
click at [650, 180] on button "Close" at bounding box center [658, 180] width 16 height 17
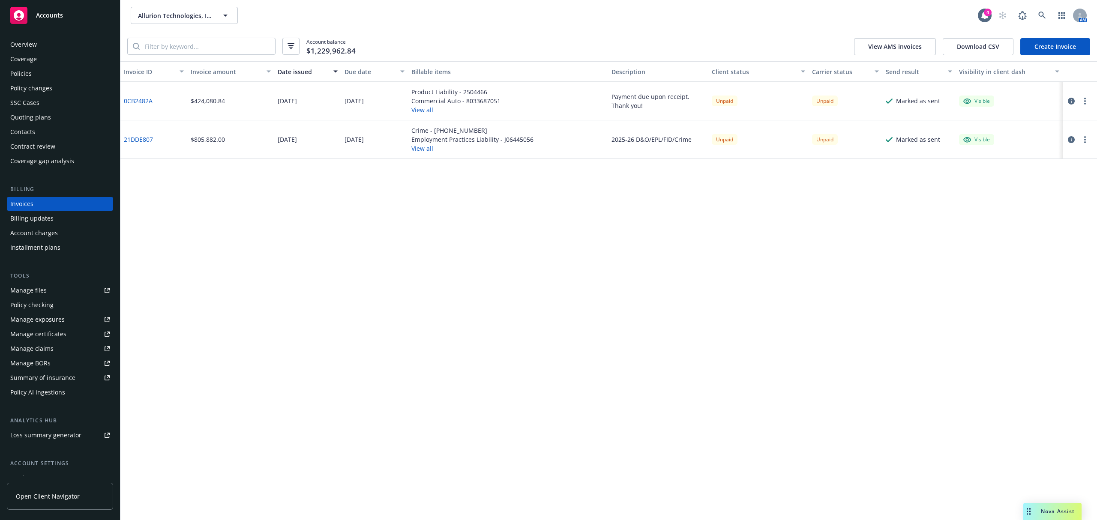
click at [142, 102] on link "0CB2482A" at bounding box center [138, 100] width 29 height 9
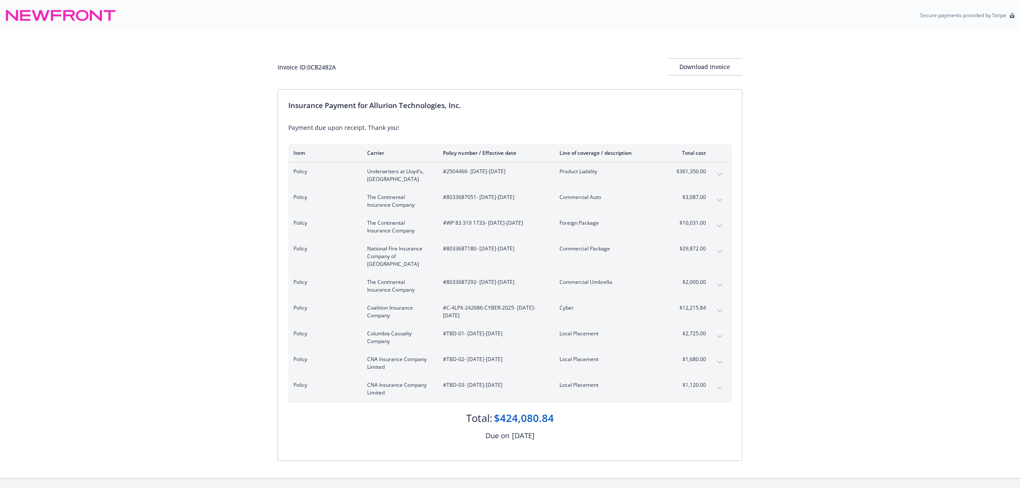
click at [716, 330] on button "expand content" at bounding box center [720, 336] width 14 height 14
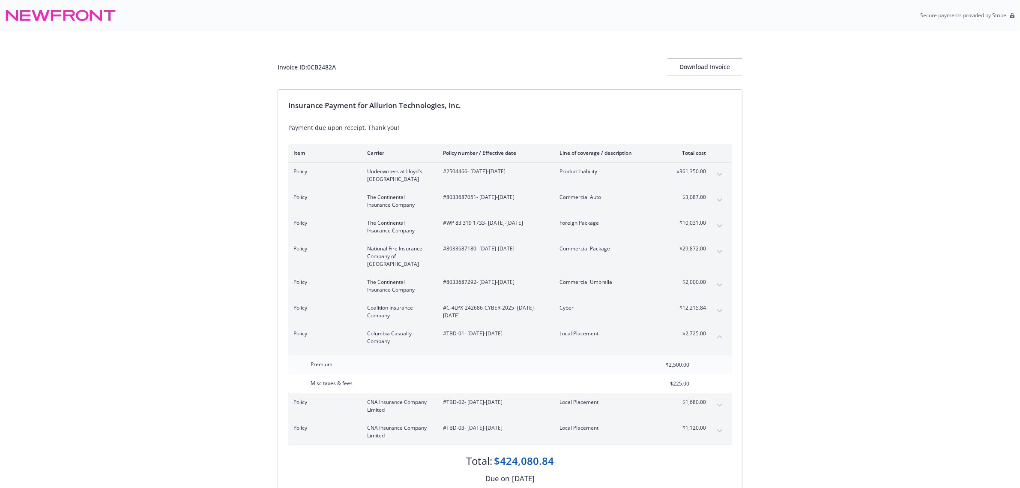
click at [716, 330] on button "collapse content" at bounding box center [720, 336] width 14 height 14
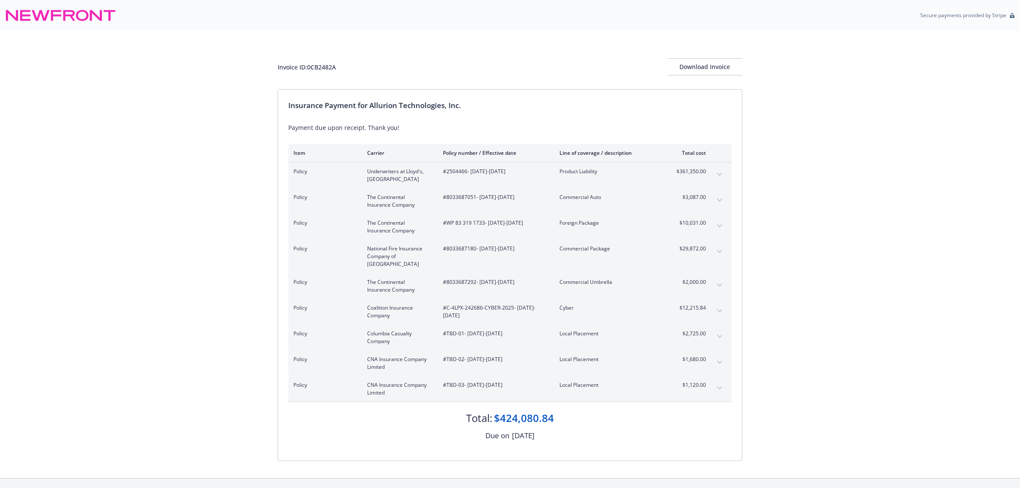
click at [716, 329] on button "expand content" at bounding box center [720, 336] width 14 height 14
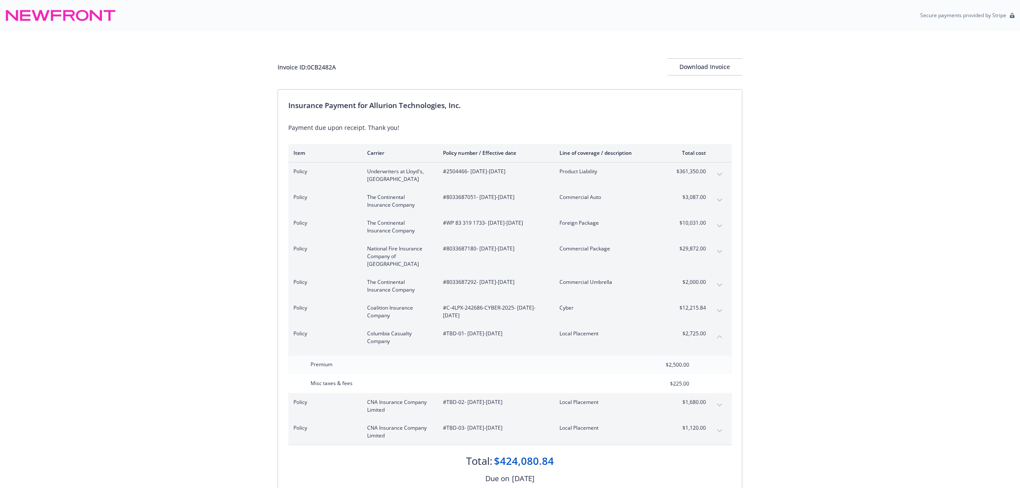
click at [717, 335] on icon "collapse content" at bounding box center [719, 336] width 5 height 3
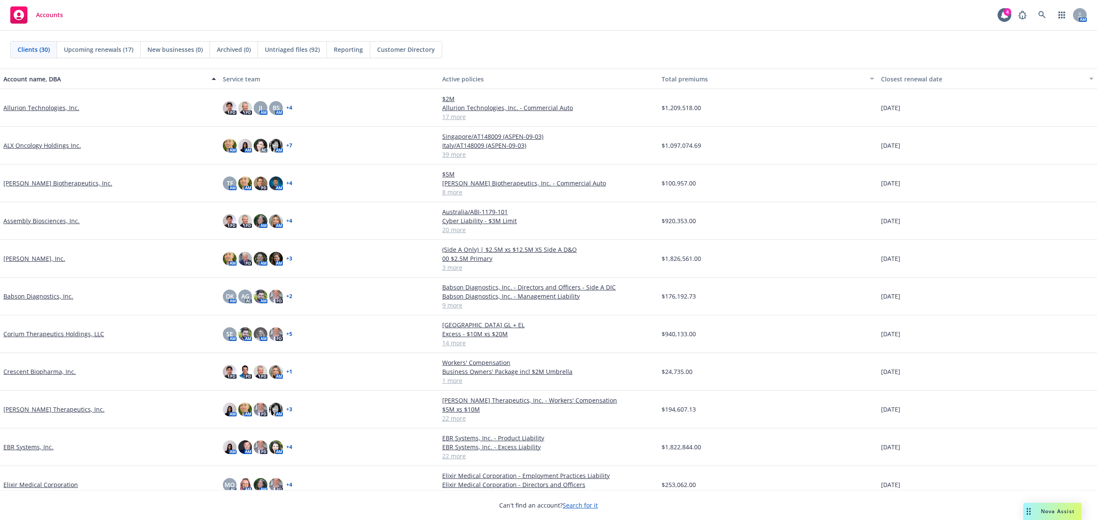
click at [32, 112] on div "Allurion Technologies, Inc." at bounding box center [109, 108] width 219 height 38
click at [33, 107] on link "Allurion Technologies, Inc." at bounding box center [41, 107] width 76 height 9
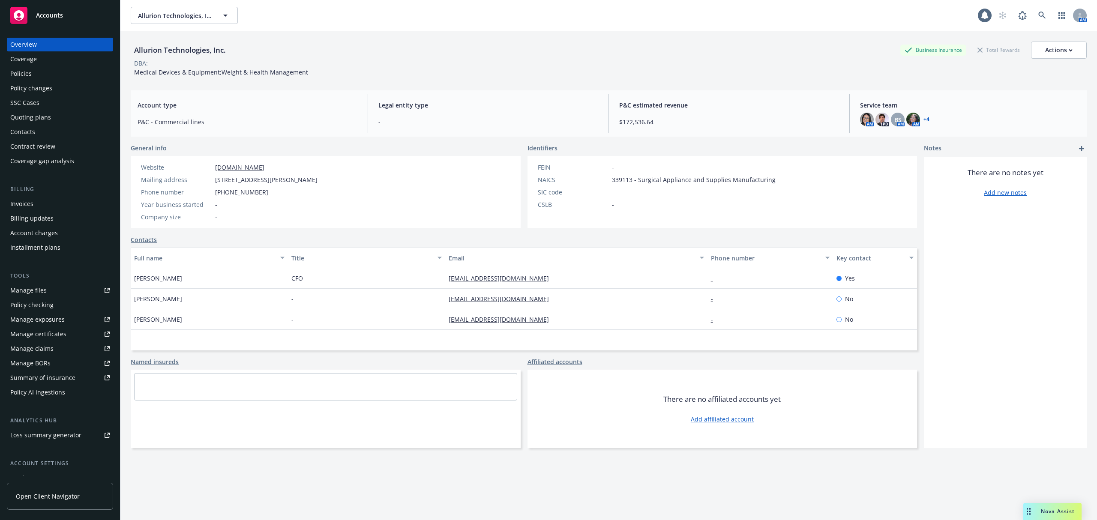
click at [33, 75] on div "Policies" at bounding box center [59, 74] width 99 height 14
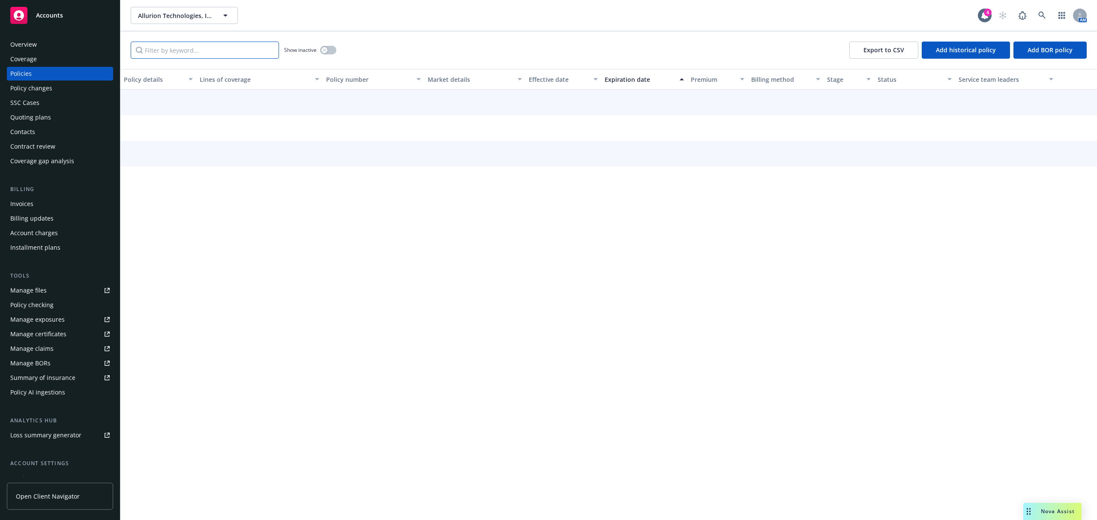
click at [161, 52] on input "Filter by keyword..." at bounding box center [205, 50] width 148 height 17
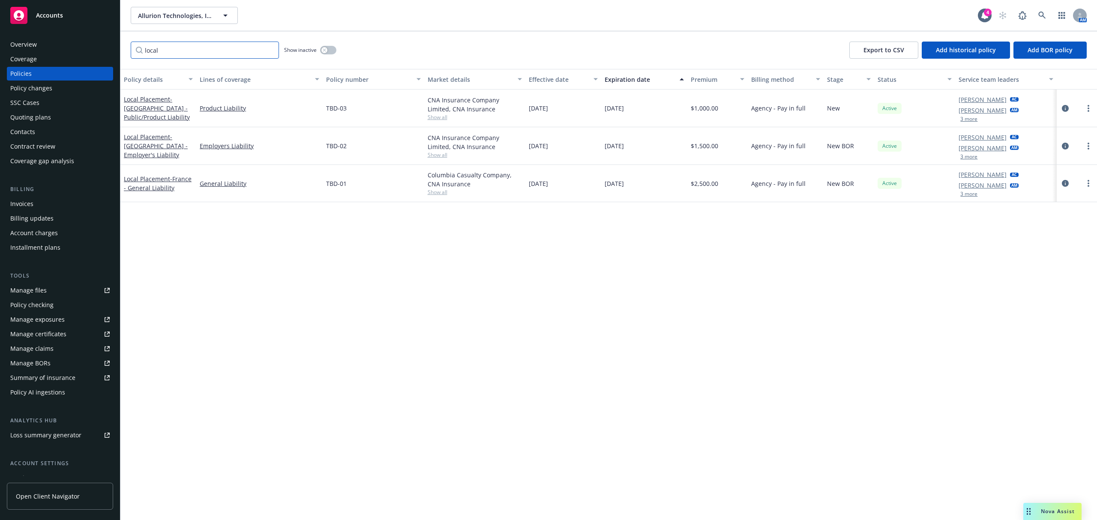
type input "local"
drag, startPoint x: 825, startPoint y: 110, endPoint x: 724, endPoint y: 110, distance: 100.7
click at [821, 110] on div "Local Placement - [GEOGRAPHIC_DATA] - Public/Product Liability Product Liabilit…" at bounding box center [608, 109] width 976 height 38
drag, startPoint x: 742, startPoint y: 107, endPoint x: 813, endPoint y: 111, distance: 71.3
click at [813, 111] on div "Local Placement - [GEOGRAPHIC_DATA] - Public/Product Liability Product Liabilit…" at bounding box center [608, 109] width 976 height 38
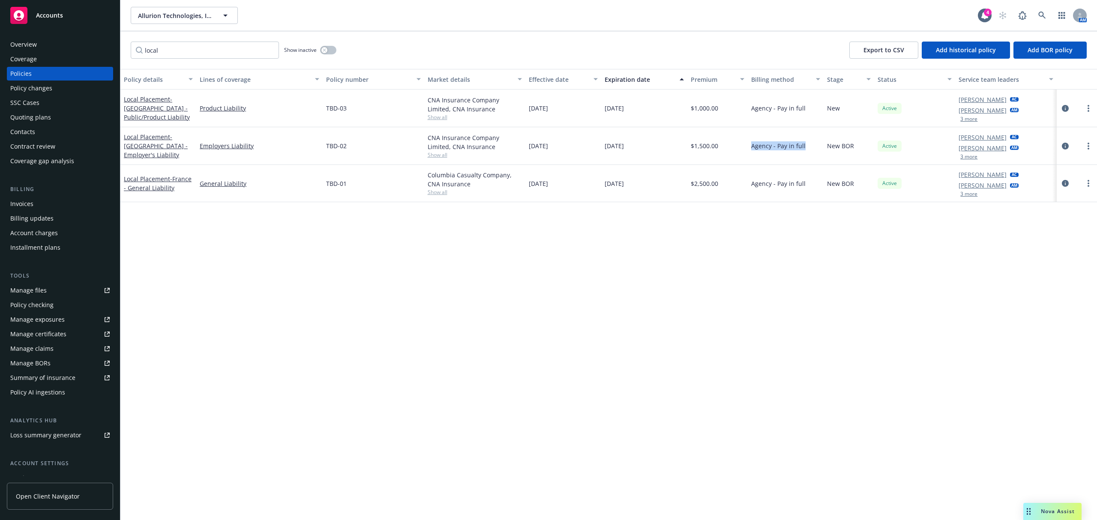
drag, startPoint x: 744, startPoint y: 144, endPoint x: 754, endPoint y: 189, distance: 45.7
click at [804, 149] on div "Local Placement - [GEOGRAPHIC_DATA] - Employer's Liability Employers Liability …" at bounding box center [608, 146] width 976 height 38
drag, startPoint x: 753, startPoint y: 182, endPoint x: 823, endPoint y: 186, distance: 69.9
click at [823, 186] on div "Local Placement - [GEOGRAPHIC_DATA] - General Liability General Liability TBD-0…" at bounding box center [608, 183] width 976 height 37
